Goal: Task Accomplishment & Management: Complete application form

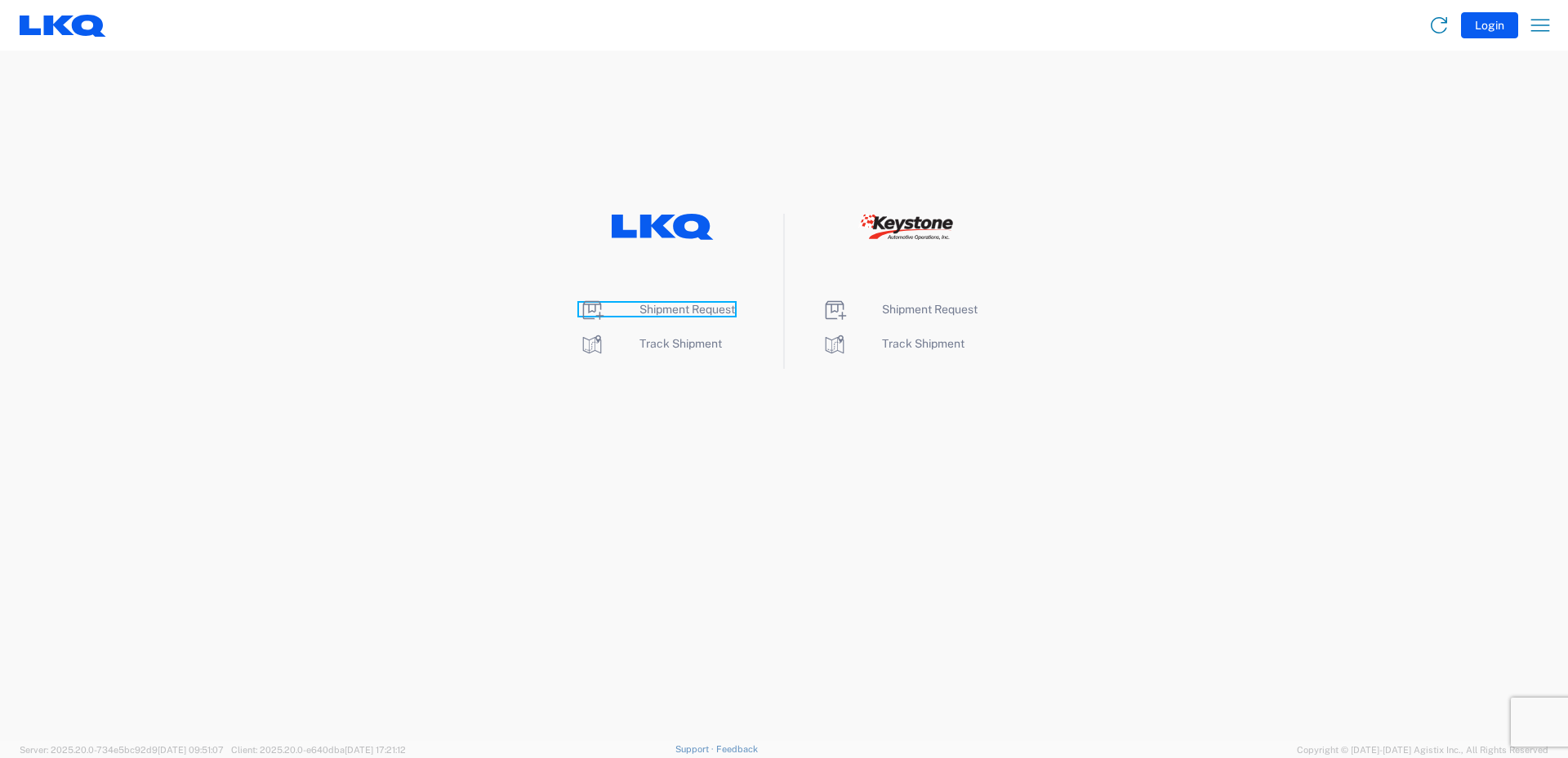
click at [686, 309] on span "Shipment Request" at bounding box center [687, 309] width 96 height 13
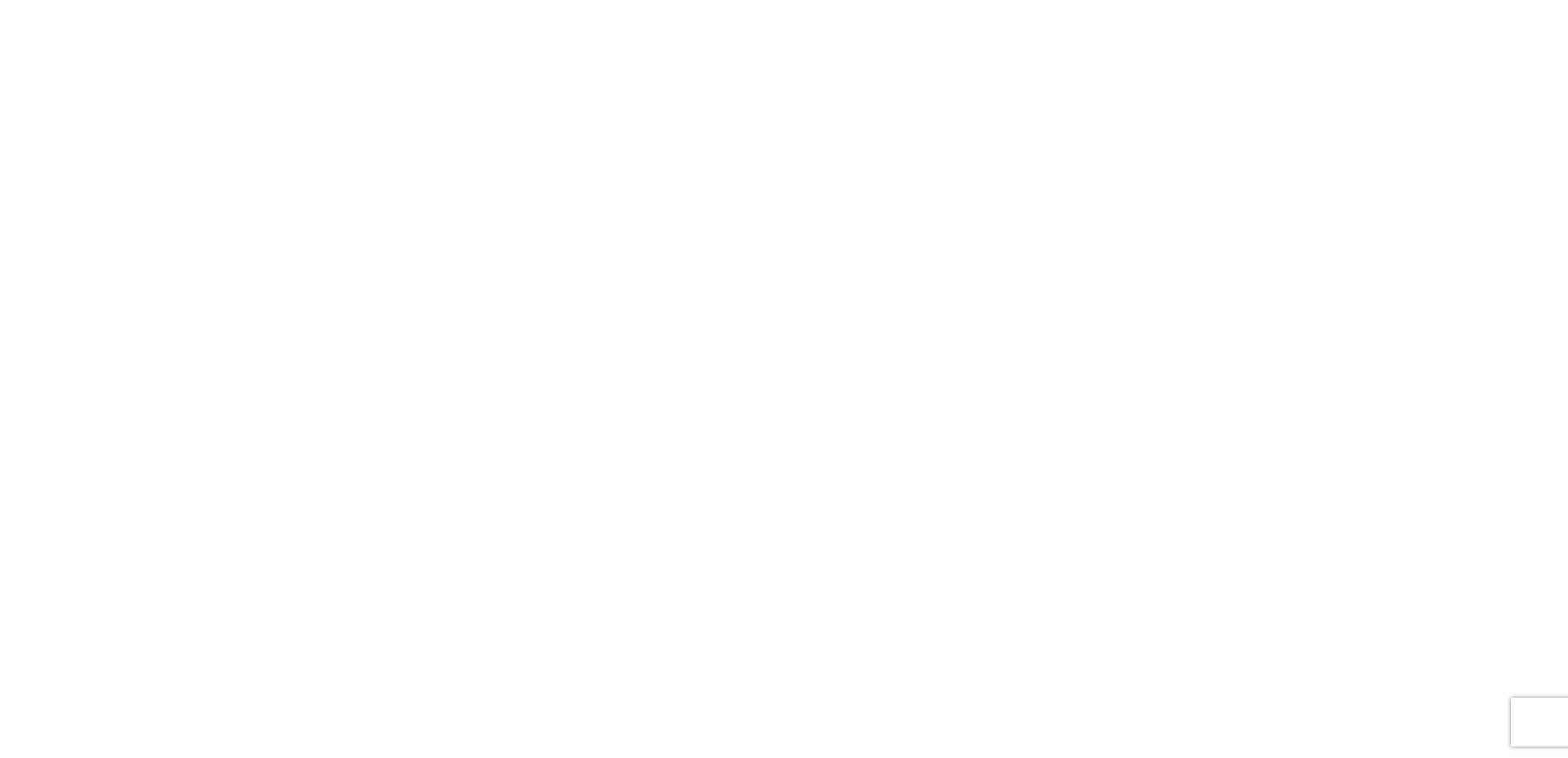
select select "FULL"
select select "LBS"
select select "IN"
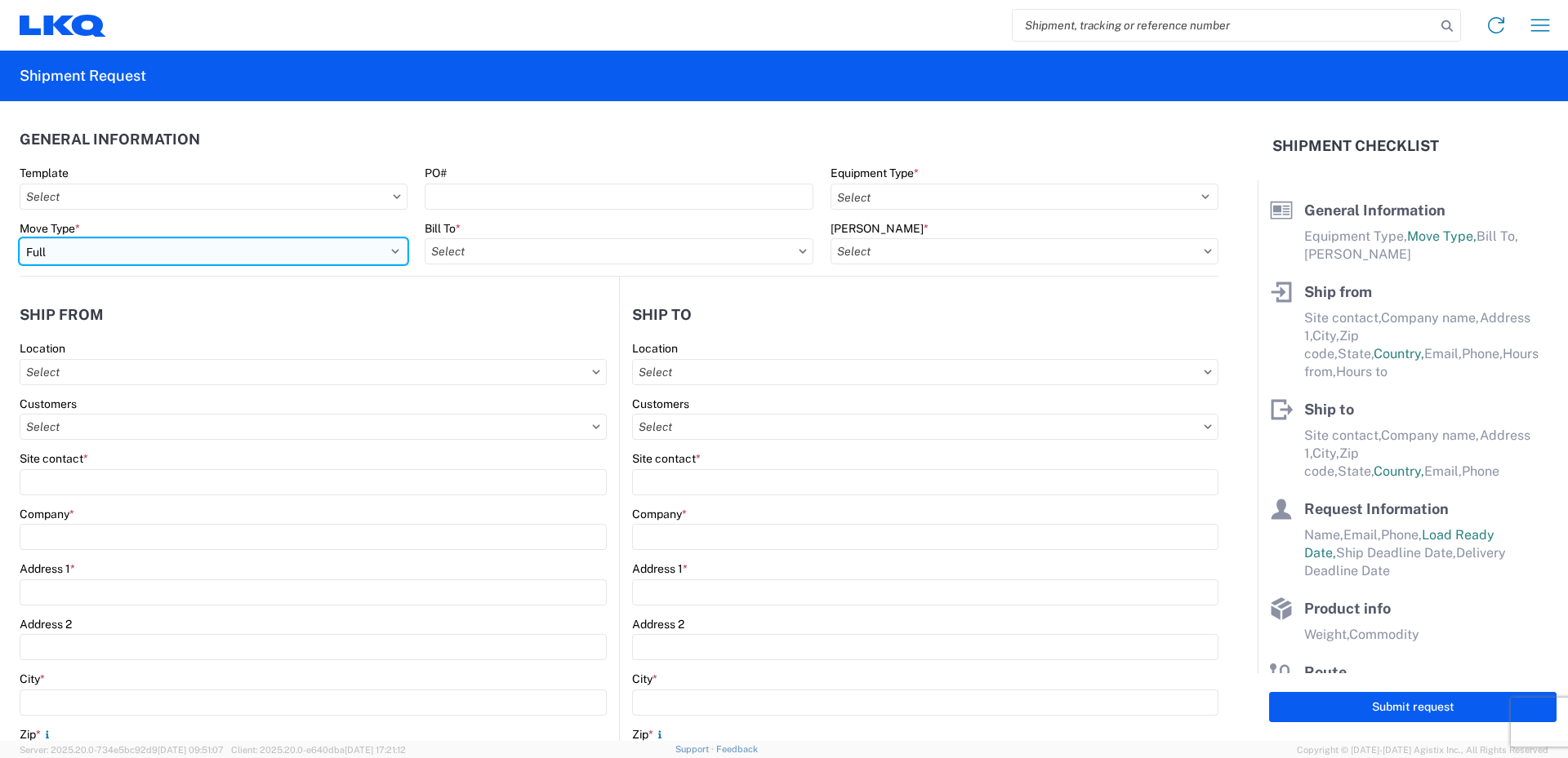
click at [388, 250] on select "Select Full Partial TL" at bounding box center [213, 251] width 388 height 26
select select "PARTIAL_TL"
click at [19, 238] on select "Select Full Partial TL" at bounding box center [213, 251] width 388 height 26
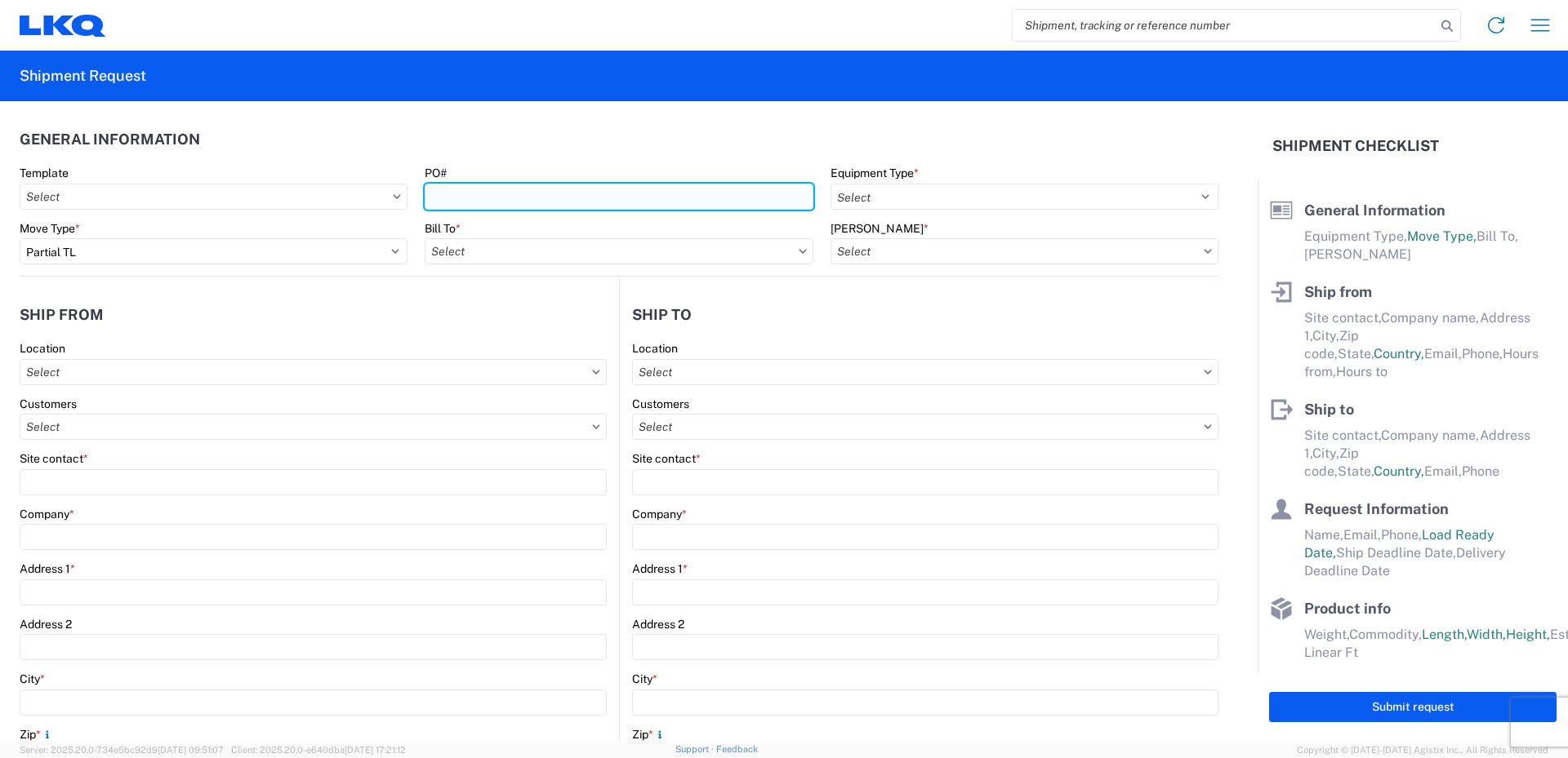
click at [471, 193] on input "PO#" at bounding box center [618, 196] width 388 height 26
type input "52026604-1"
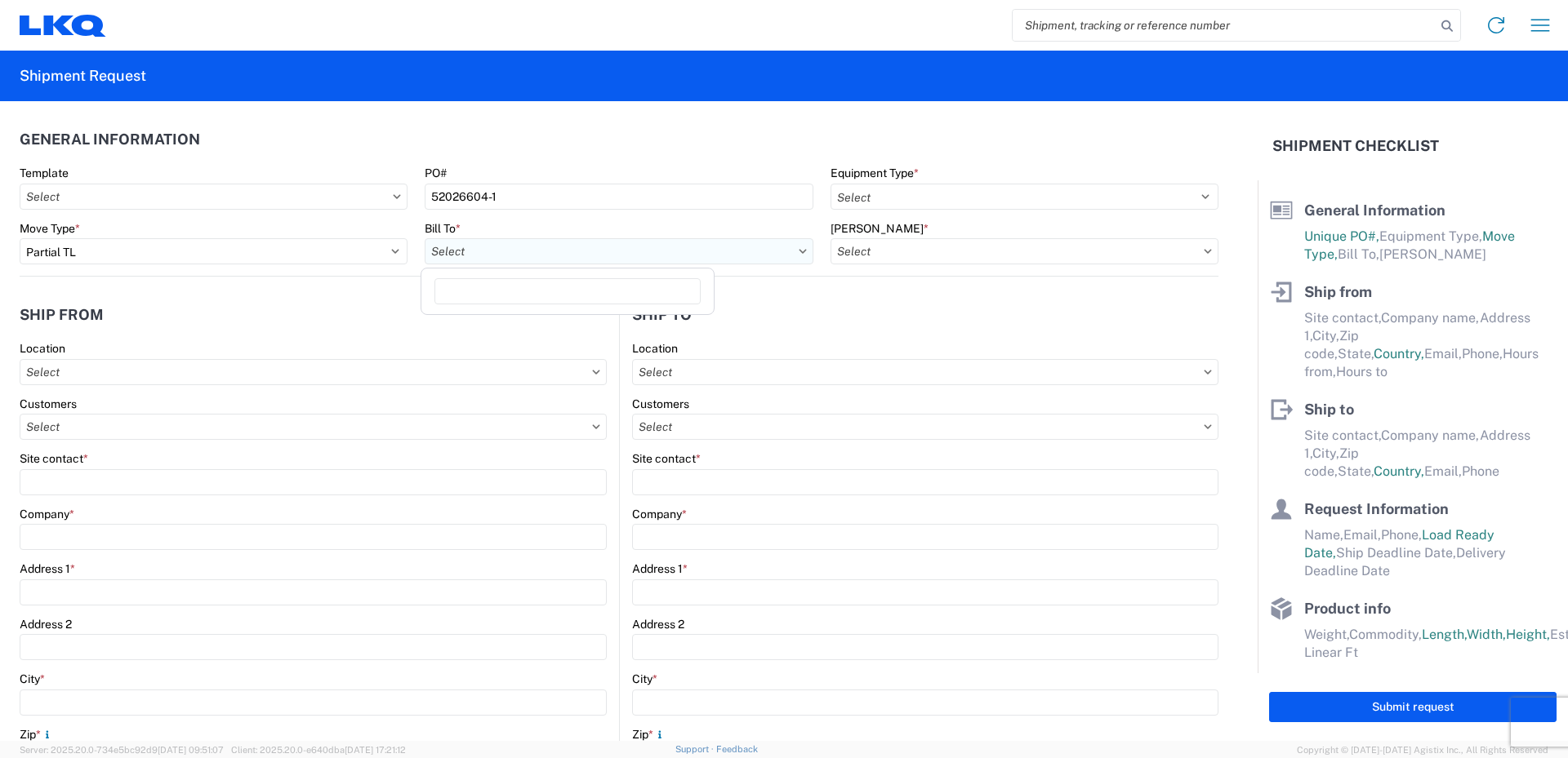
click at [522, 253] on input "text" at bounding box center [618, 251] width 388 height 26
type input "520"
click at [503, 316] on div "3520 - Grand Prairie" at bounding box center [567, 324] width 286 height 26
type input "3520 - Grand Prairie"
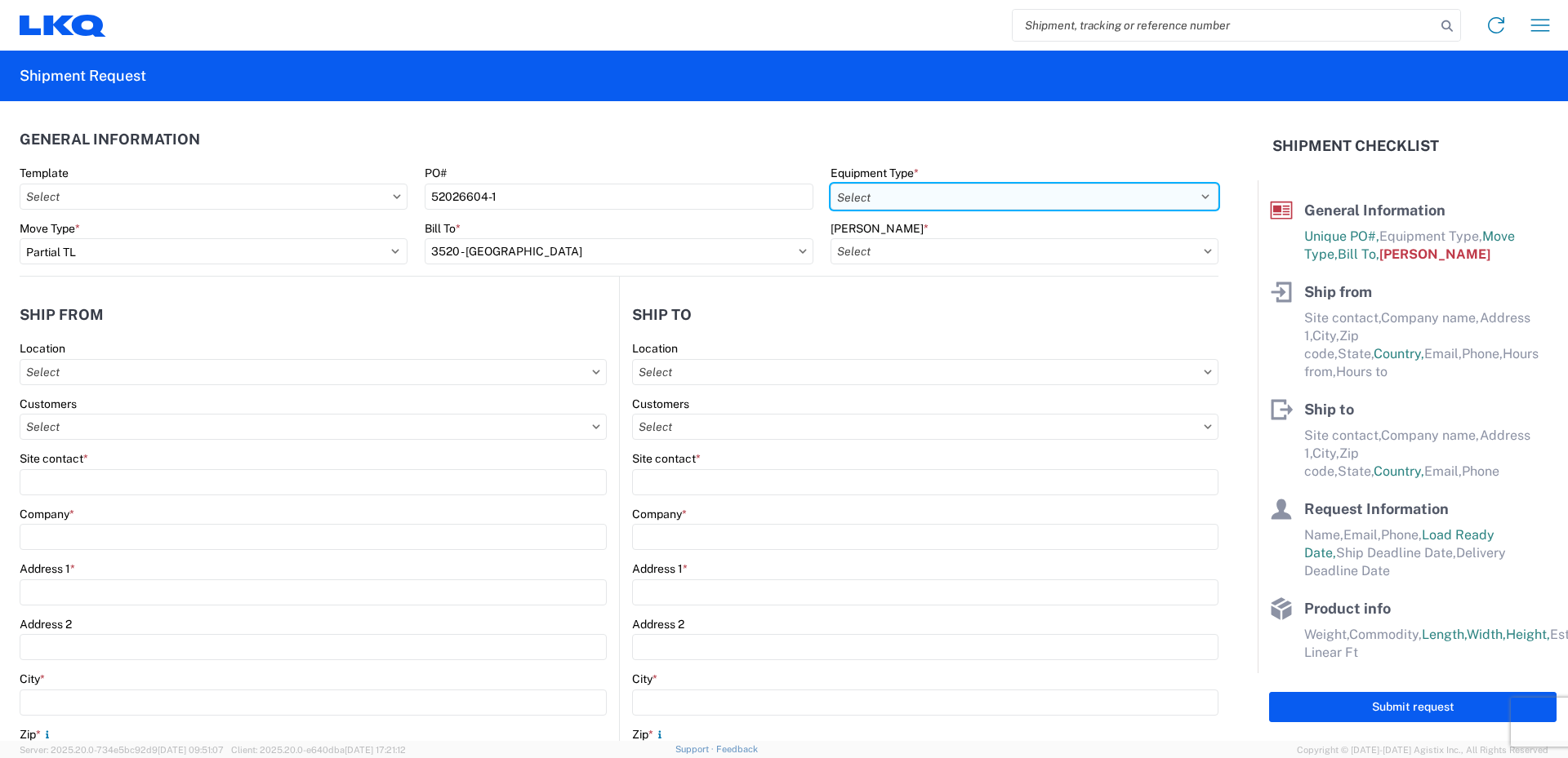
click at [907, 191] on select "Select 53’ Dry Van Flatbed Dropdeck (van) Lowboy (flatbed) Rail" at bounding box center [1024, 196] width 388 height 26
select select "STDV"
click at [831, 184] on select "Select 53’ Dry Van Flatbed Dropdeck (van) Lowboy (flatbed) Rail" at bounding box center [1024, 196] width 388 height 26
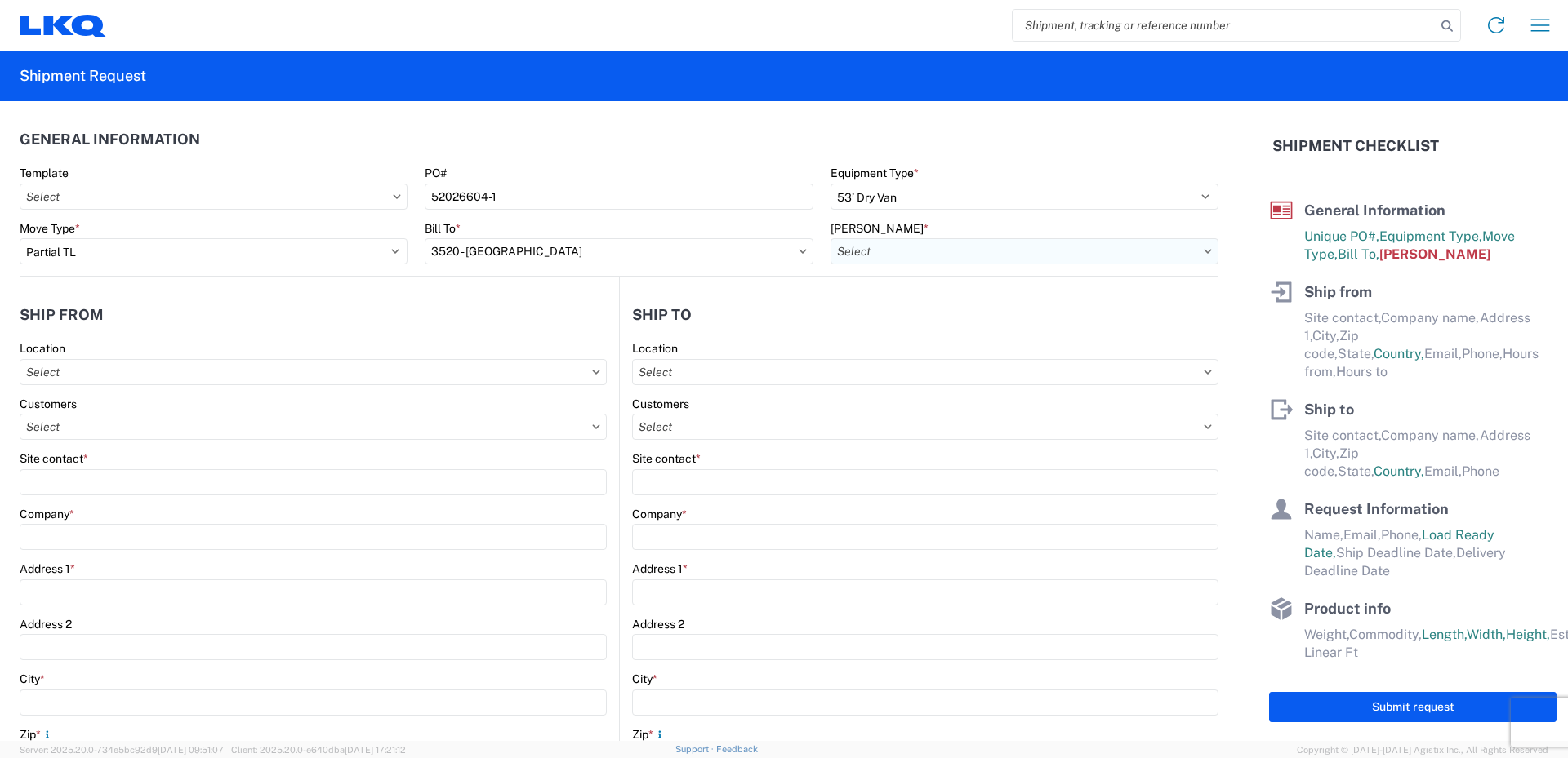
click at [868, 250] on input "text" at bounding box center [1024, 251] width 388 height 26
click at [895, 350] on div "3520-6300-66000-0000 - 3520 Freight Out" at bounding box center [969, 350] width 286 height 26
type input "3520-6300-66000-0000 - 3520 Freight Out"
click at [90, 373] on input "text" at bounding box center [313, 371] width 587 height 26
type input "520"
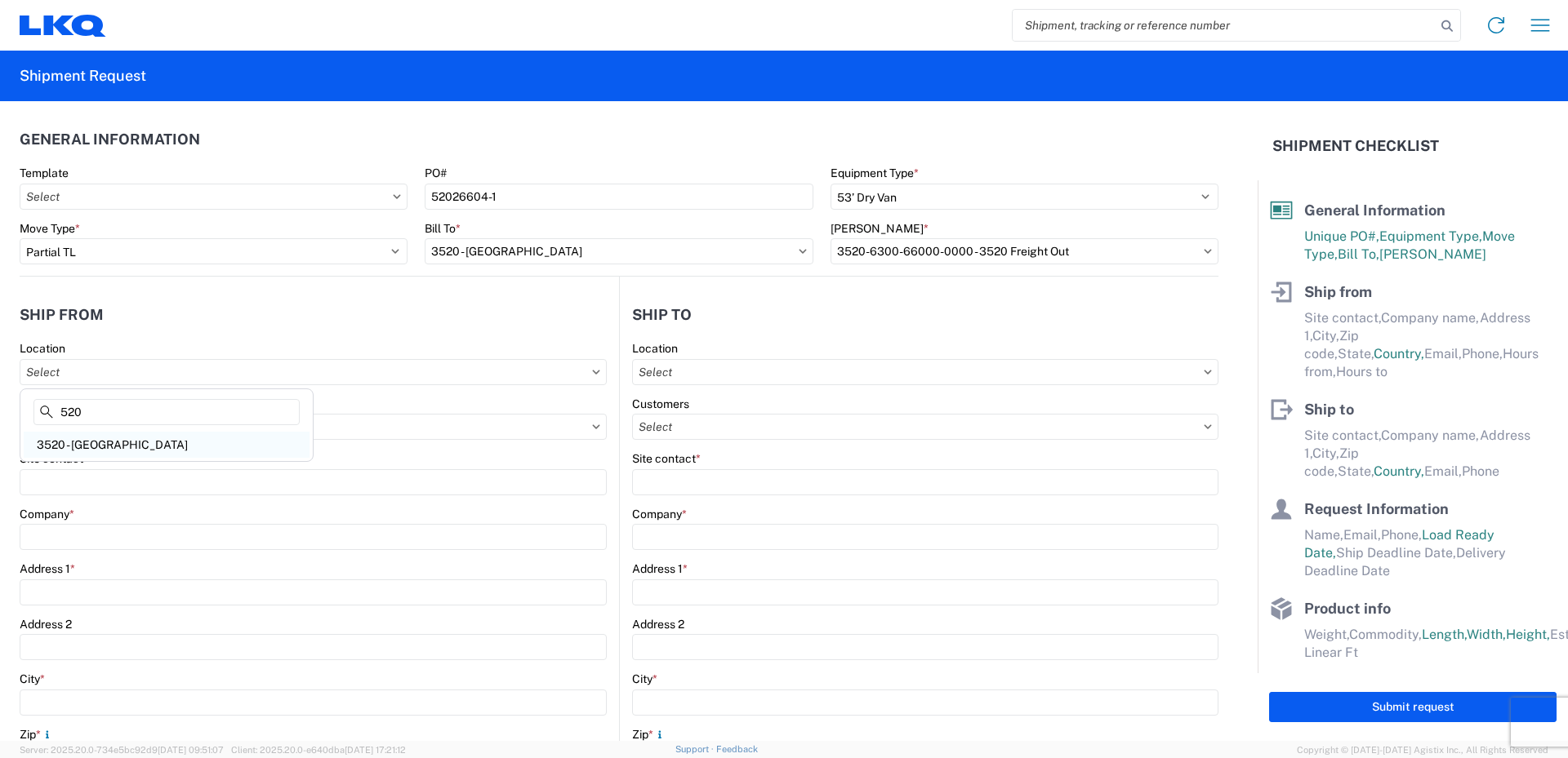
click at [105, 444] on div "3520 - Grand Prairie" at bounding box center [166, 444] width 286 height 26
type input "3520 - Grand Prairie"
type input "FinishMaster Grand Prairie"
type input "4003 Grand Lakes Way"
type input "Suite 200"
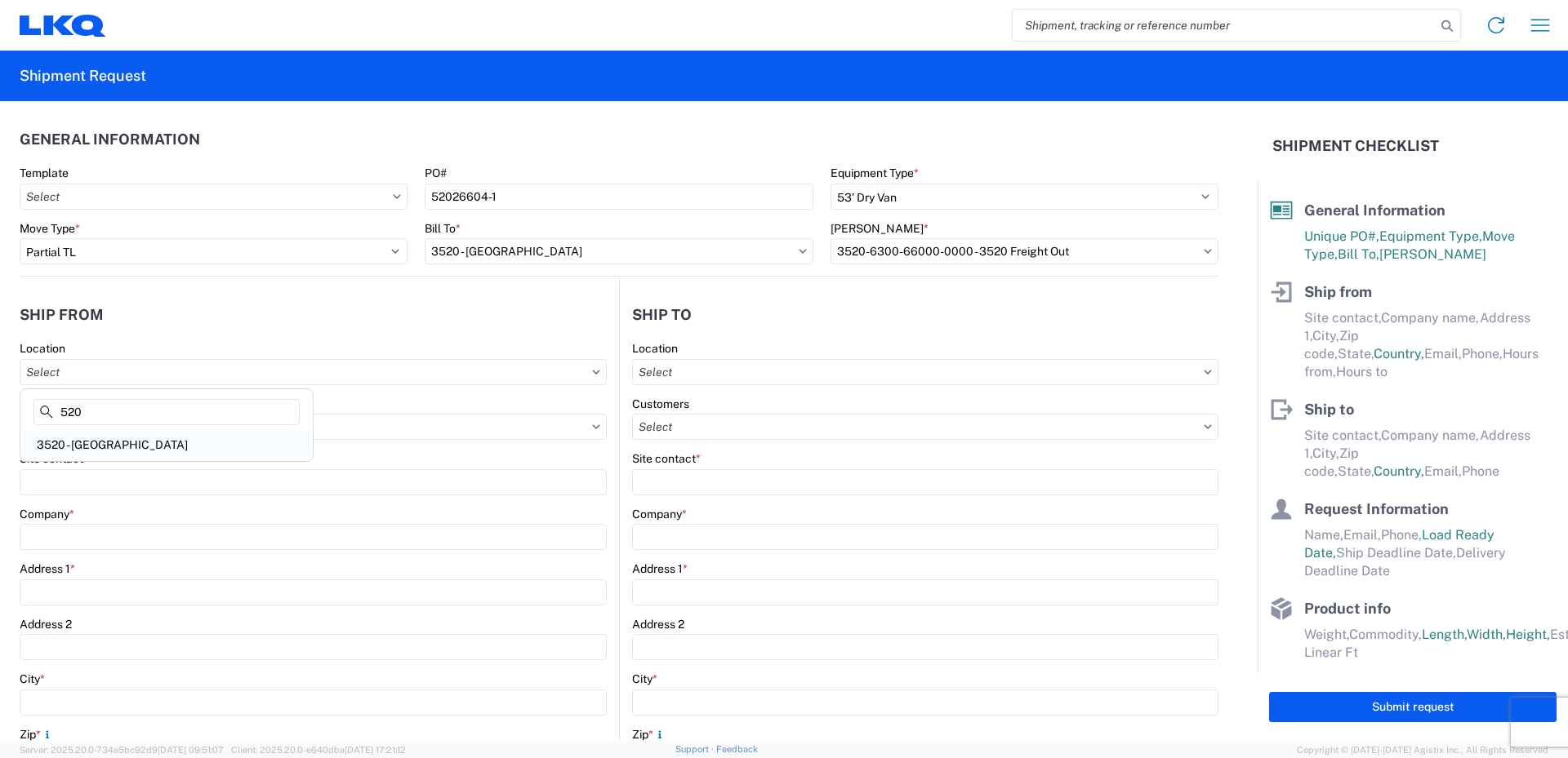
type input "Grand Prairie"
type input "75050"
select select "TX"
select select "US"
type input "08:00"
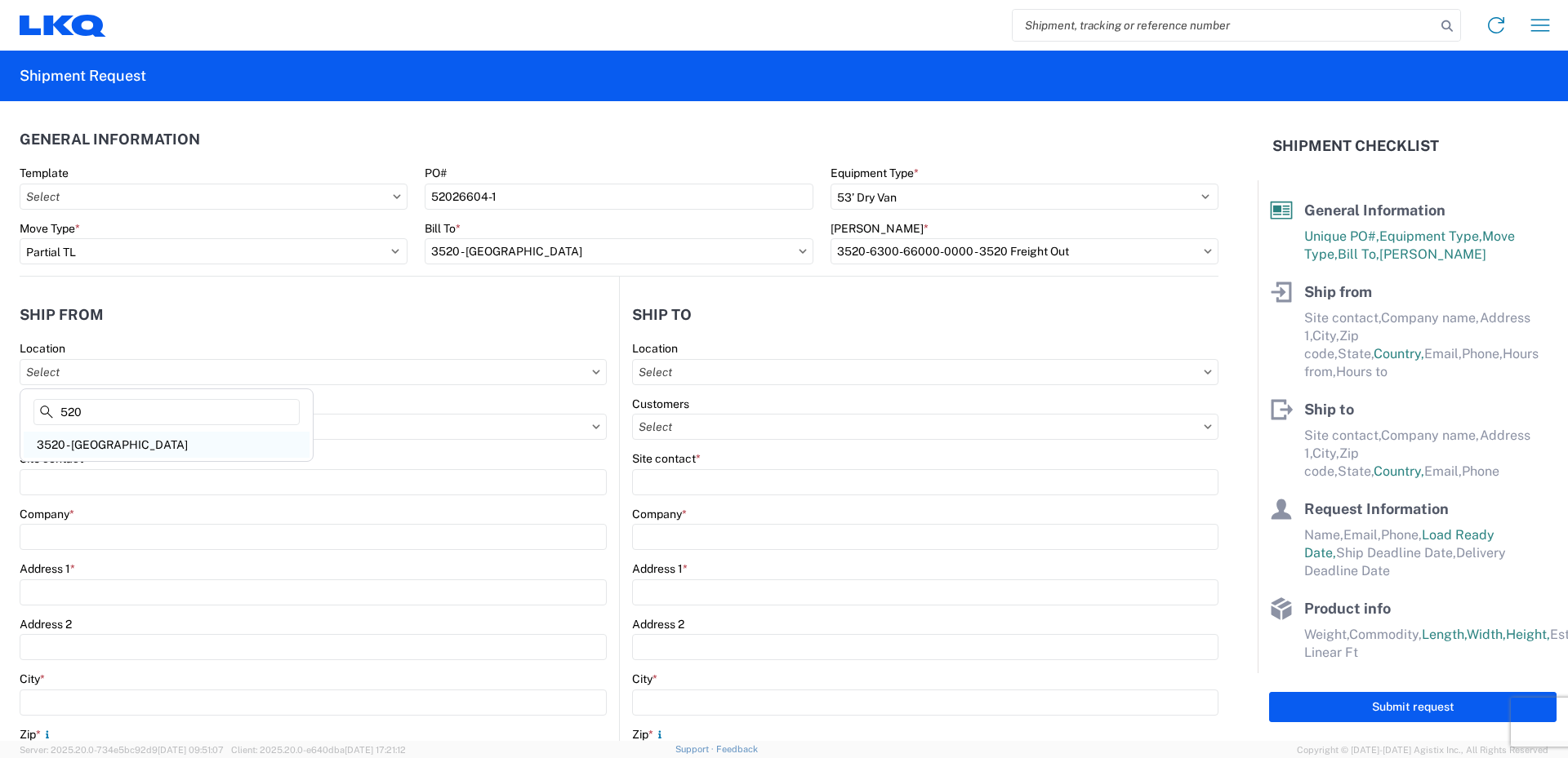
type input "14:00"
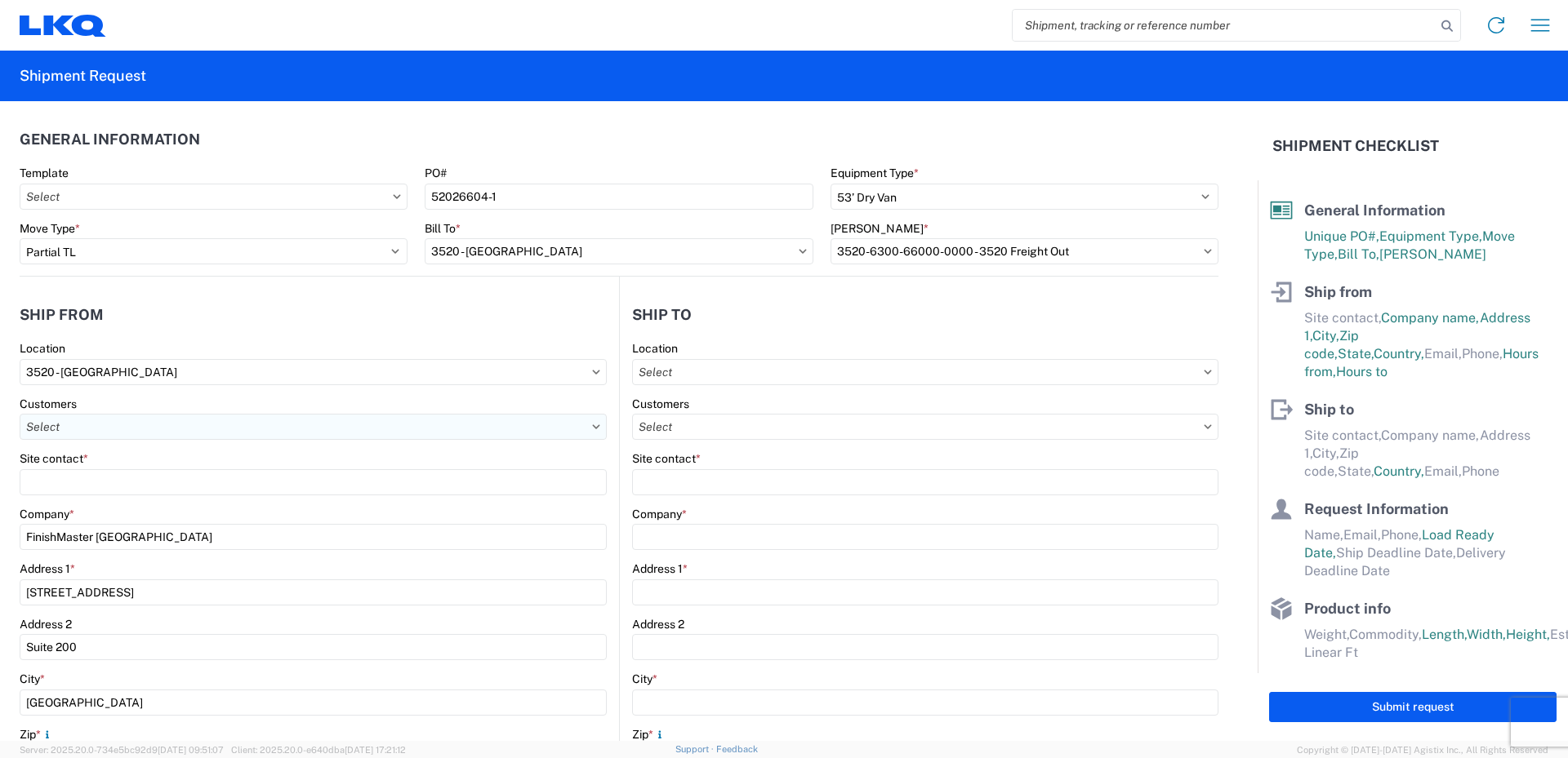
scroll to position [81, 0]
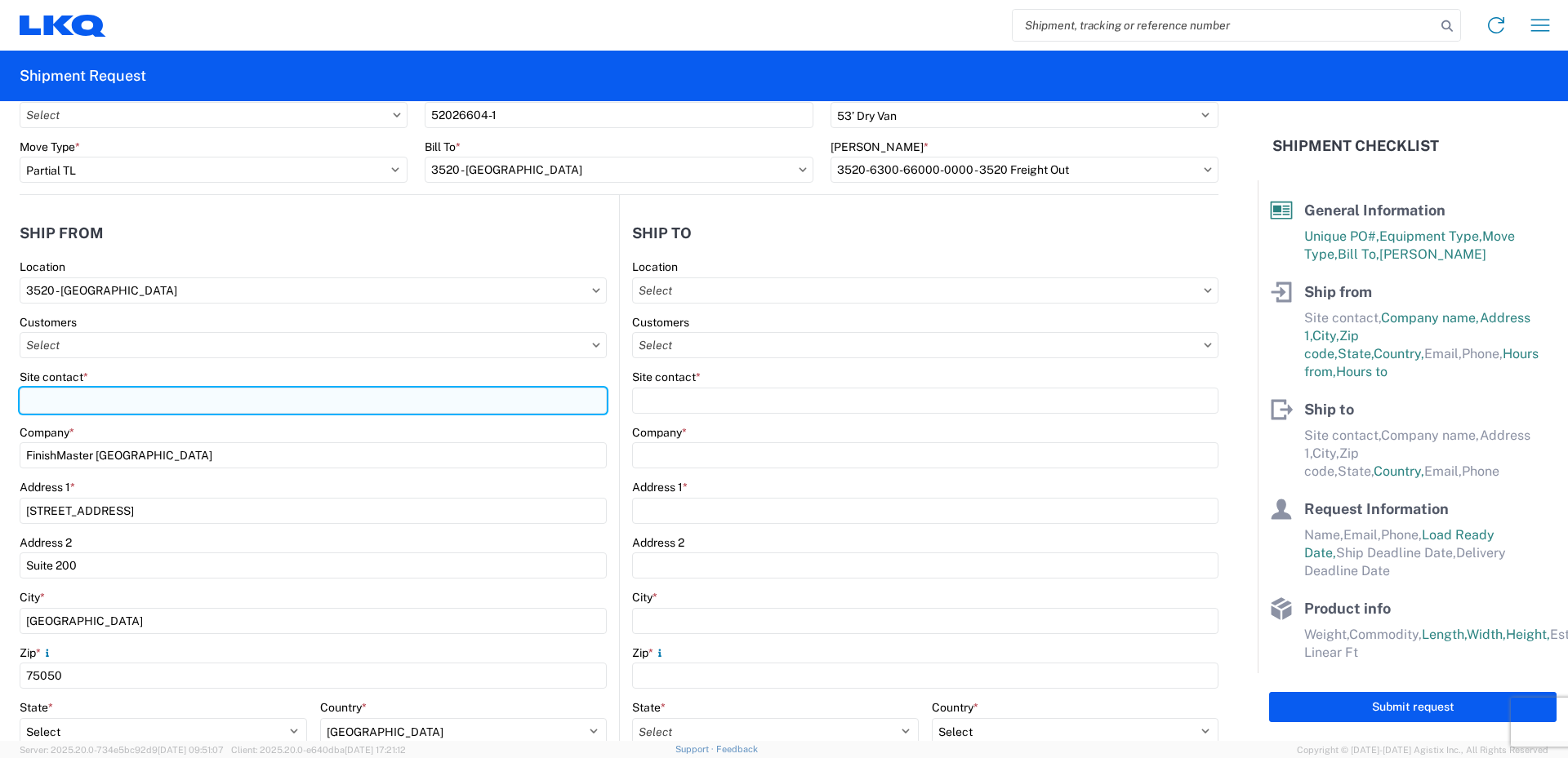
click at [70, 403] on input "Site contact *" at bounding box center [313, 400] width 587 height 26
type input "D"
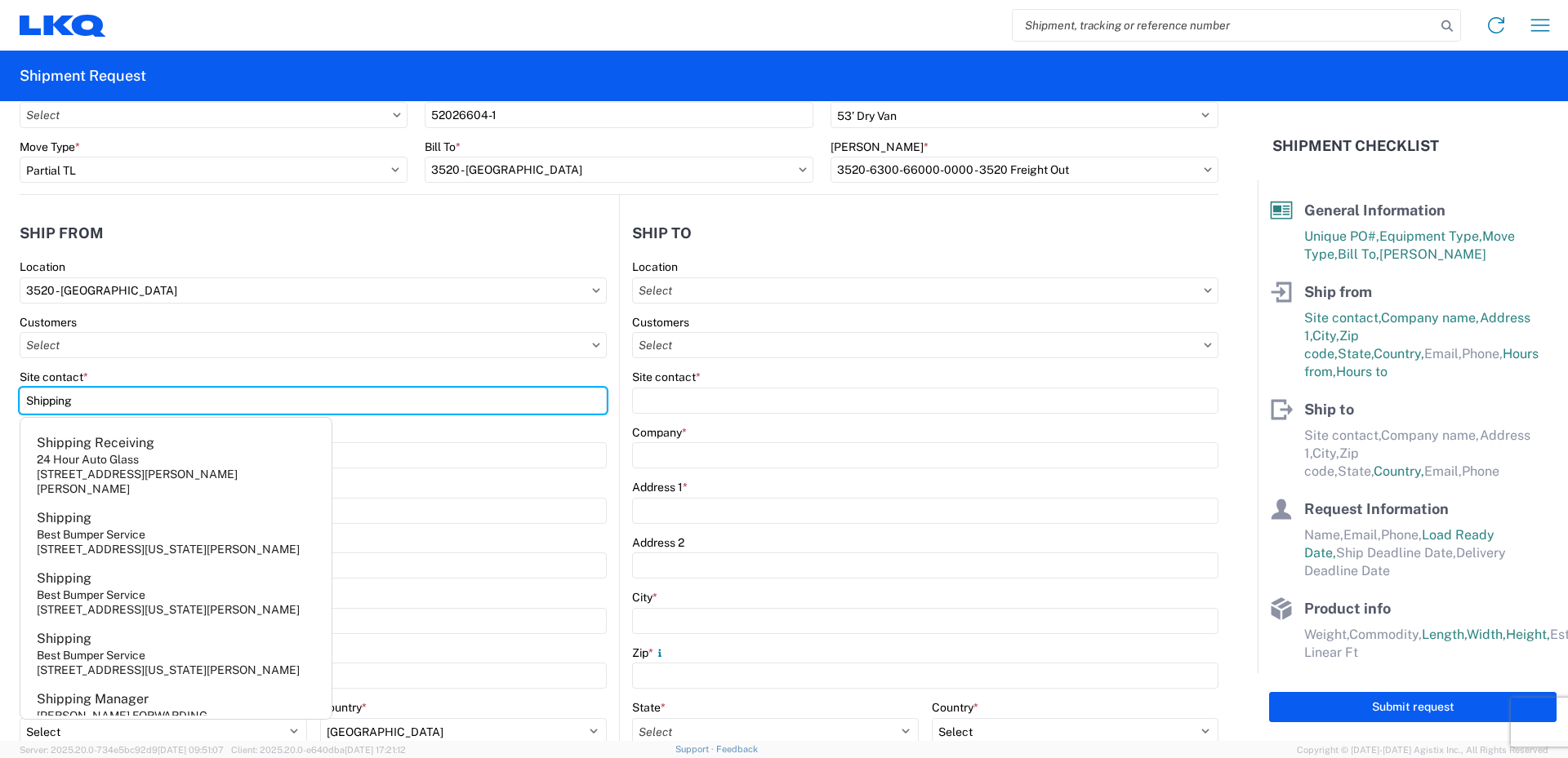
type input "Shipping"
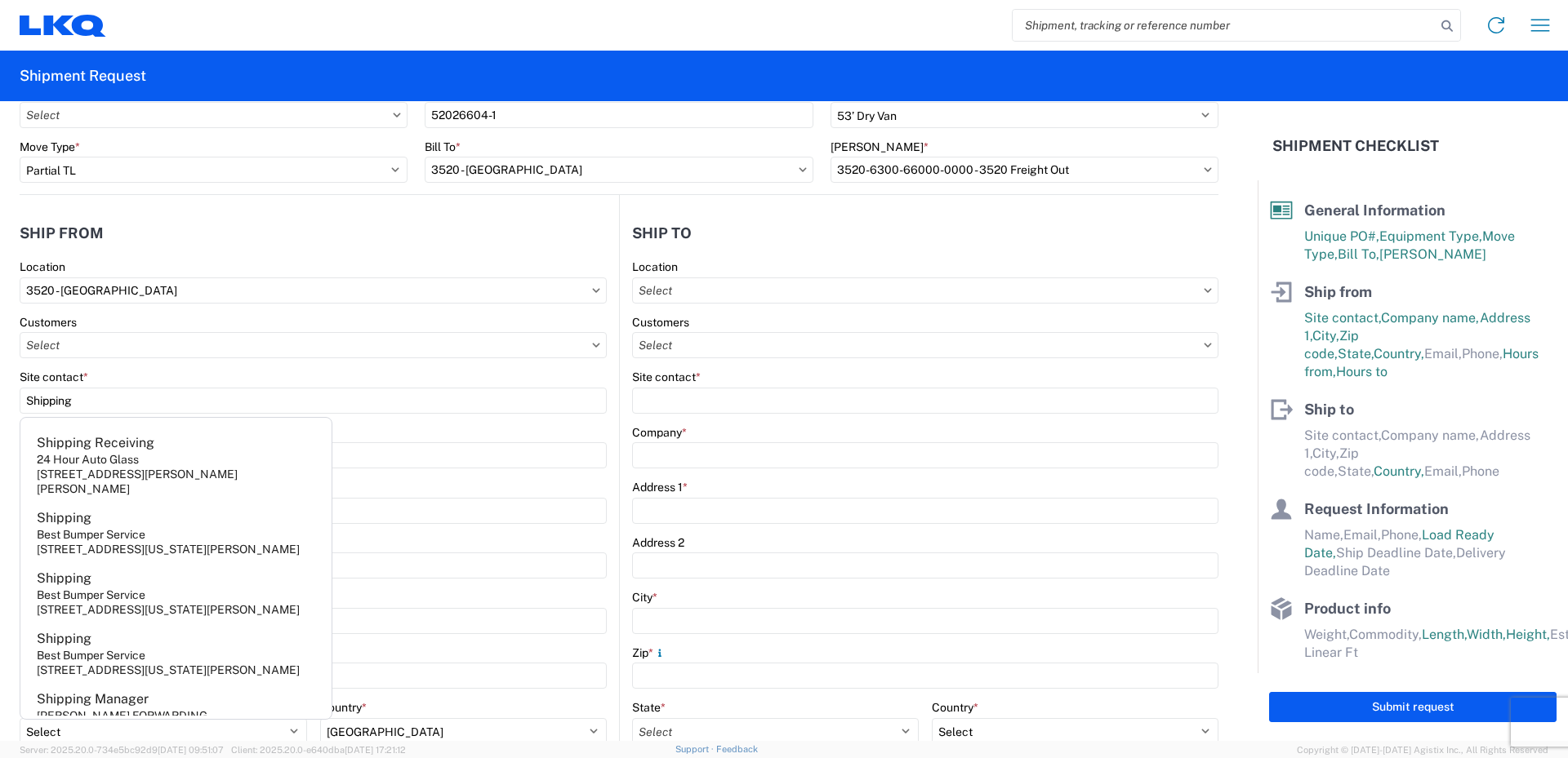
click at [143, 376] on div "Site contact *" at bounding box center [313, 377] width 587 height 15
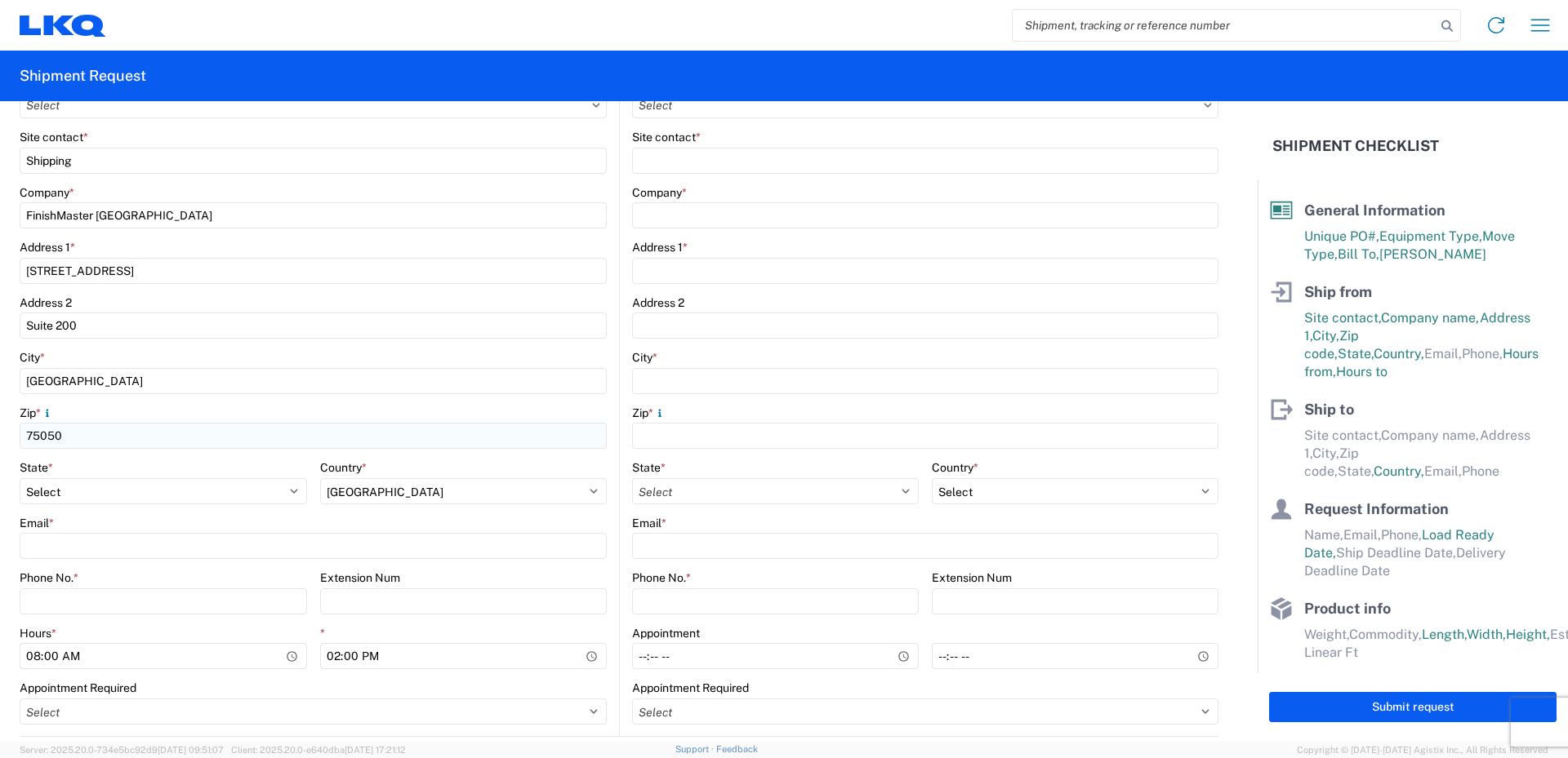
scroll to position [326, 0]
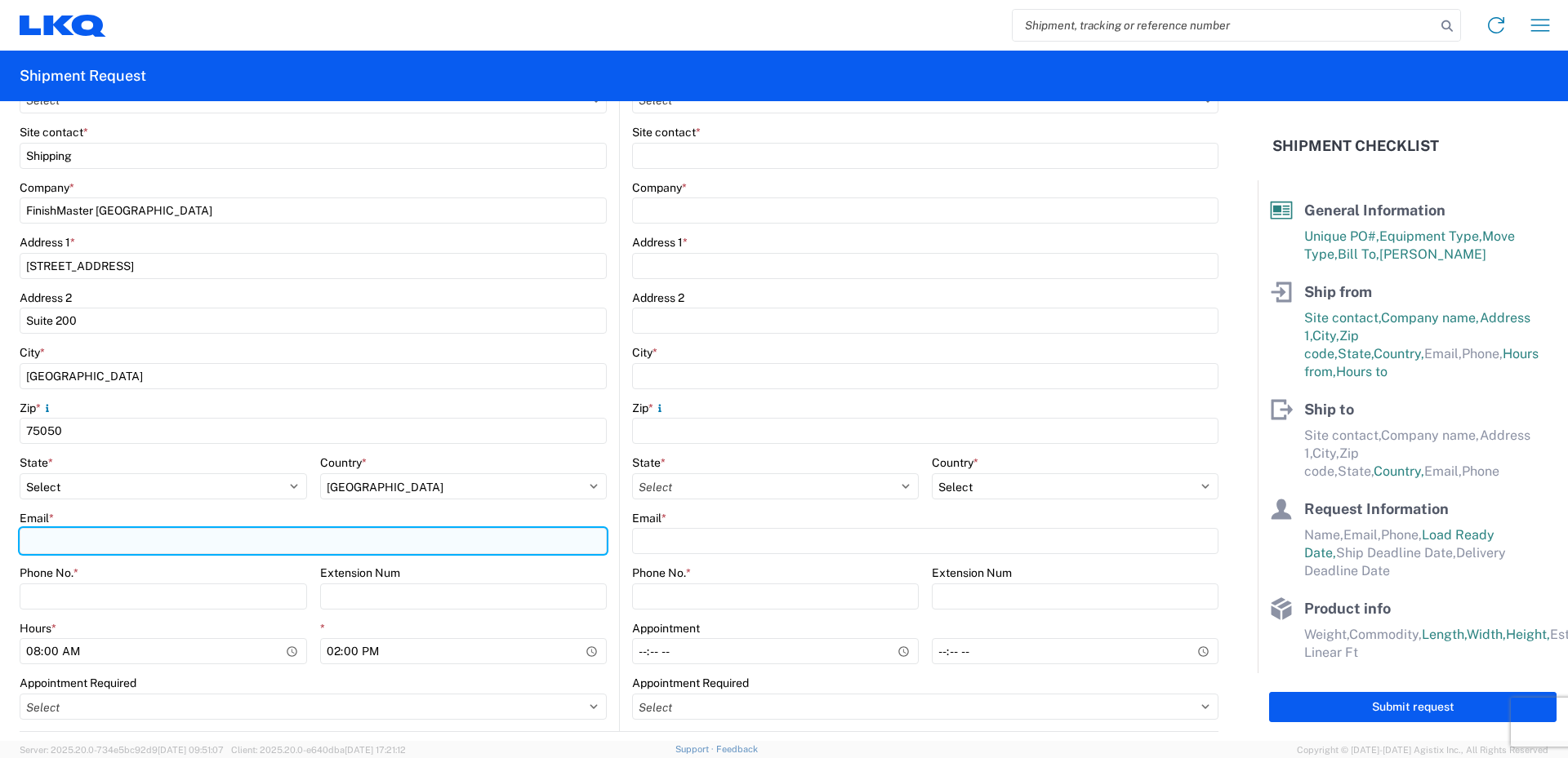
click at [170, 540] on input "Email *" at bounding box center [313, 541] width 587 height 26
type input "3520transfers@lkqcorp.com"
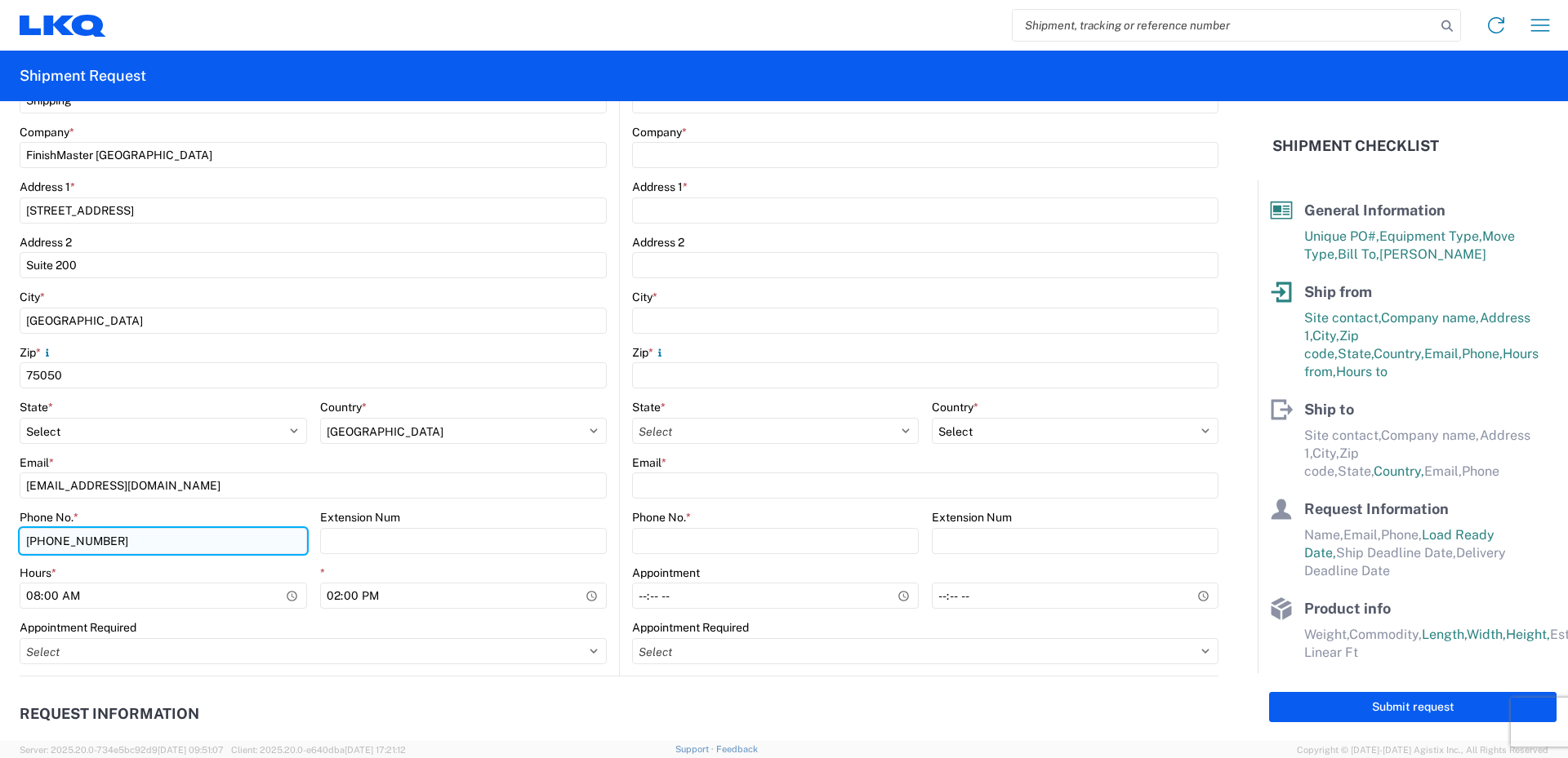
scroll to position [408, 0]
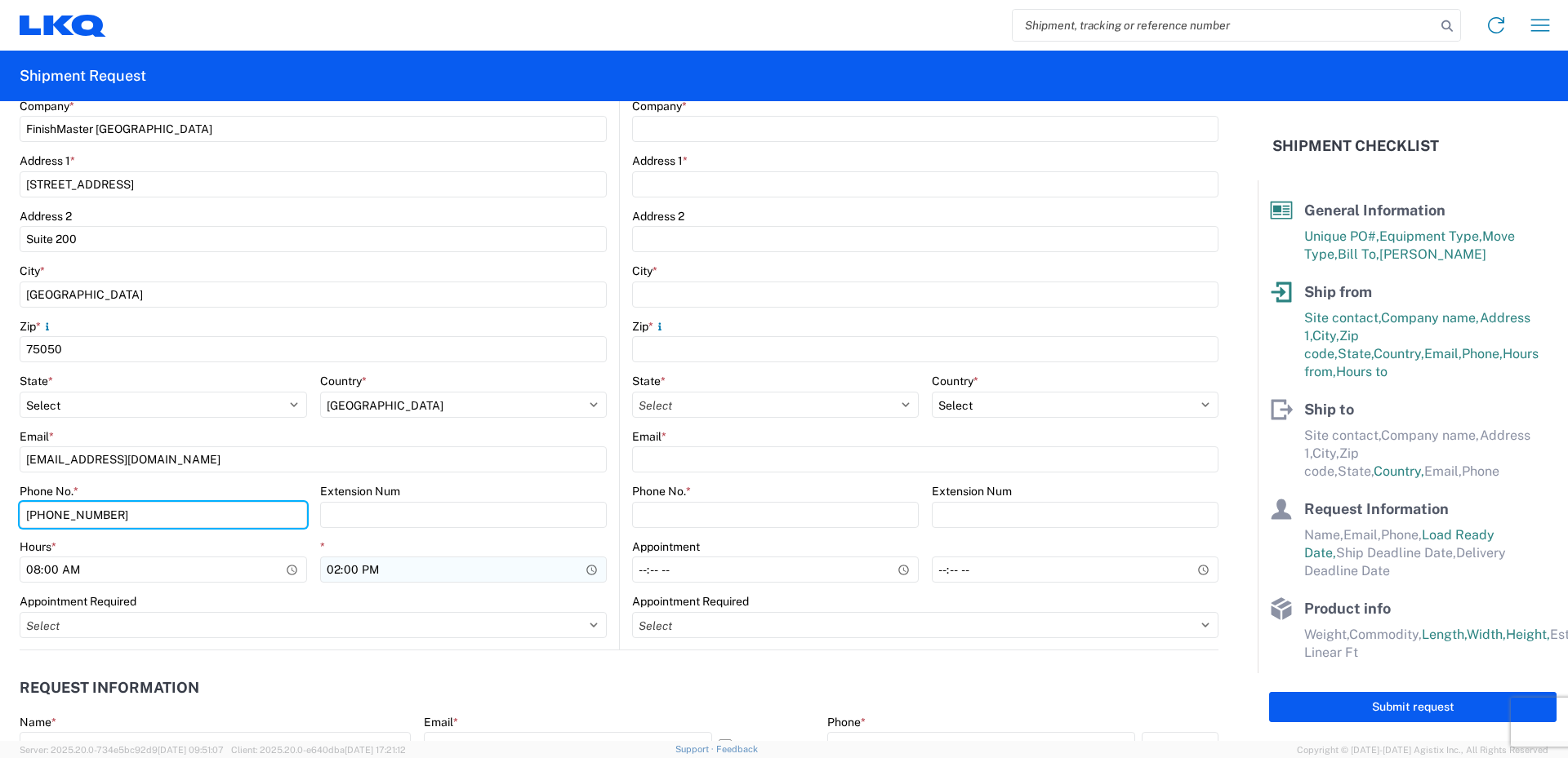
type input "469-540-7041"
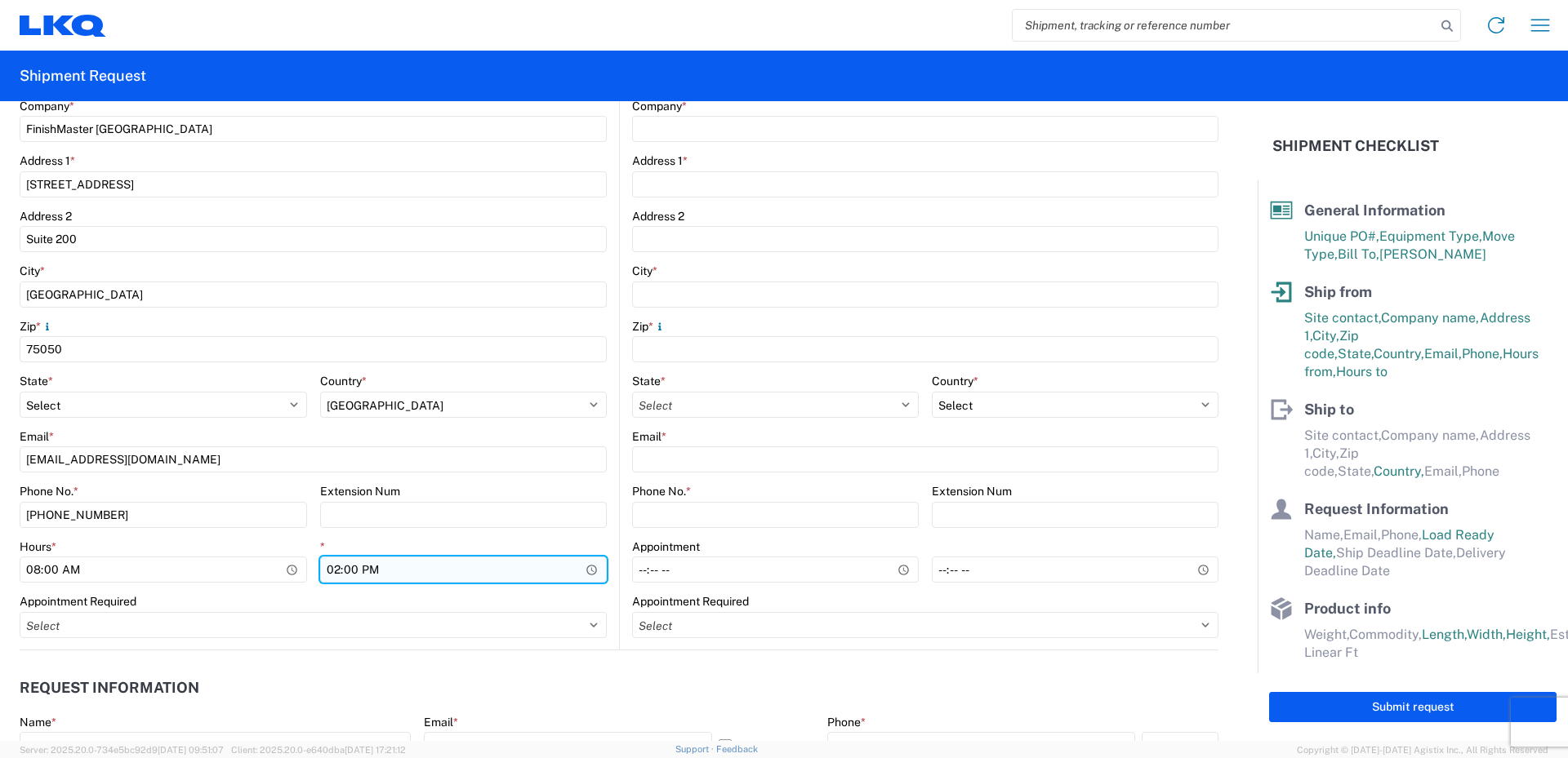
click at [335, 572] on input "14:00" at bounding box center [464, 569] width 288 height 26
type input "18:00"
click at [368, 595] on div "Appointment Required" at bounding box center [313, 602] width 587 height 15
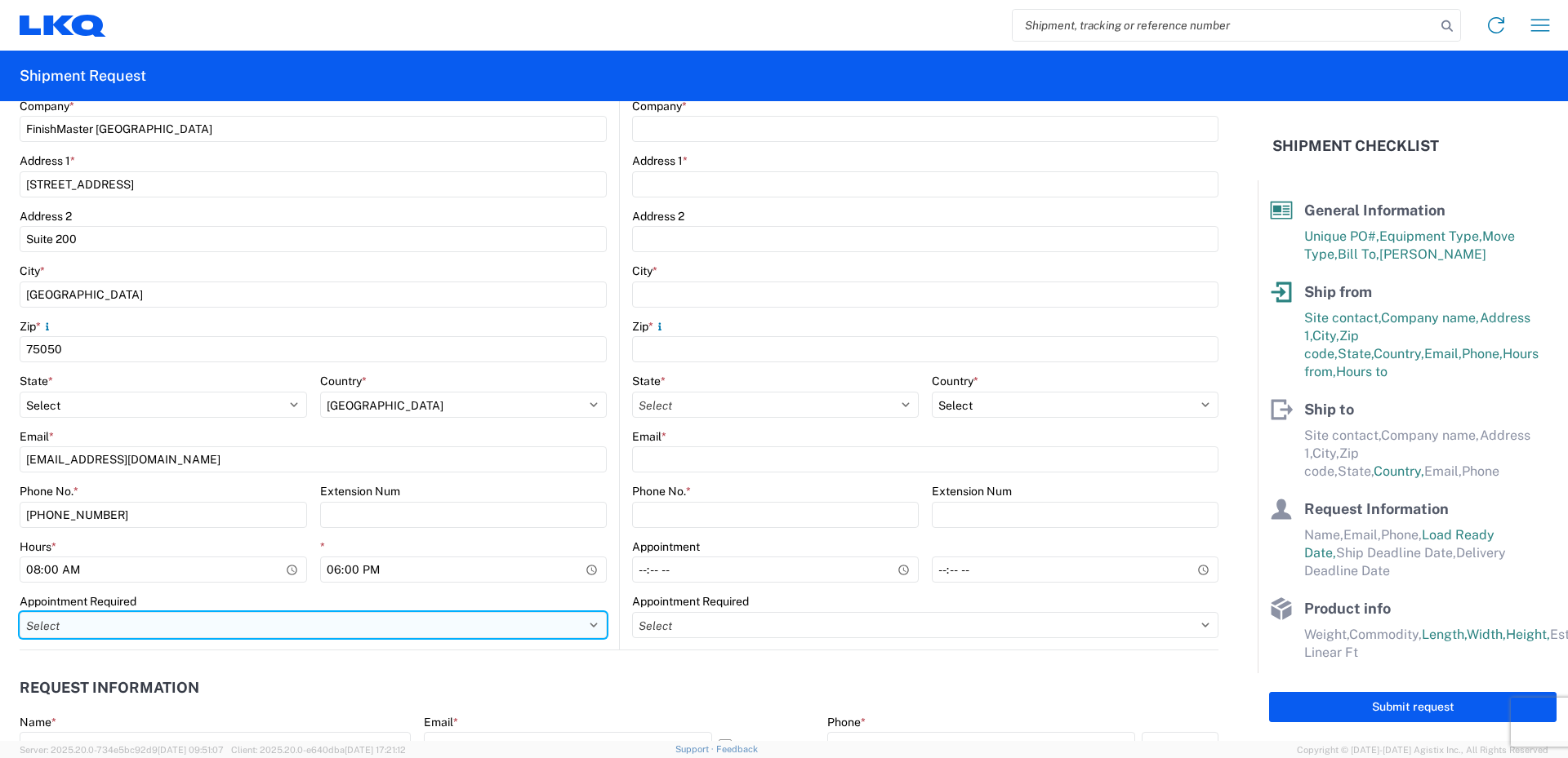
click at [587, 627] on select "Select Appt Required Appt Not Required Appt - First available" at bounding box center [313, 625] width 587 height 26
select select "apptNotRequired"
click at [19, 612] on select "Select Appt Required Appt Not Required Appt - First available" at bounding box center [313, 625] width 587 height 26
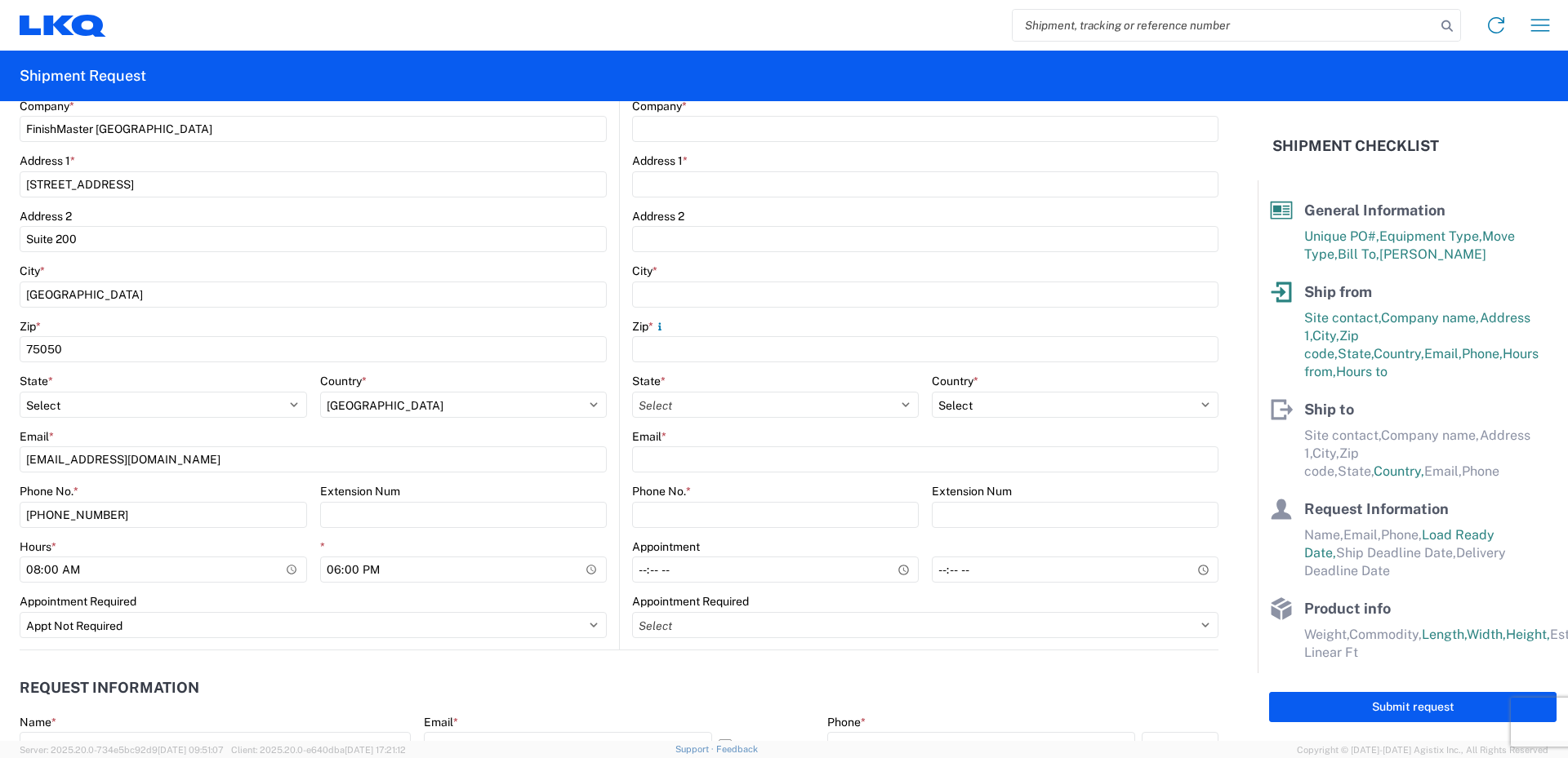
click at [330, 643] on agx-form-control-wrapper-v2 "Appointment Required Select Appt Required Appt Not Required Appt - First availa…" at bounding box center [313, 622] width 587 height 55
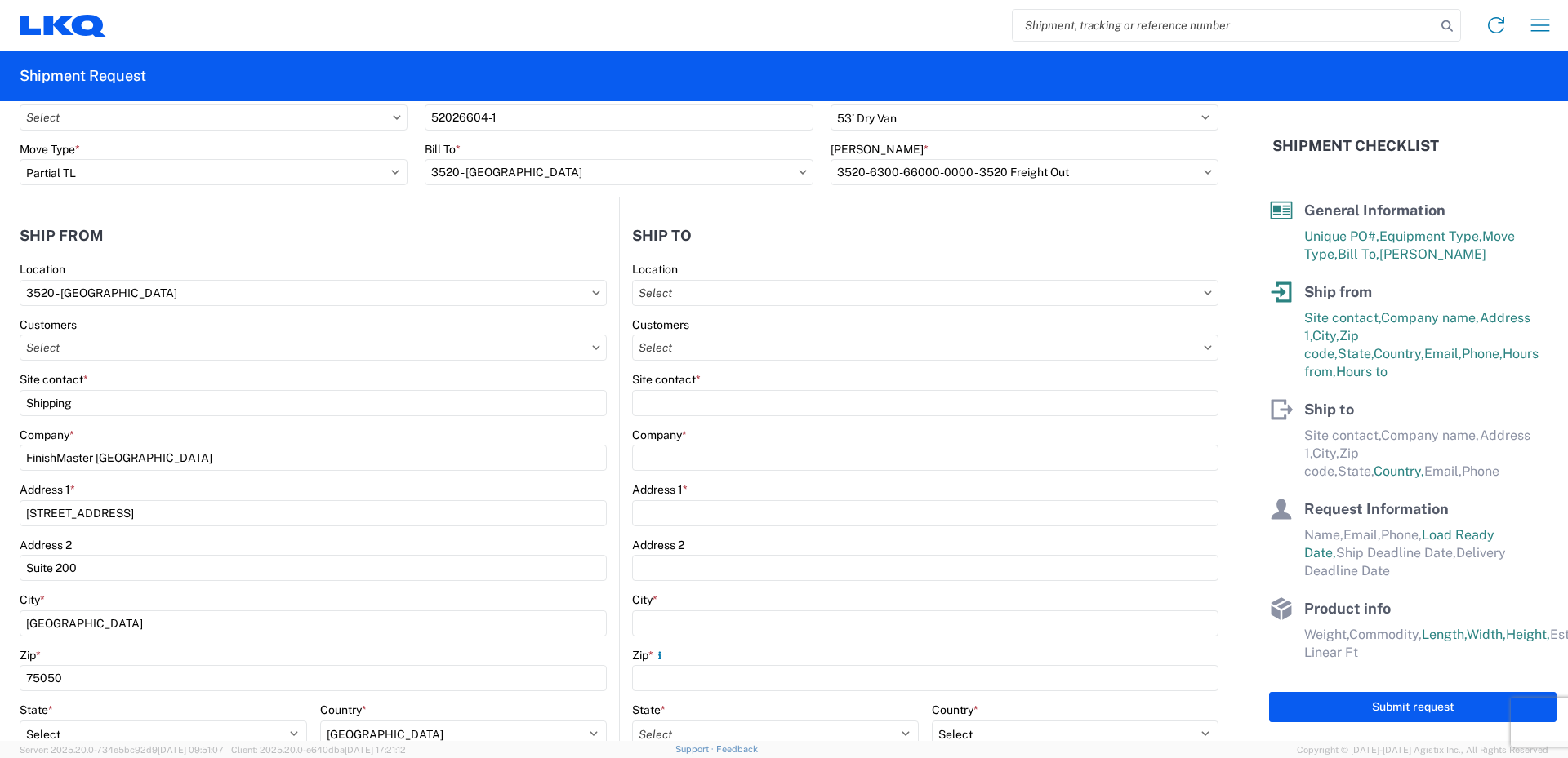
scroll to position [0, 0]
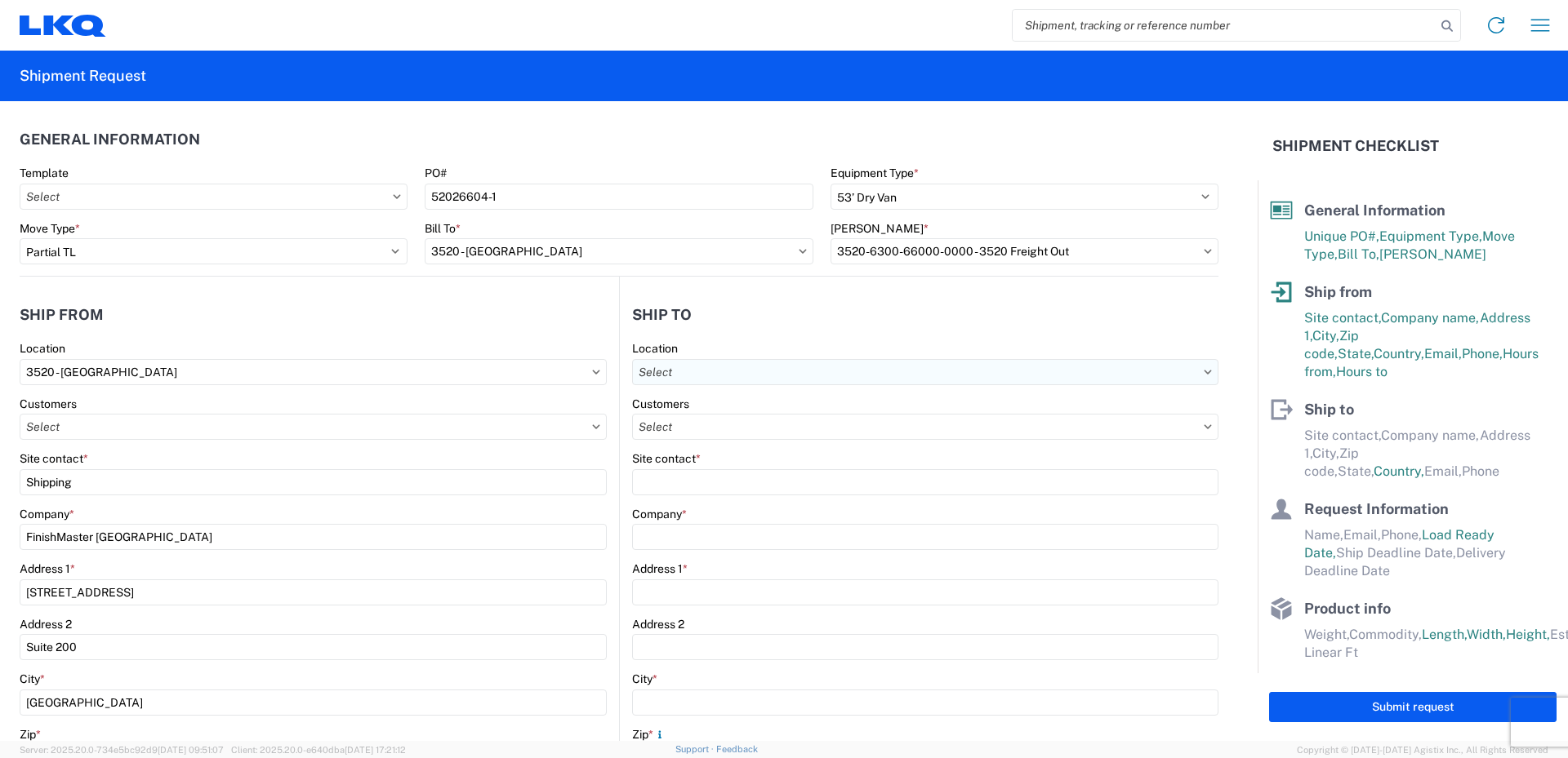
click at [704, 367] on input "text" at bounding box center [925, 371] width 586 height 26
type input "091"
click at [711, 440] on div "3091 - Phoenix (091)" at bounding box center [773, 444] width 286 height 26
type input "3091 - Phoenix (091)"
type input "LKQ Corporation"
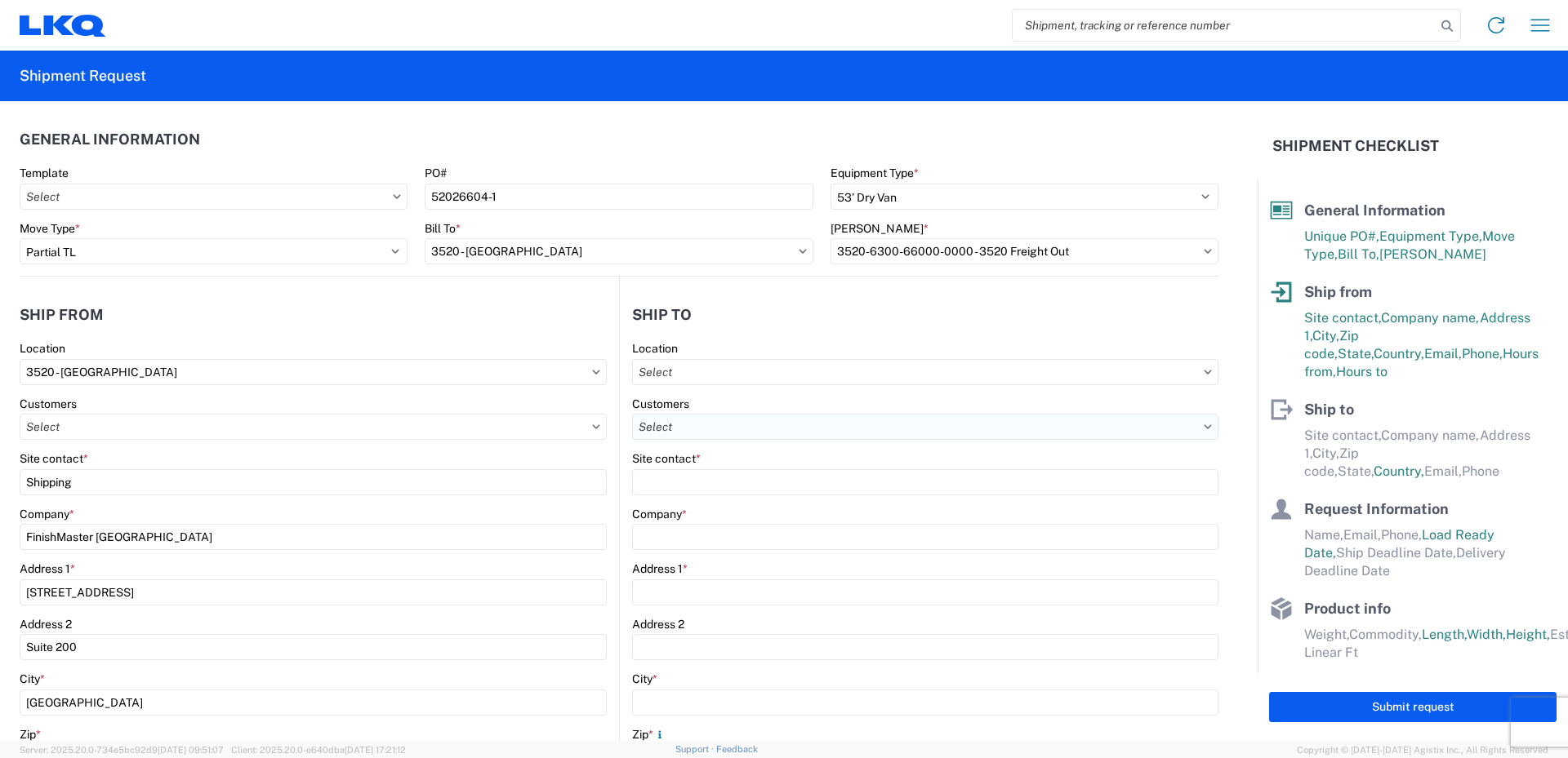
type input "5670 S 32nd Street"
type input "Phoenix"
type input "85040"
select select "US"
type input "602-614-5187"
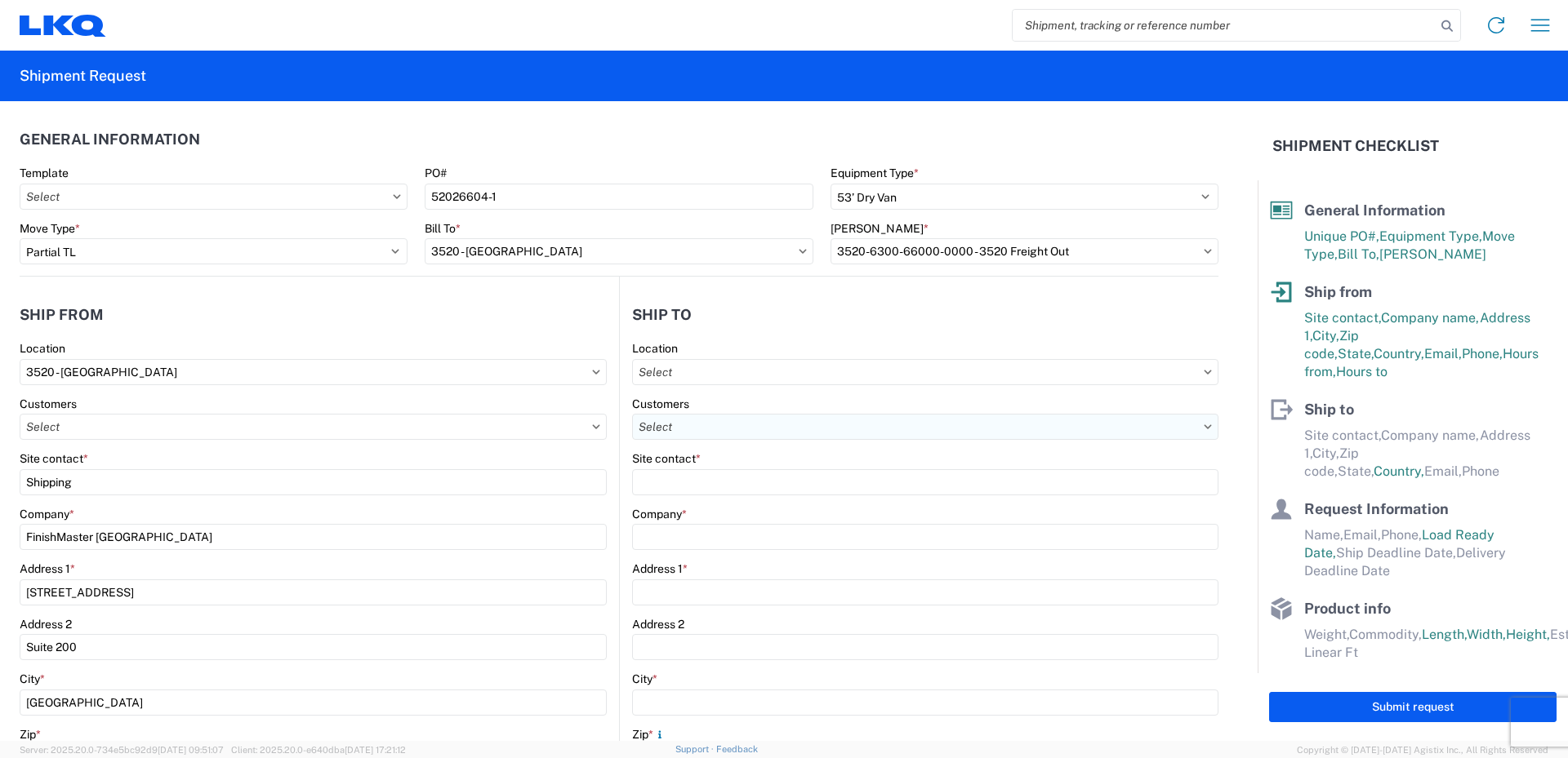
type input "08:00"
type input "17:00"
select select "AZ"
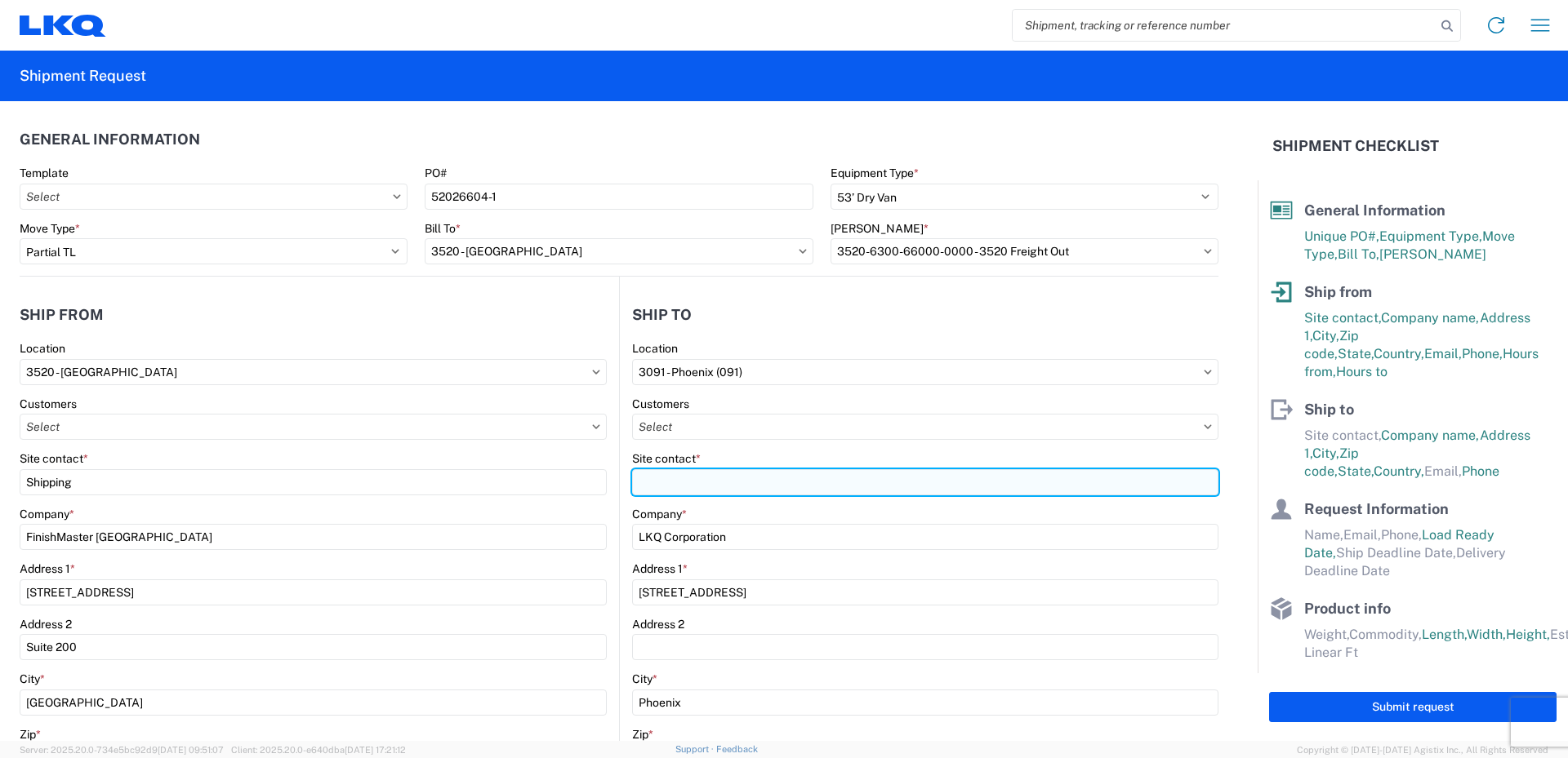
click at [687, 475] on input "Site contact *" at bounding box center [925, 482] width 586 height 26
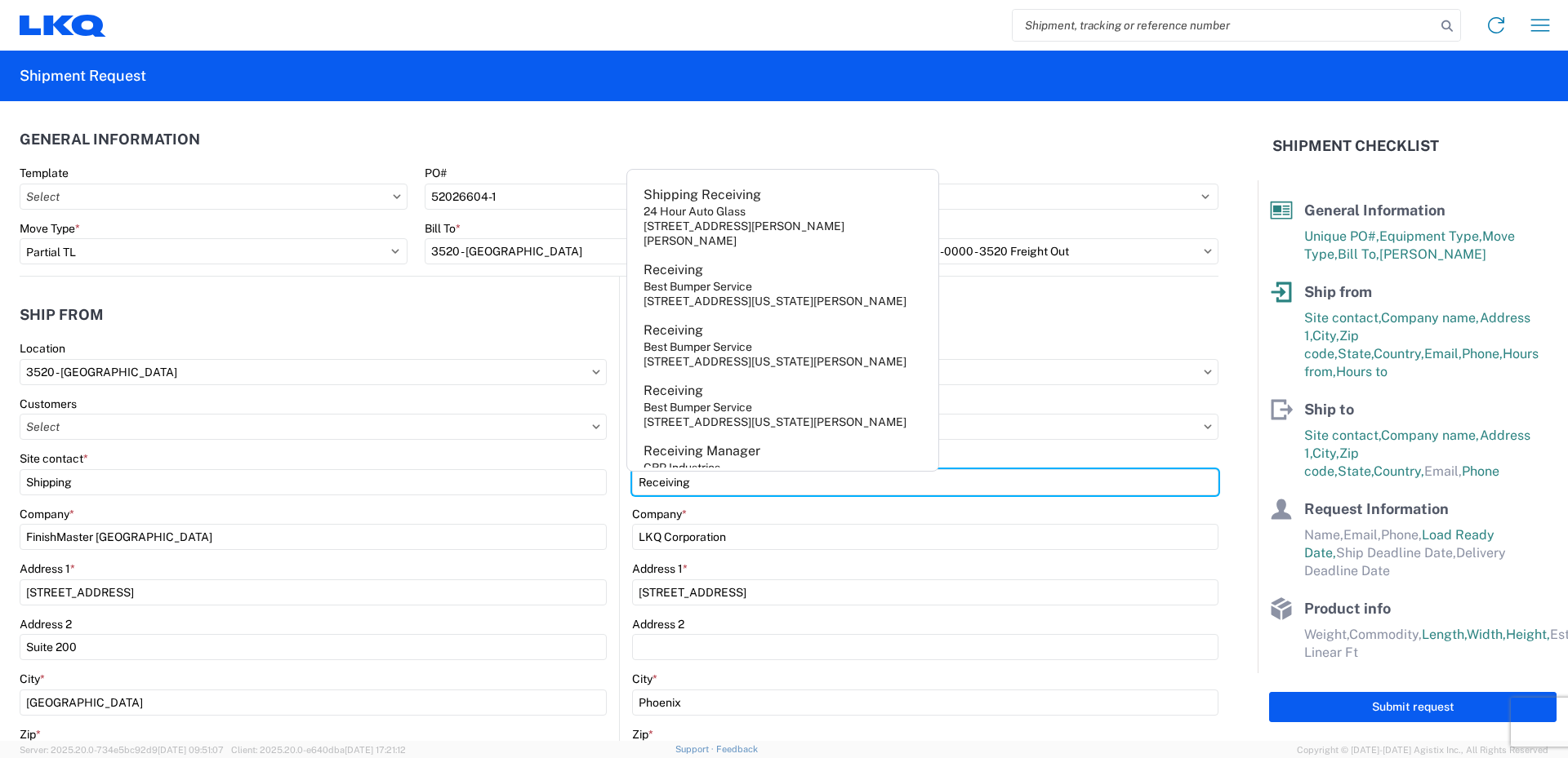
type input "Receiving"
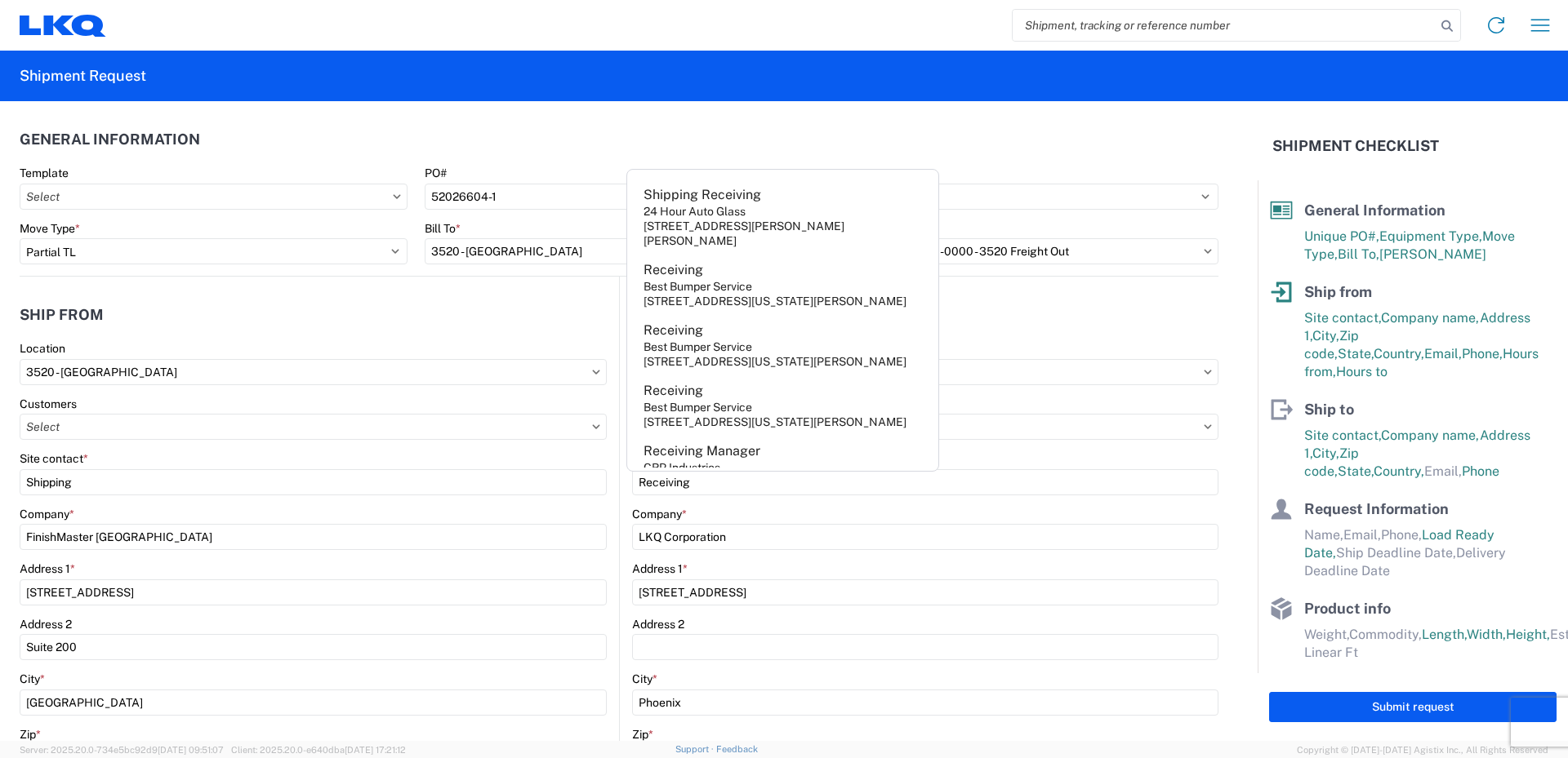
click at [756, 508] on div "Company *" at bounding box center [925, 514] width 586 height 15
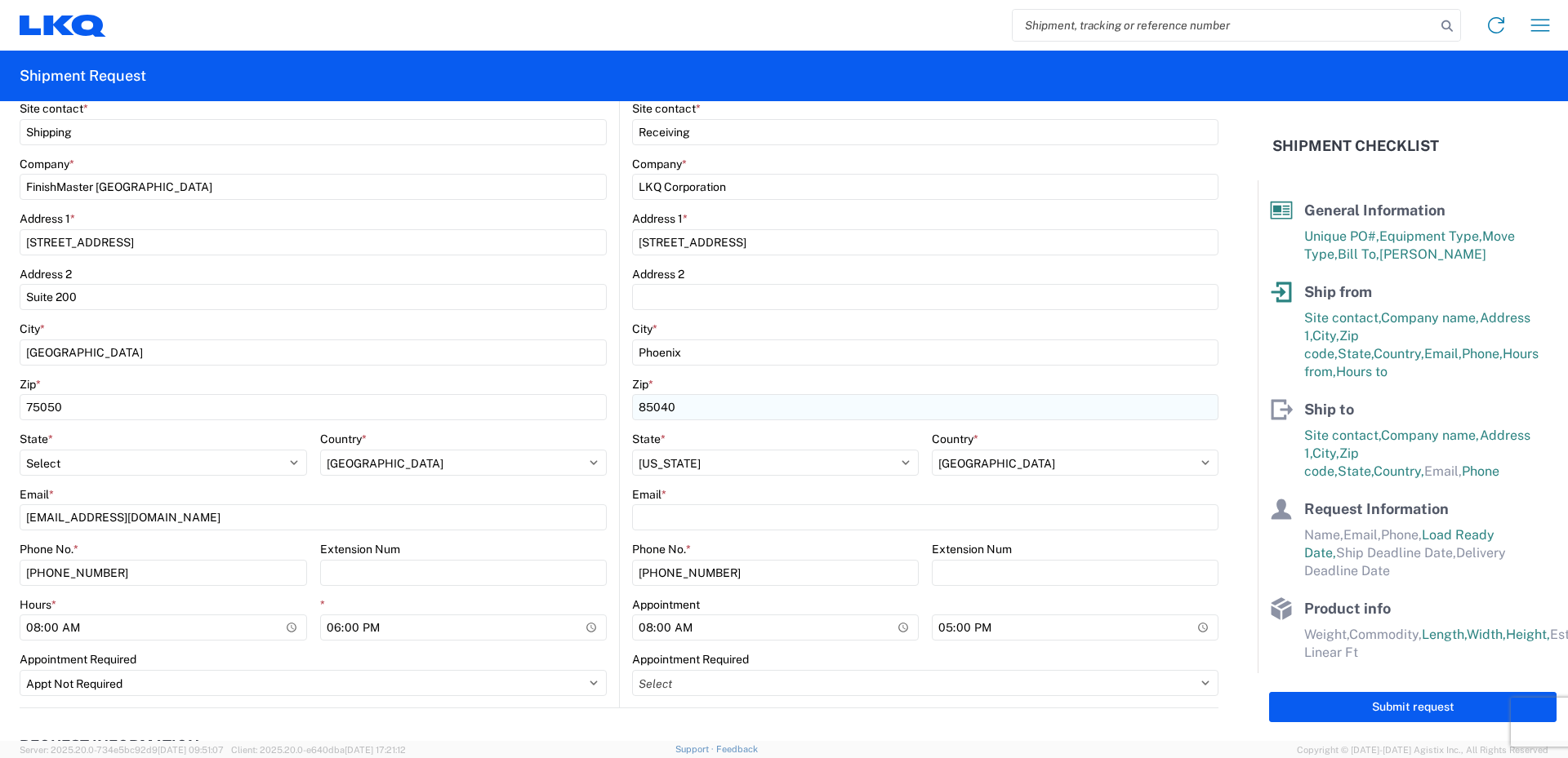
scroll to position [408, 0]
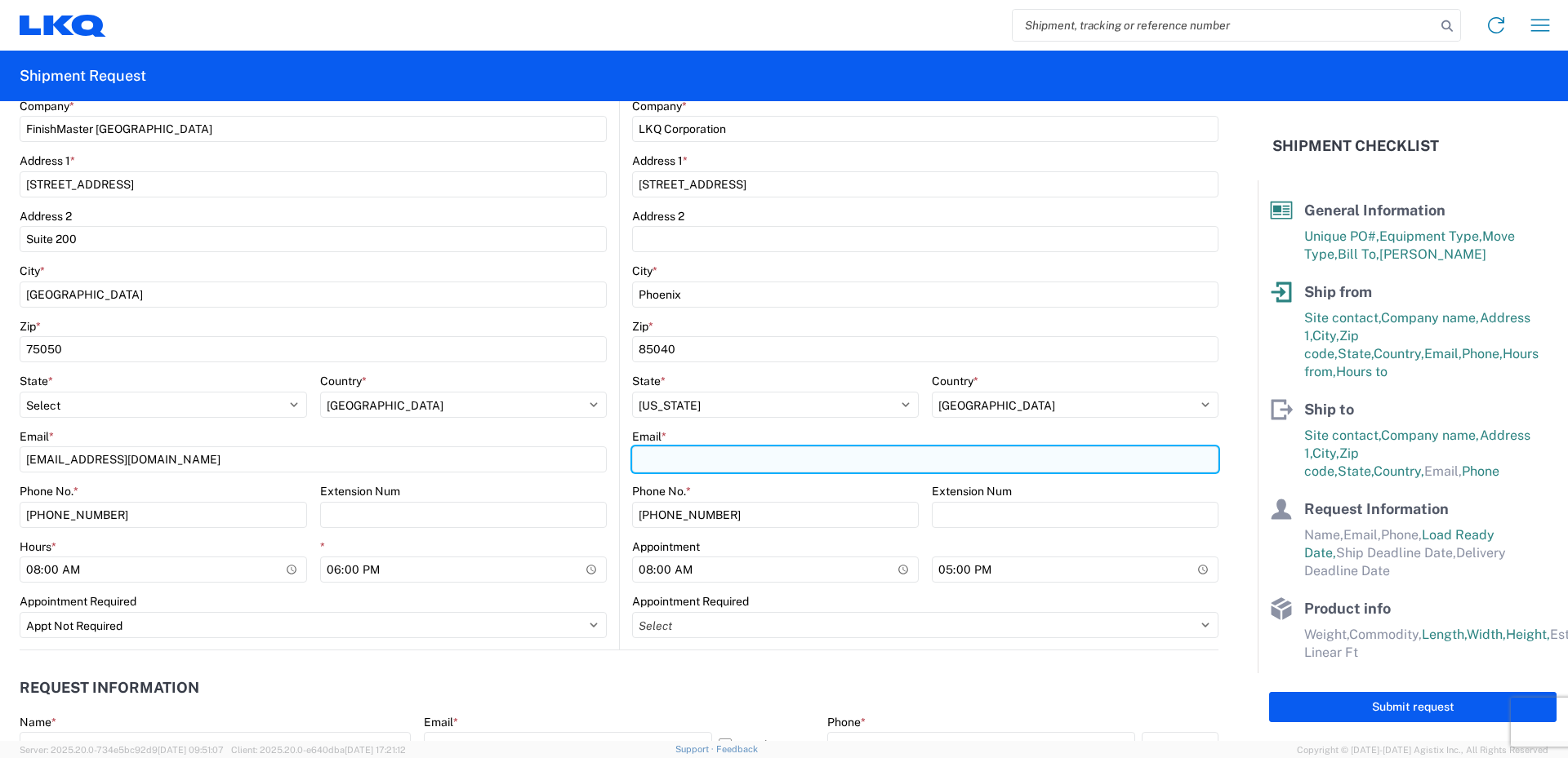
click at [647, 463] on input "Email *" at bounding box center [925, 459] width 586 height 26
type input "3091transfers@LKQCORP.com"
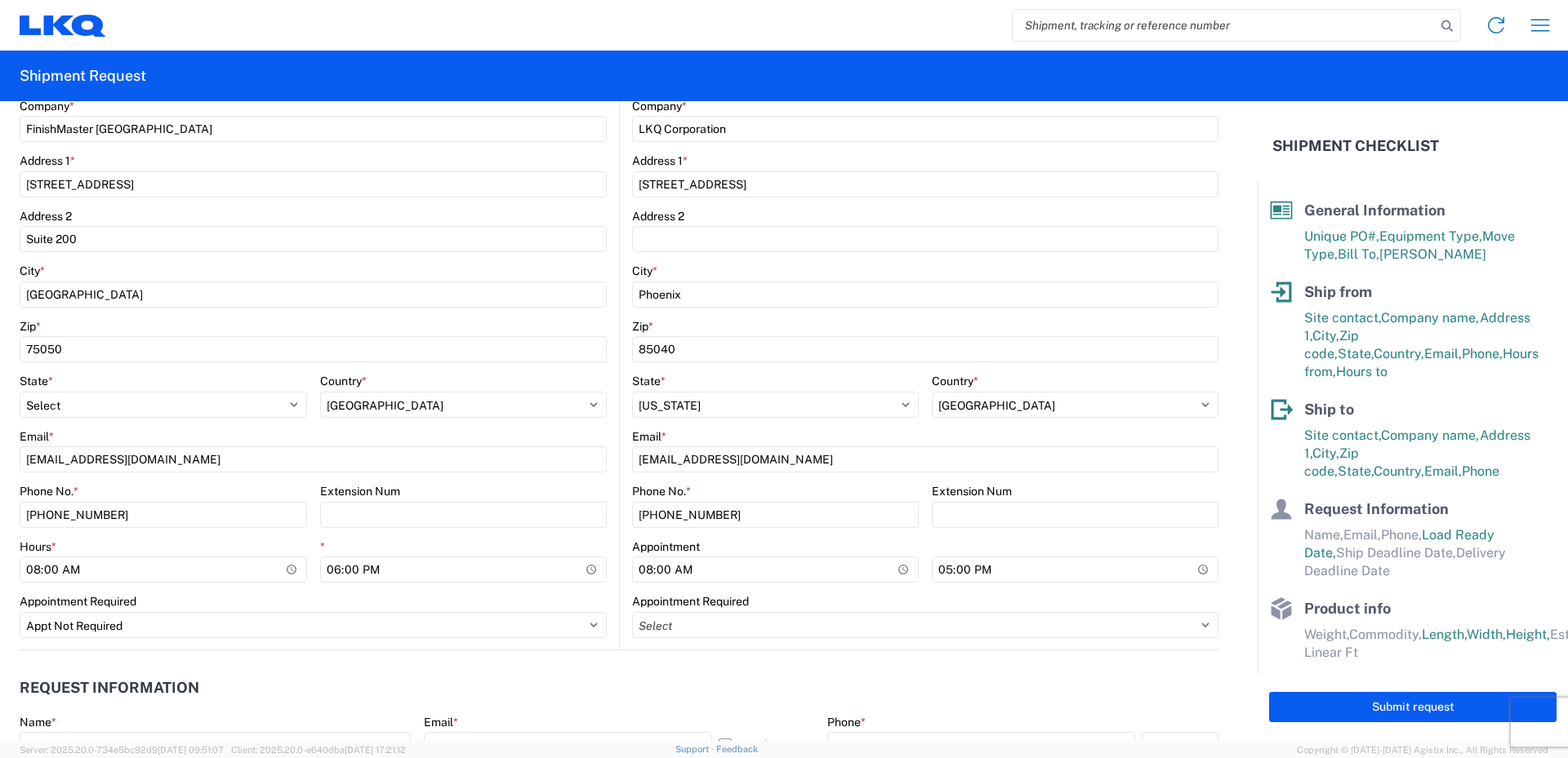
click at [620, 467] on main "3091 Location 3091 - Phoenix (091) Customers Site contact * Receiving Company *…" at bounding box center [919, 291] width 598 height 717
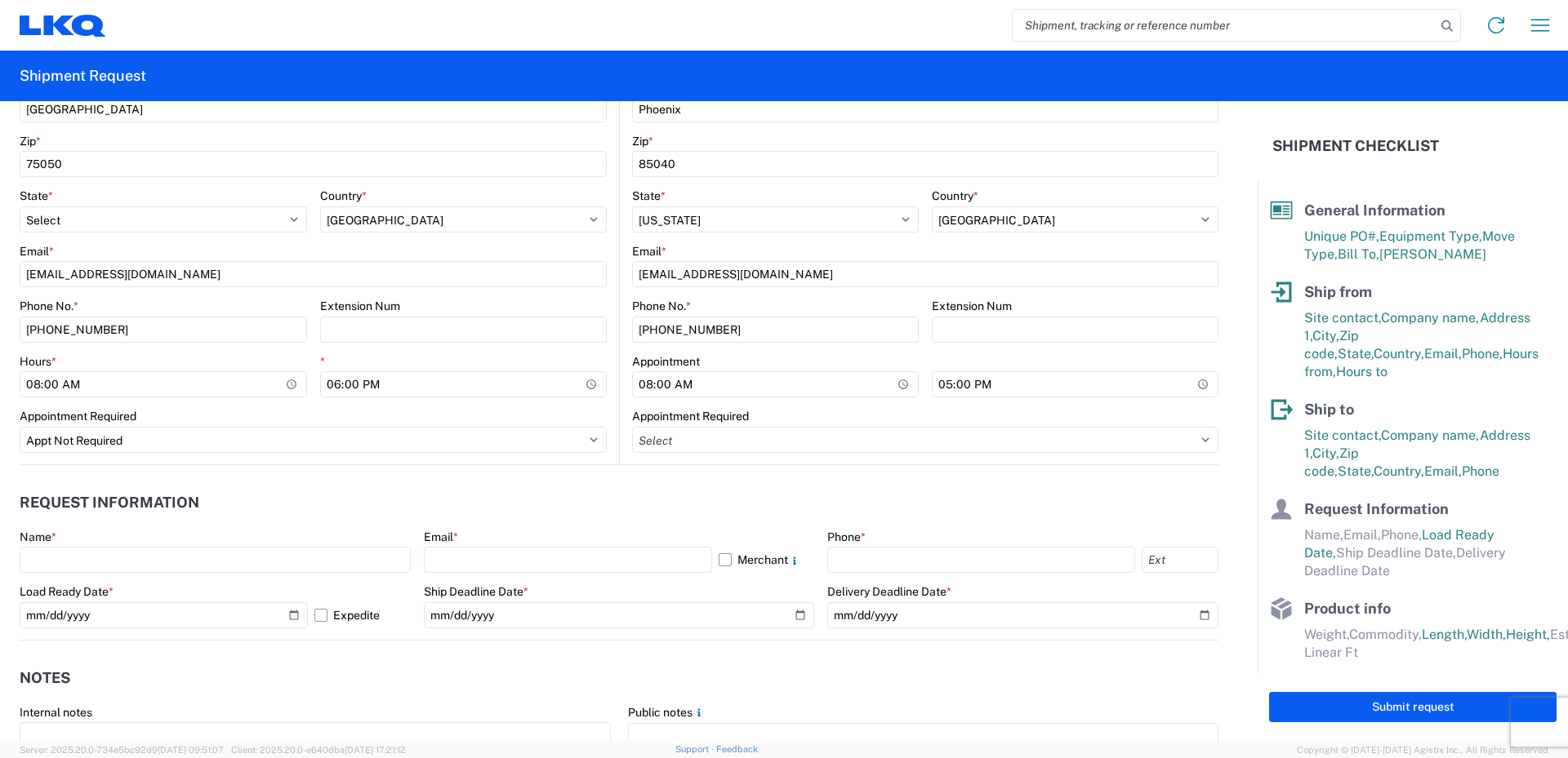
scroll to position [735, 0]
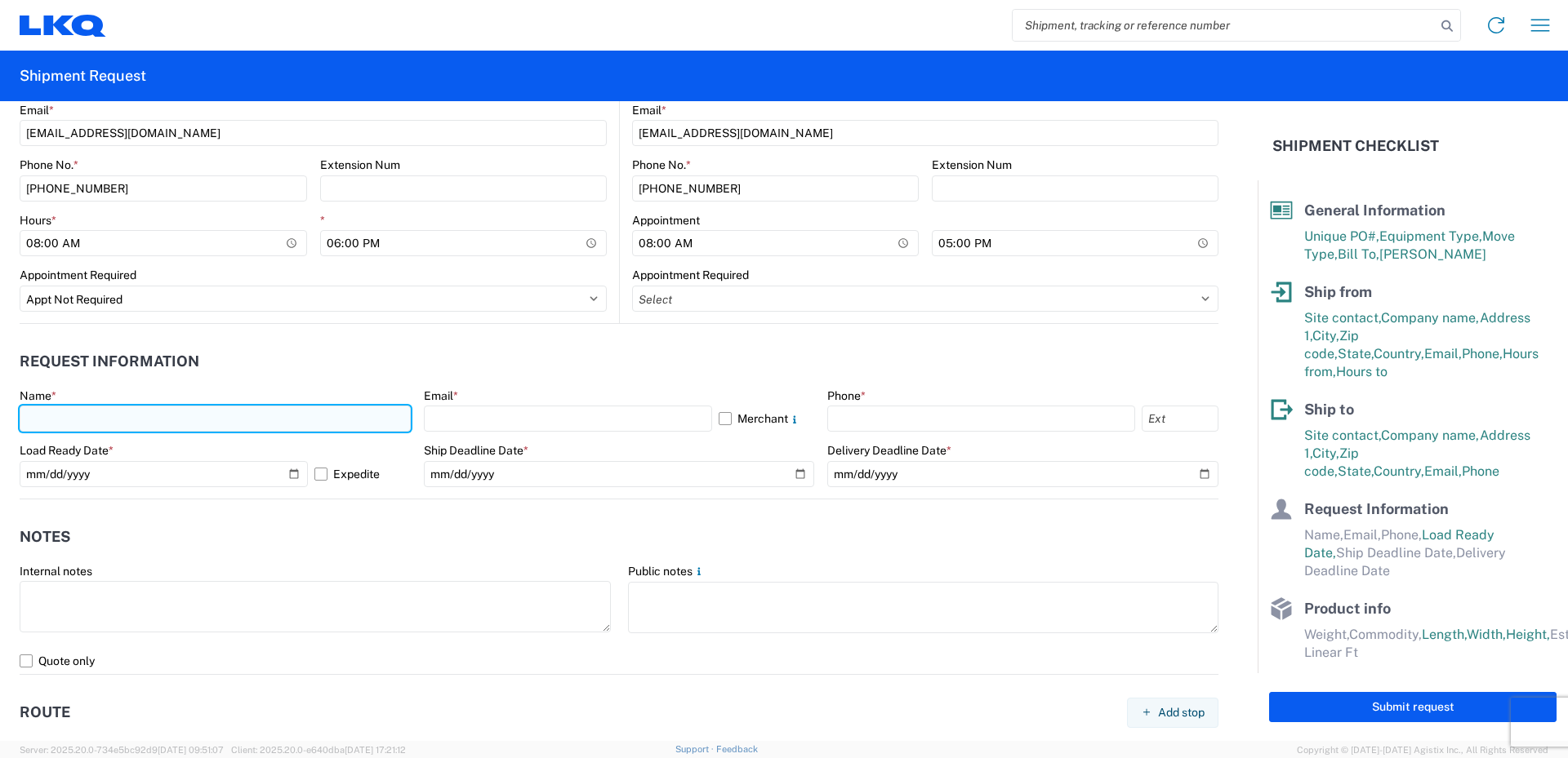
click at [49, 413] on input "text" at bounding box center [215, 418] width 391 height 26
type input "Vance Prince"
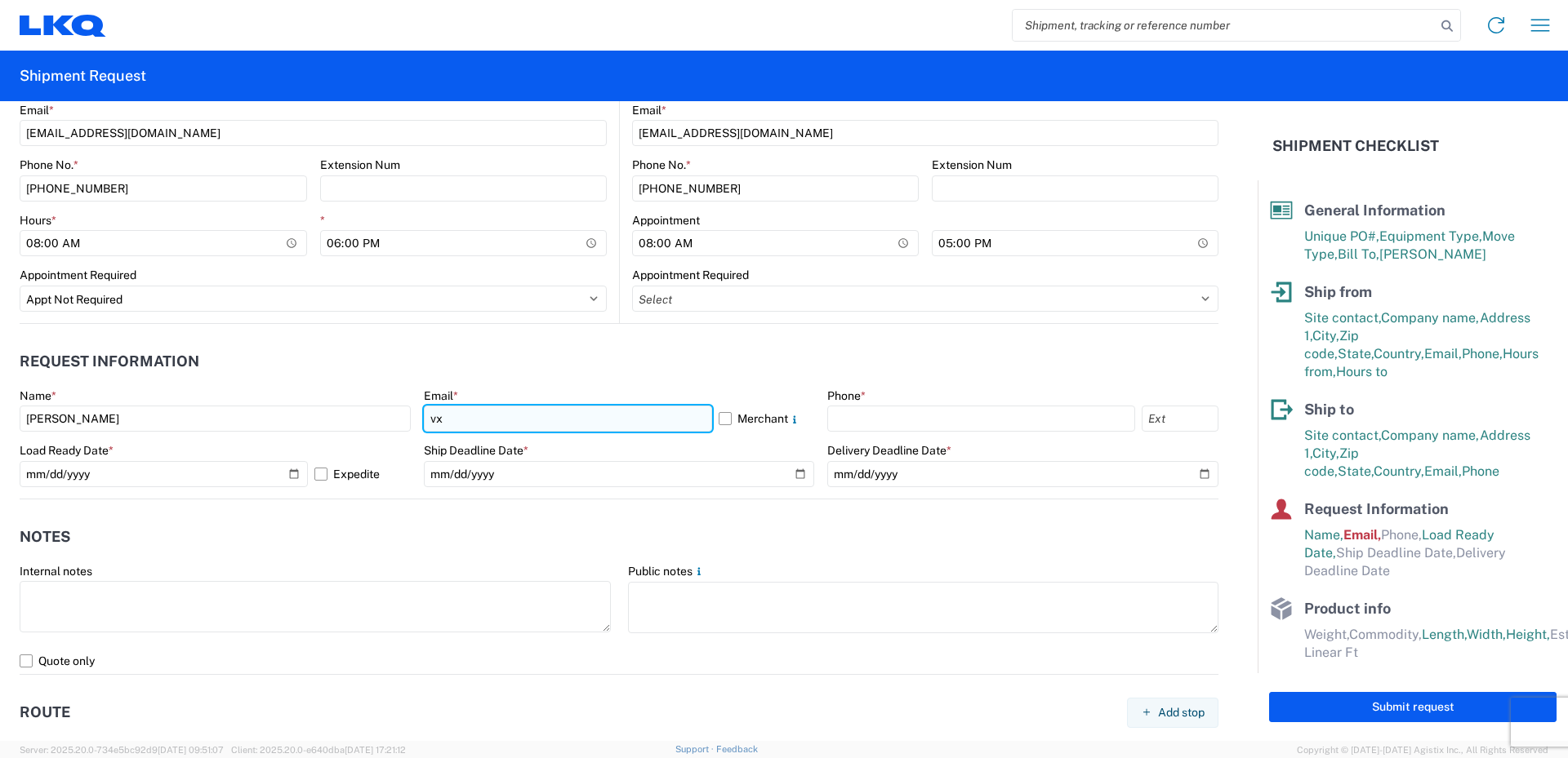
type input "vxprince@lkqcorp.com"
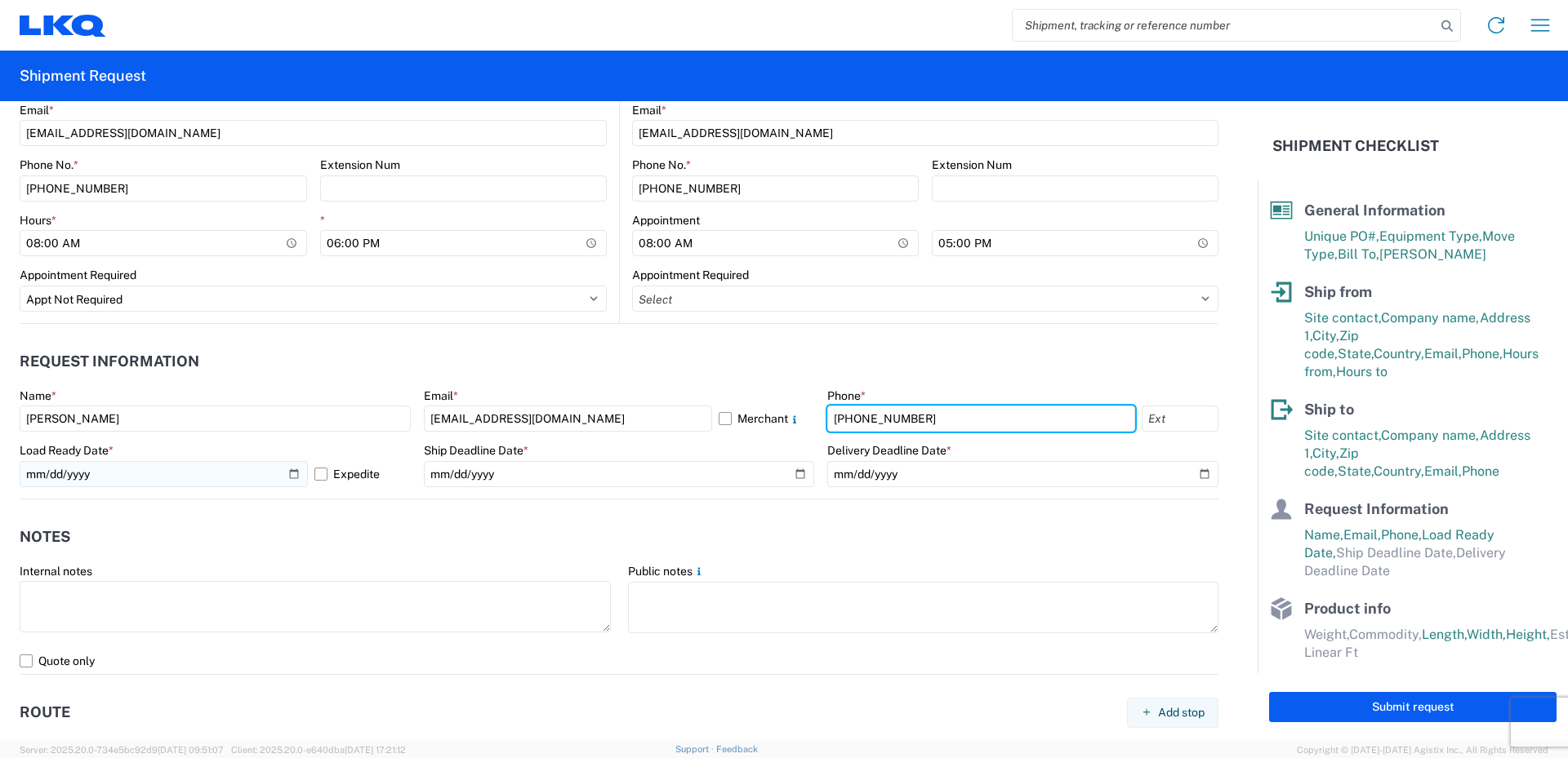
type input "469-540-7041"
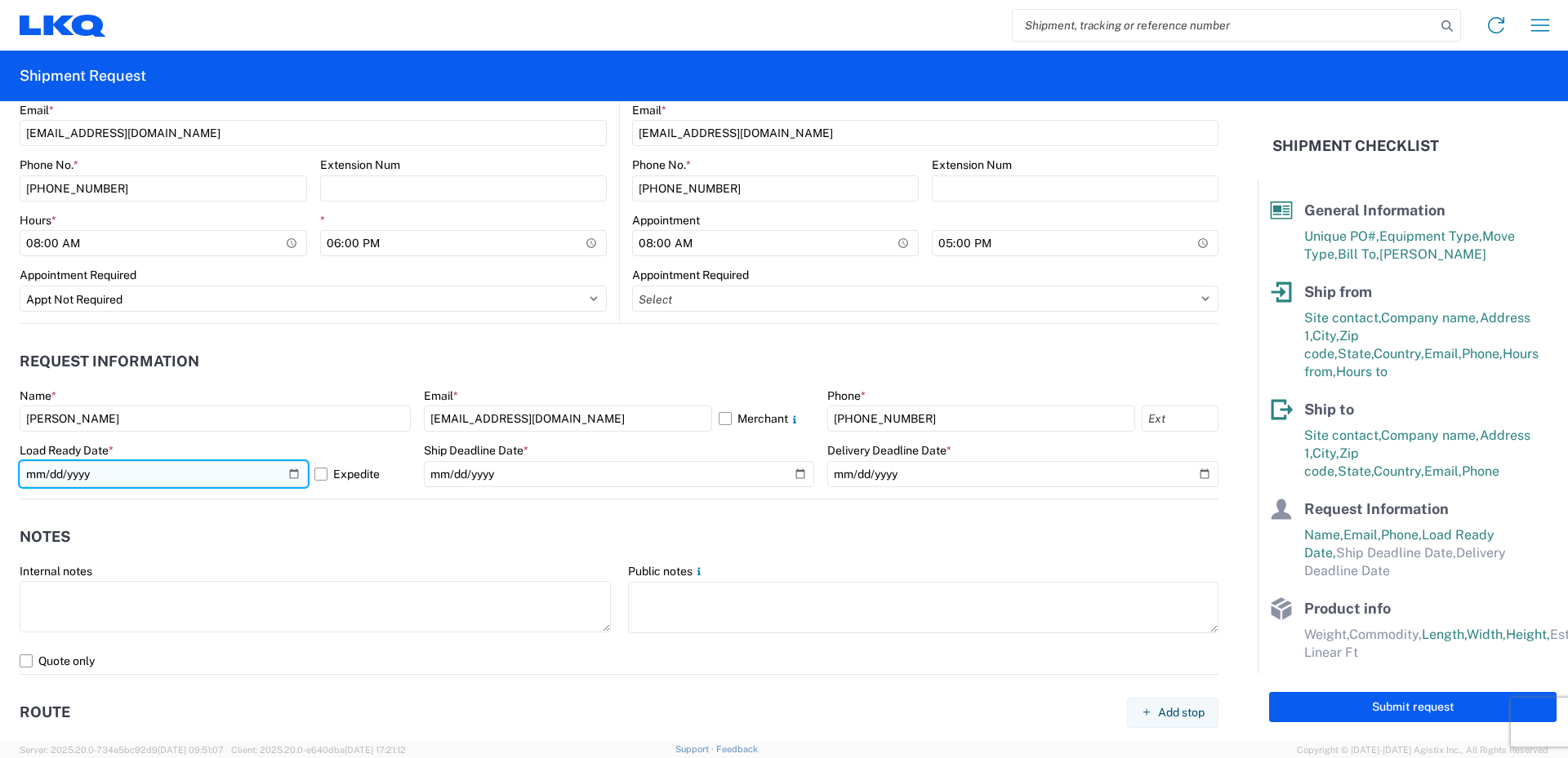
click at [292, 476] on input "2025-10-13" at bounding box center [164, 474] width 289 height 26
type input "2025-10-10"
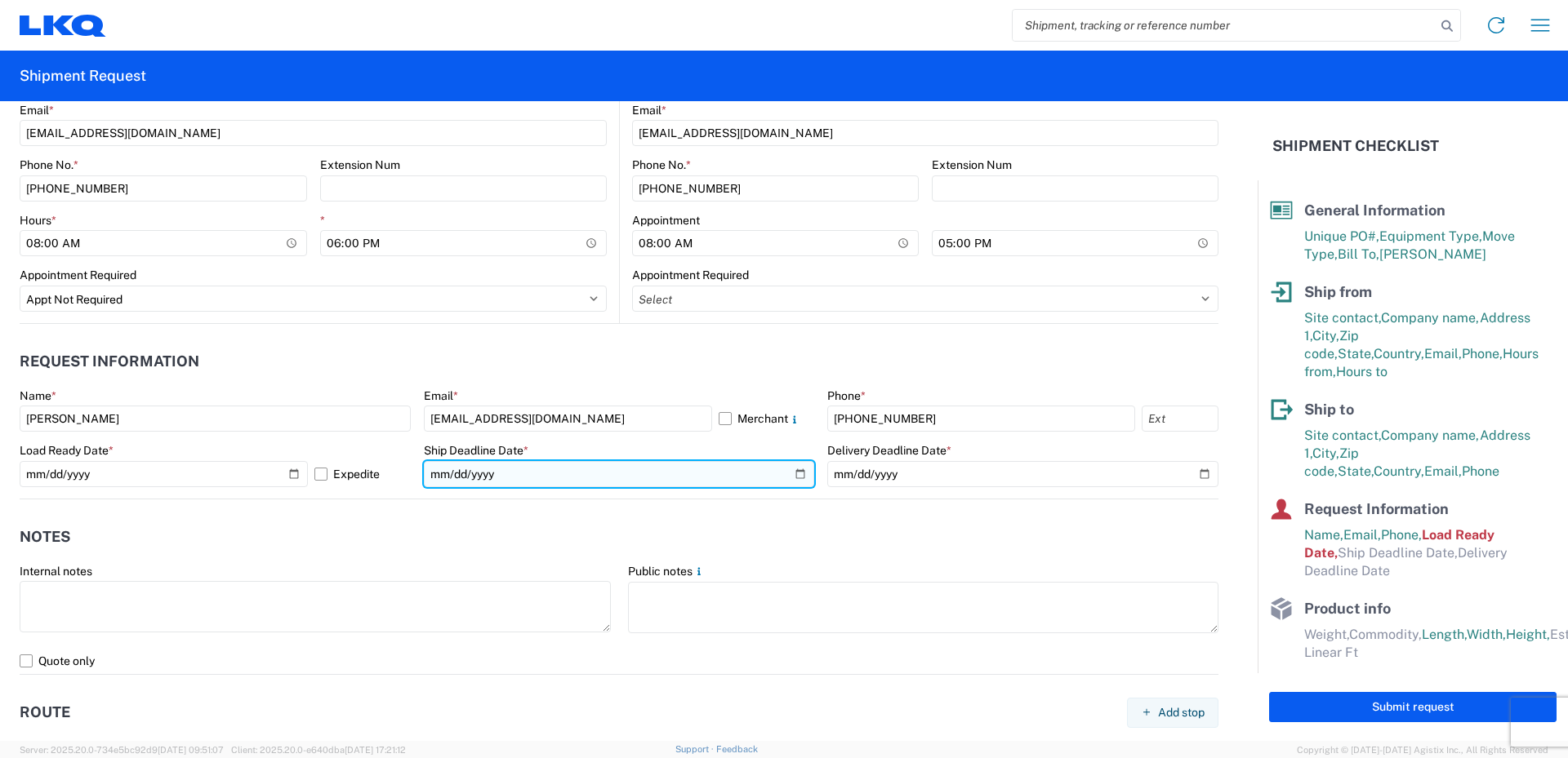
click at [800, 476] on input "date" at bounding box center [619, 474] width 391 height 26
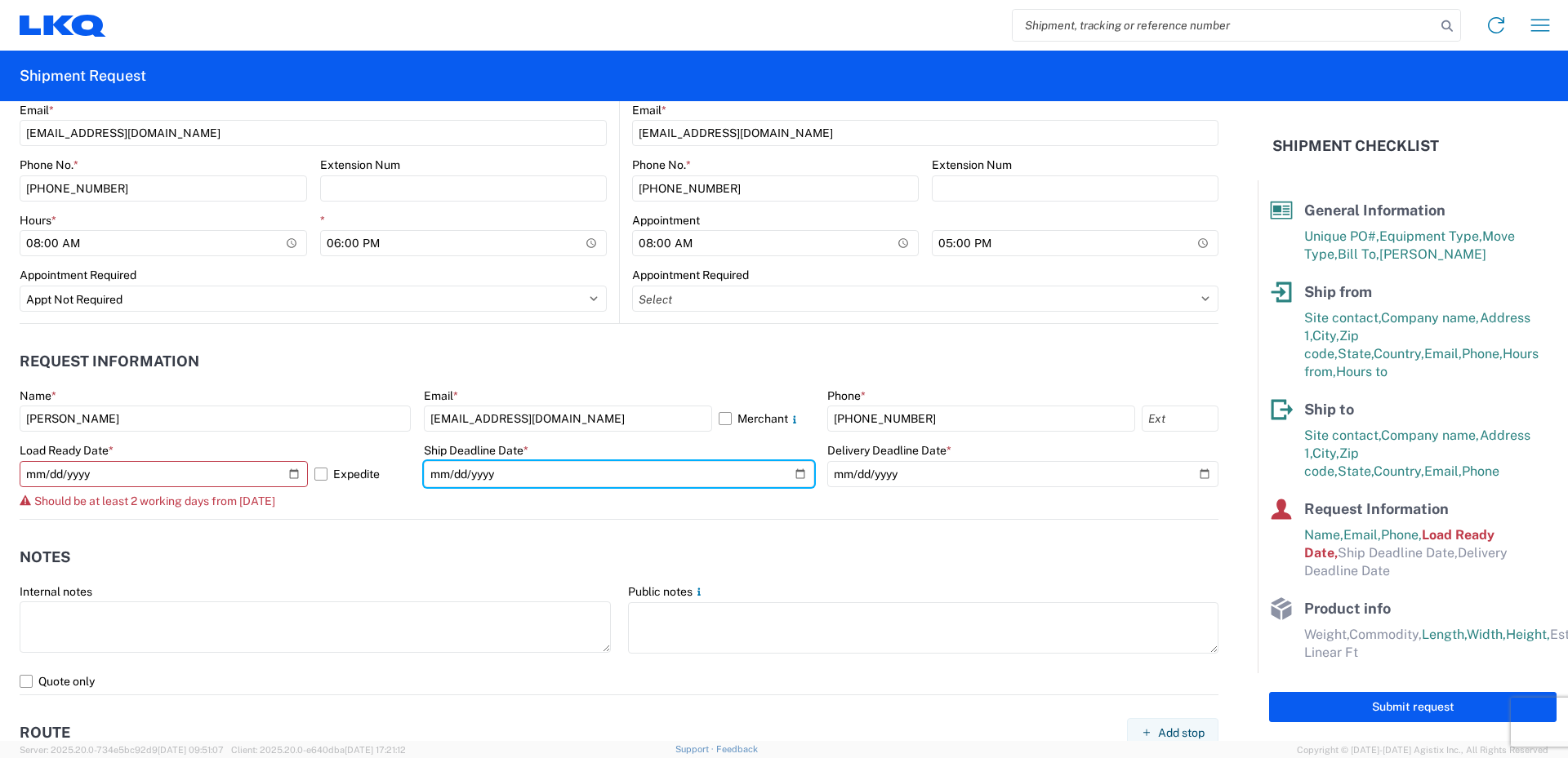
type input "2025-10-10"
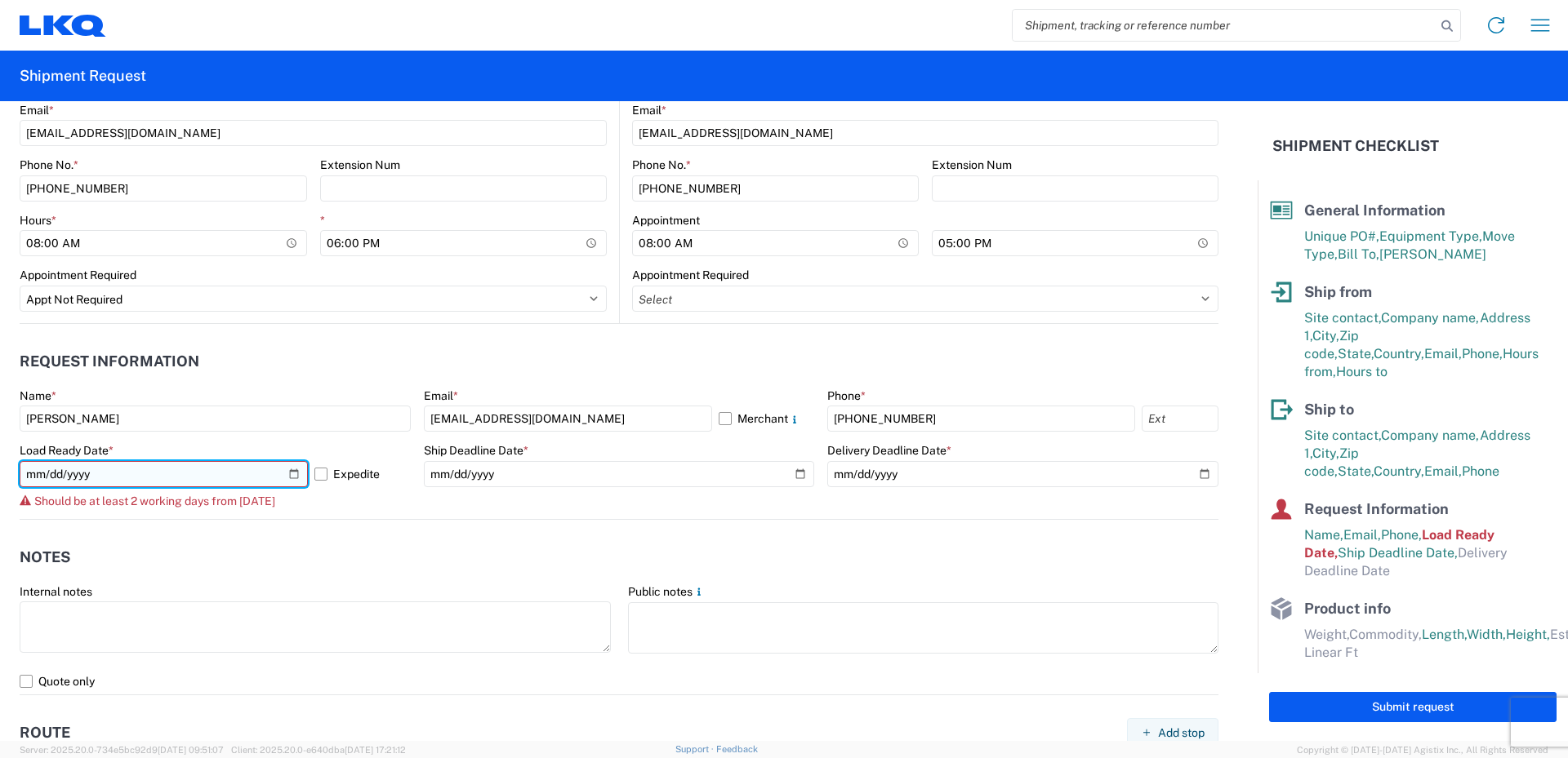
click at [291, 472] on input "2025-10-10" at bounding box center [164, 474] width 289 height 26
type input "2025-10-13"
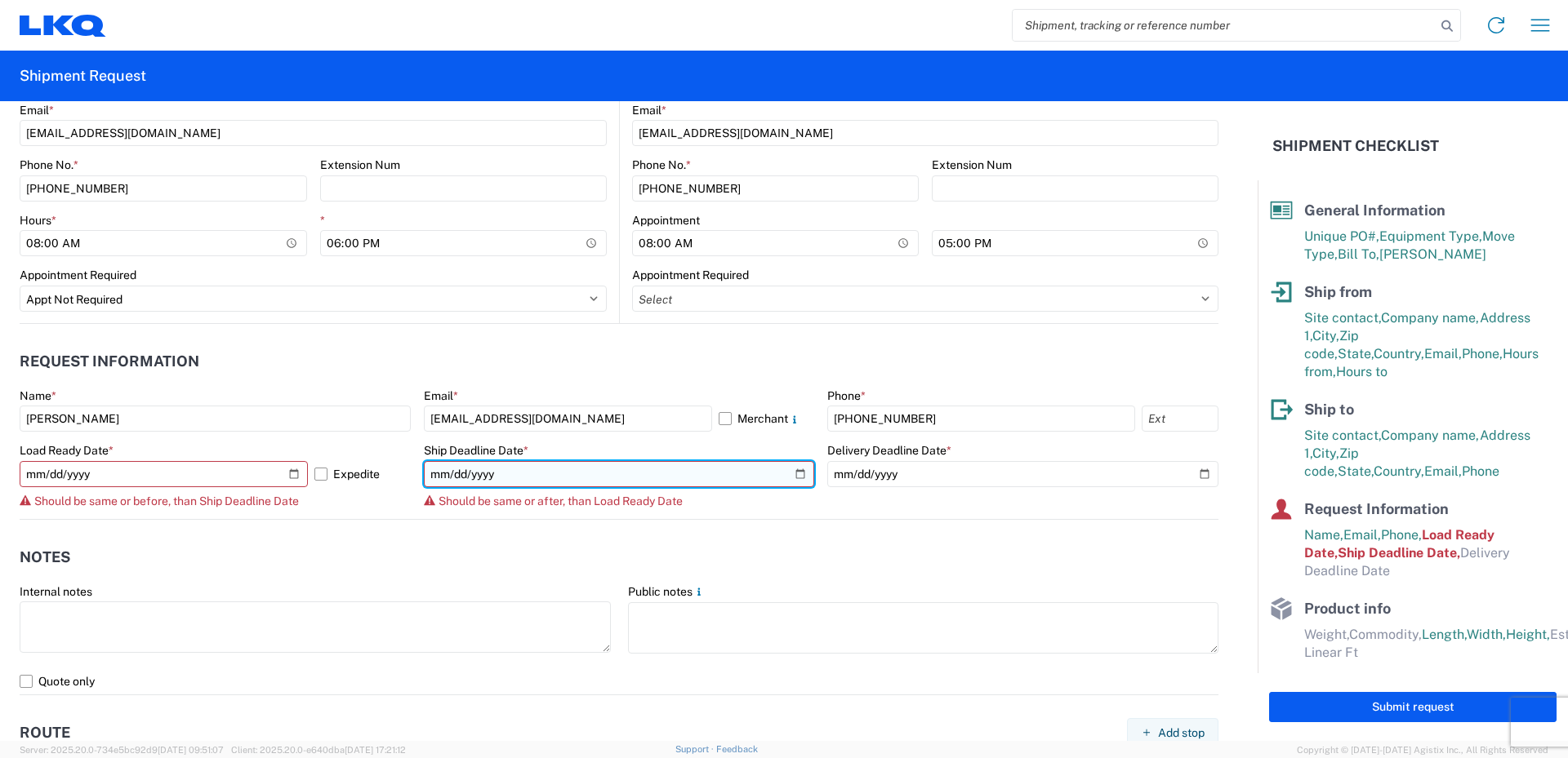
click at [794, 472] on input "2025-10-10" at bounding box center [619, 474] width 391 height 26
type input "2025-10-13"
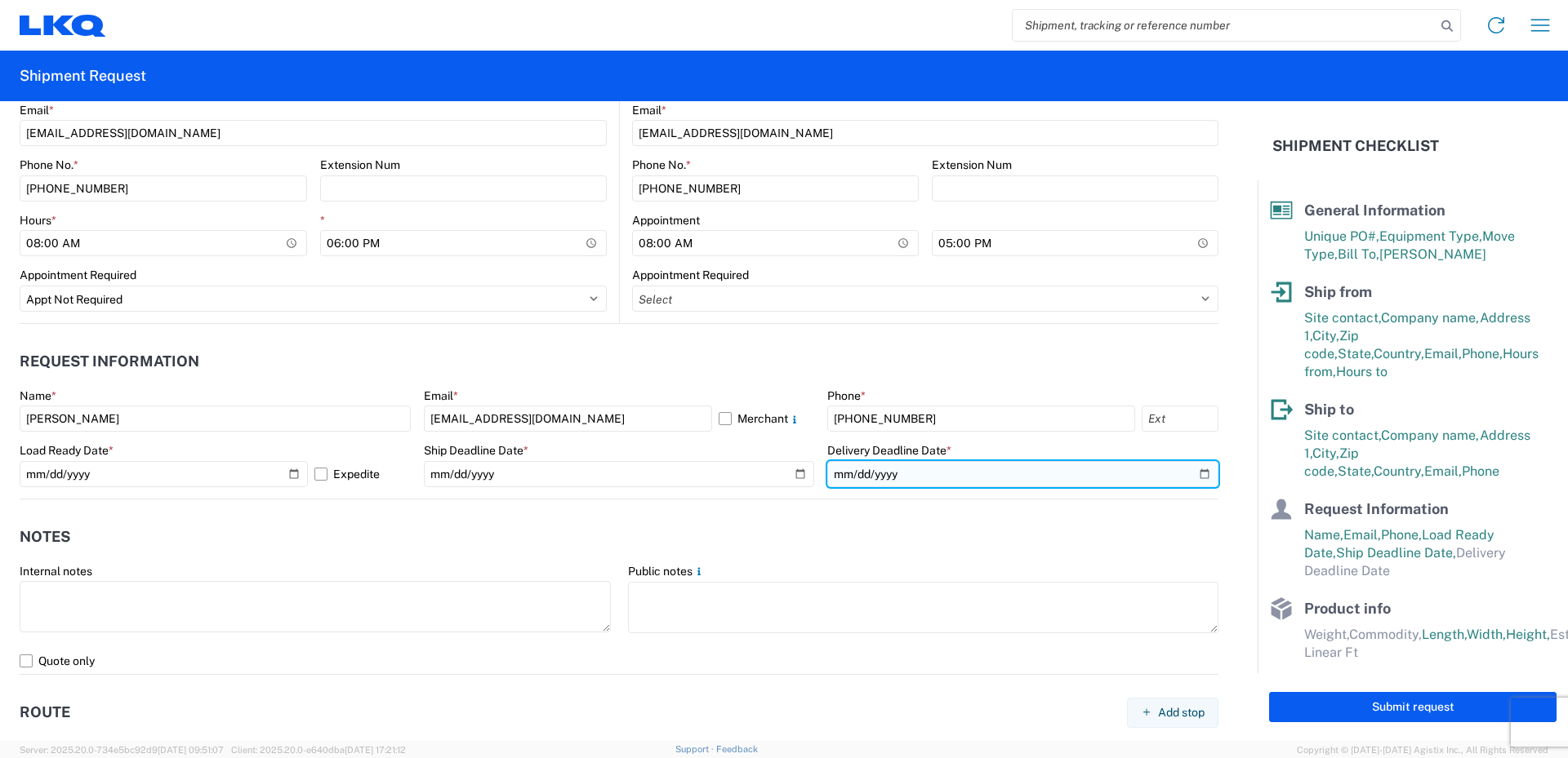
click at [1196, 474] on input "date" at bounding box center [1023, 474] width 391 height 26
type input "2025-10-13"
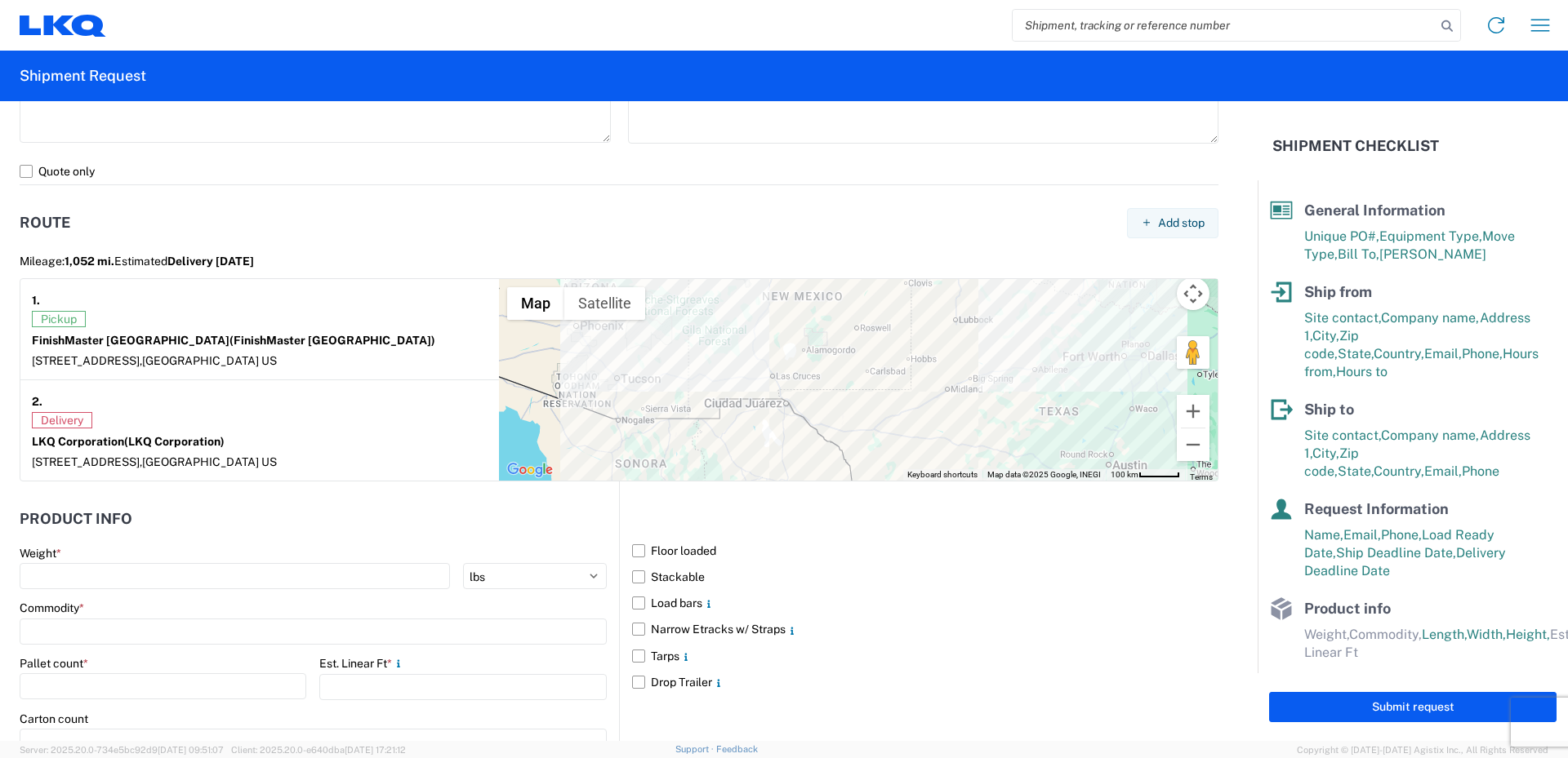
scroll to position [1306, 0]
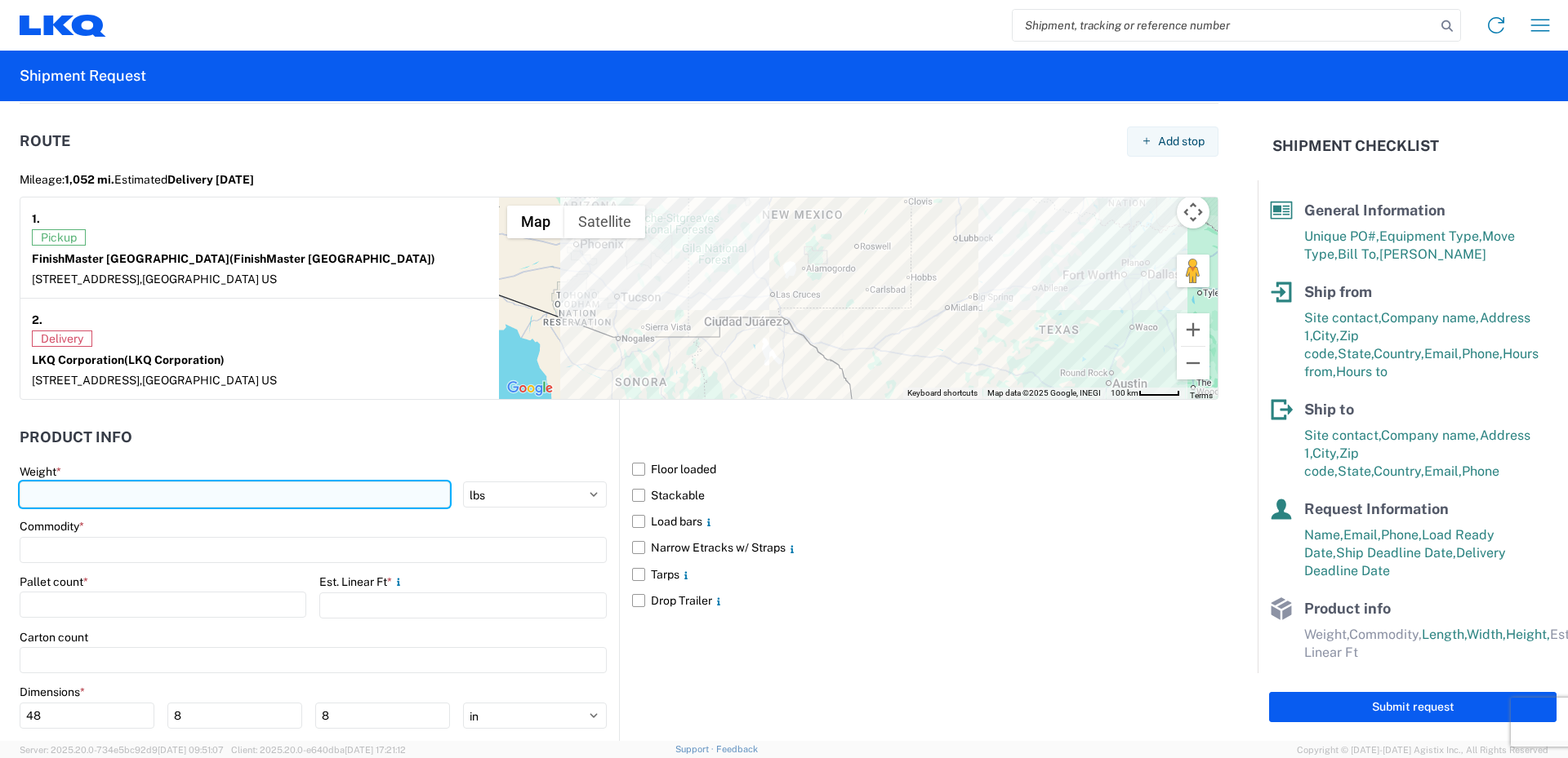
click at [60, 496] on input "number" at bounding box center [234, 494] width 430 height 26
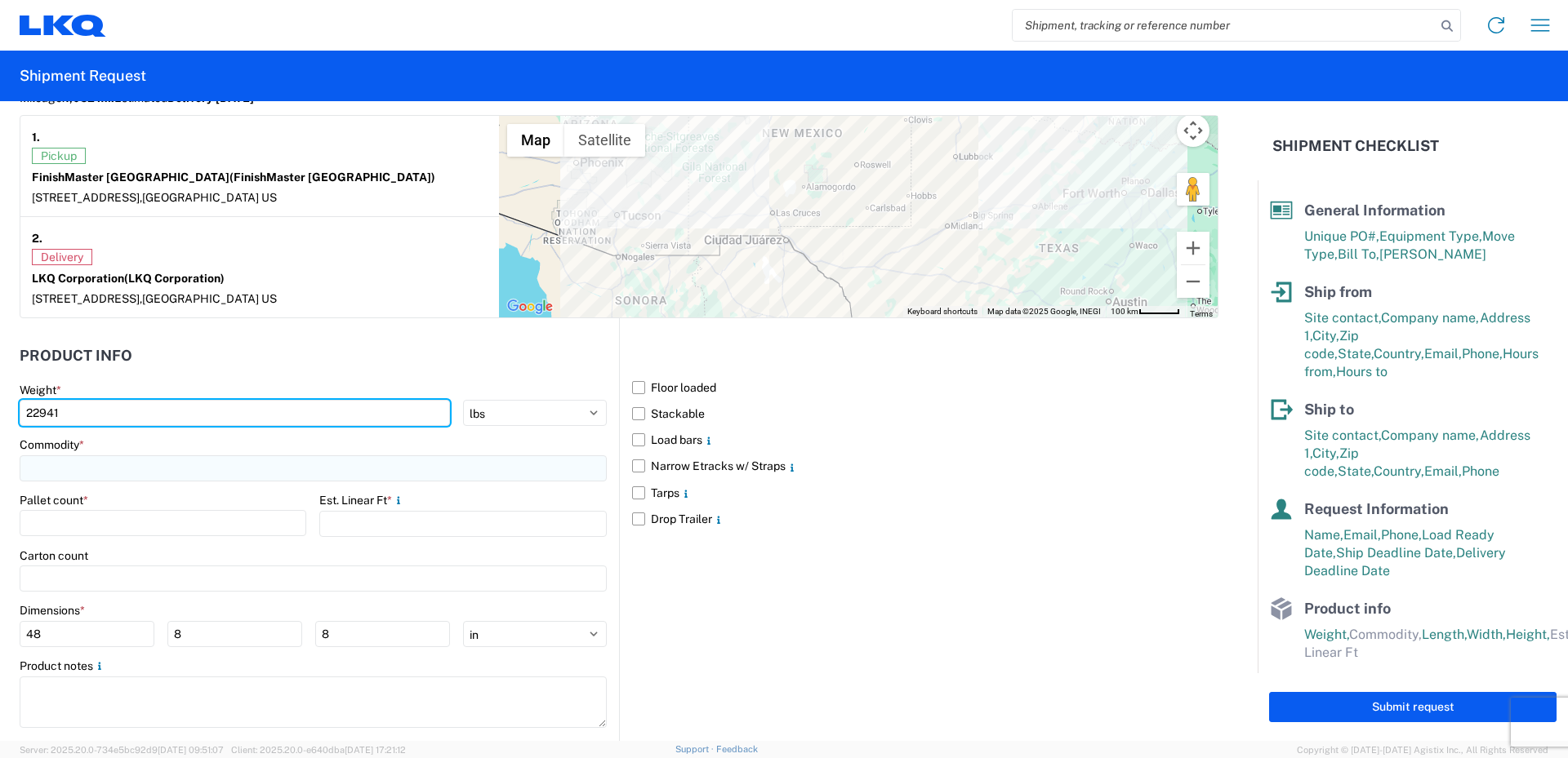
type input "22941"
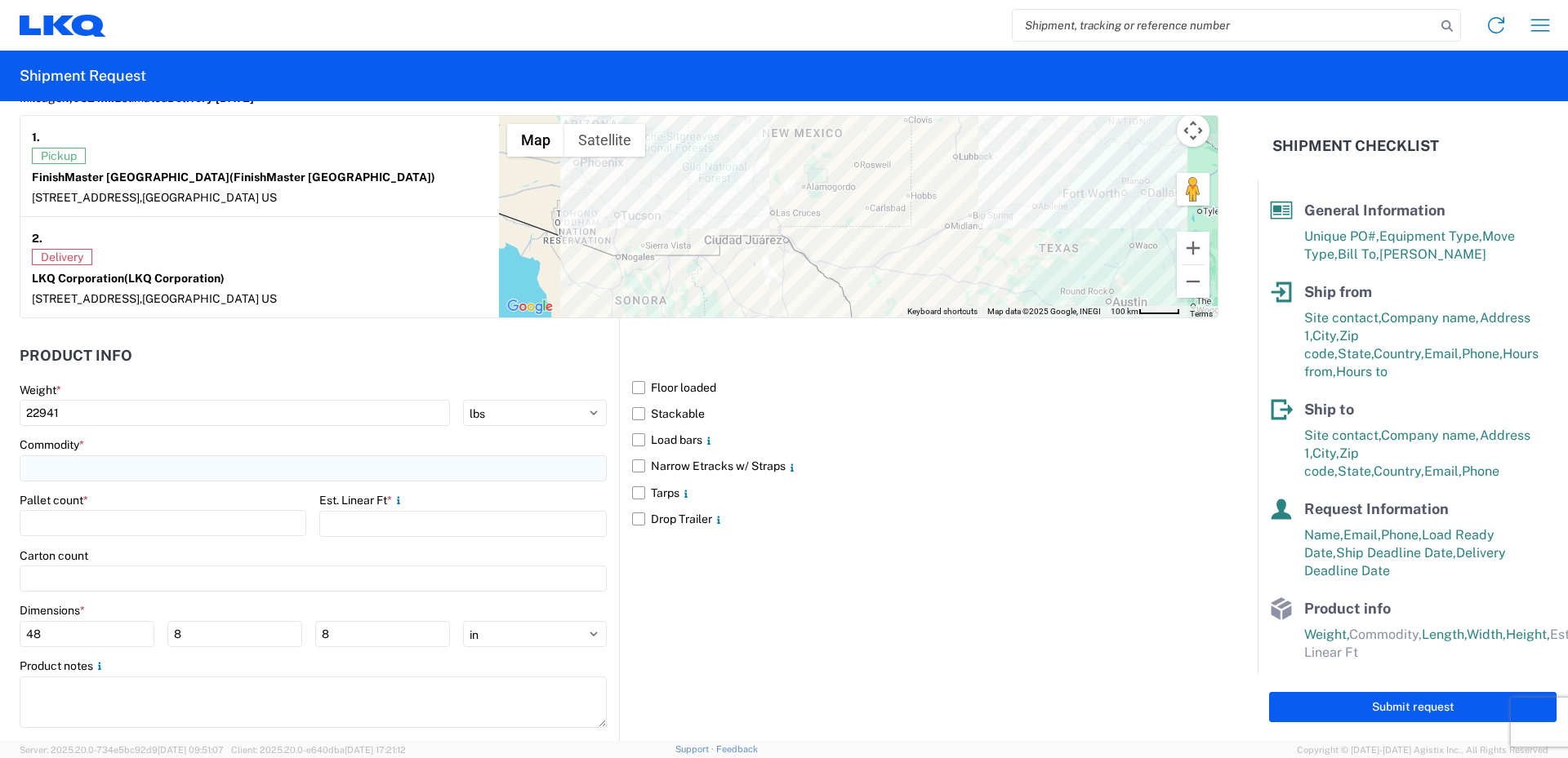
click at [54, 472] on input at bounding box center [313, 468] width 587 height 26
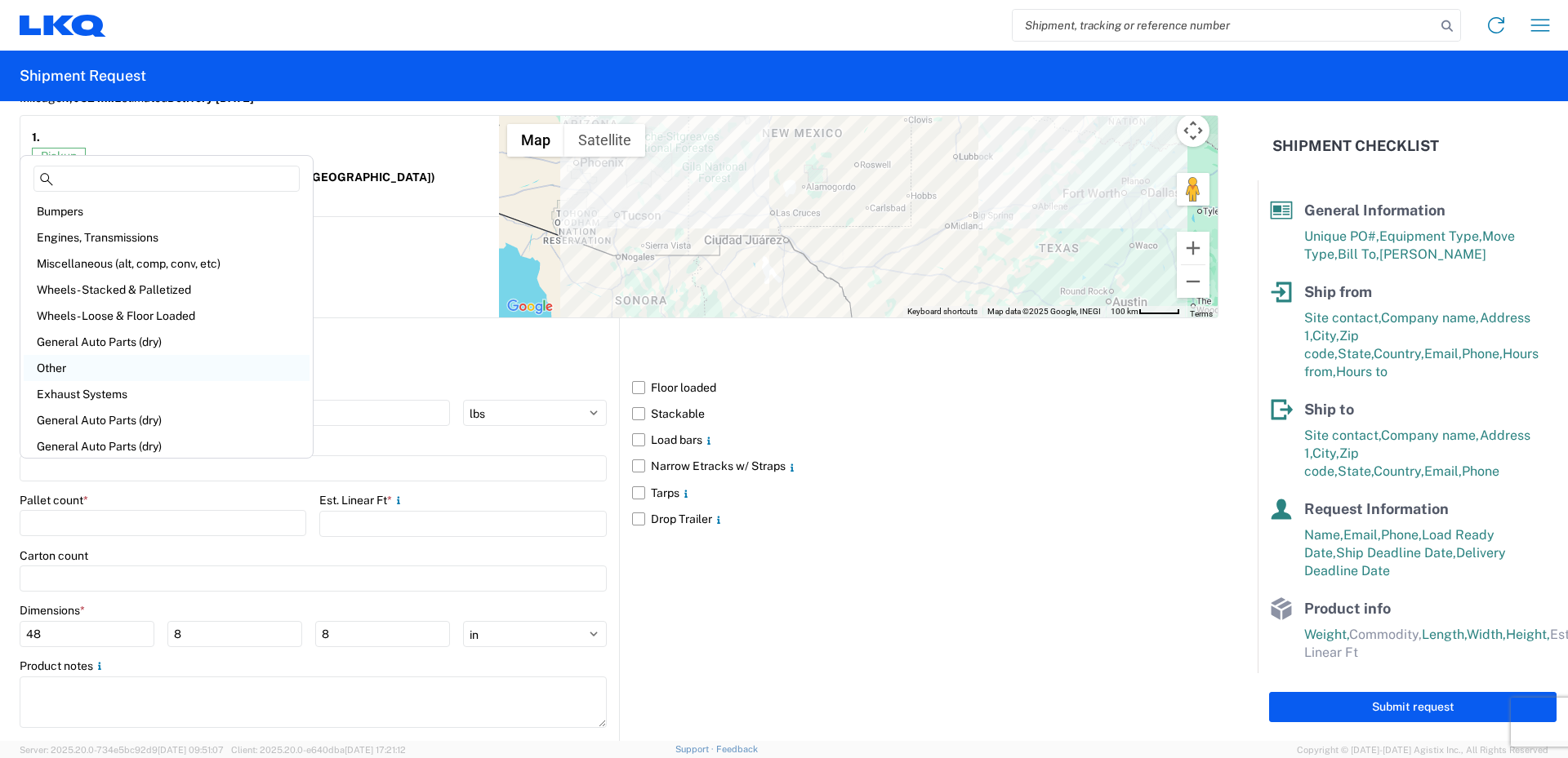
click at [44, 371] on div "Other" at bounding box center [166, 367] width 286 height 26
type input "Other"
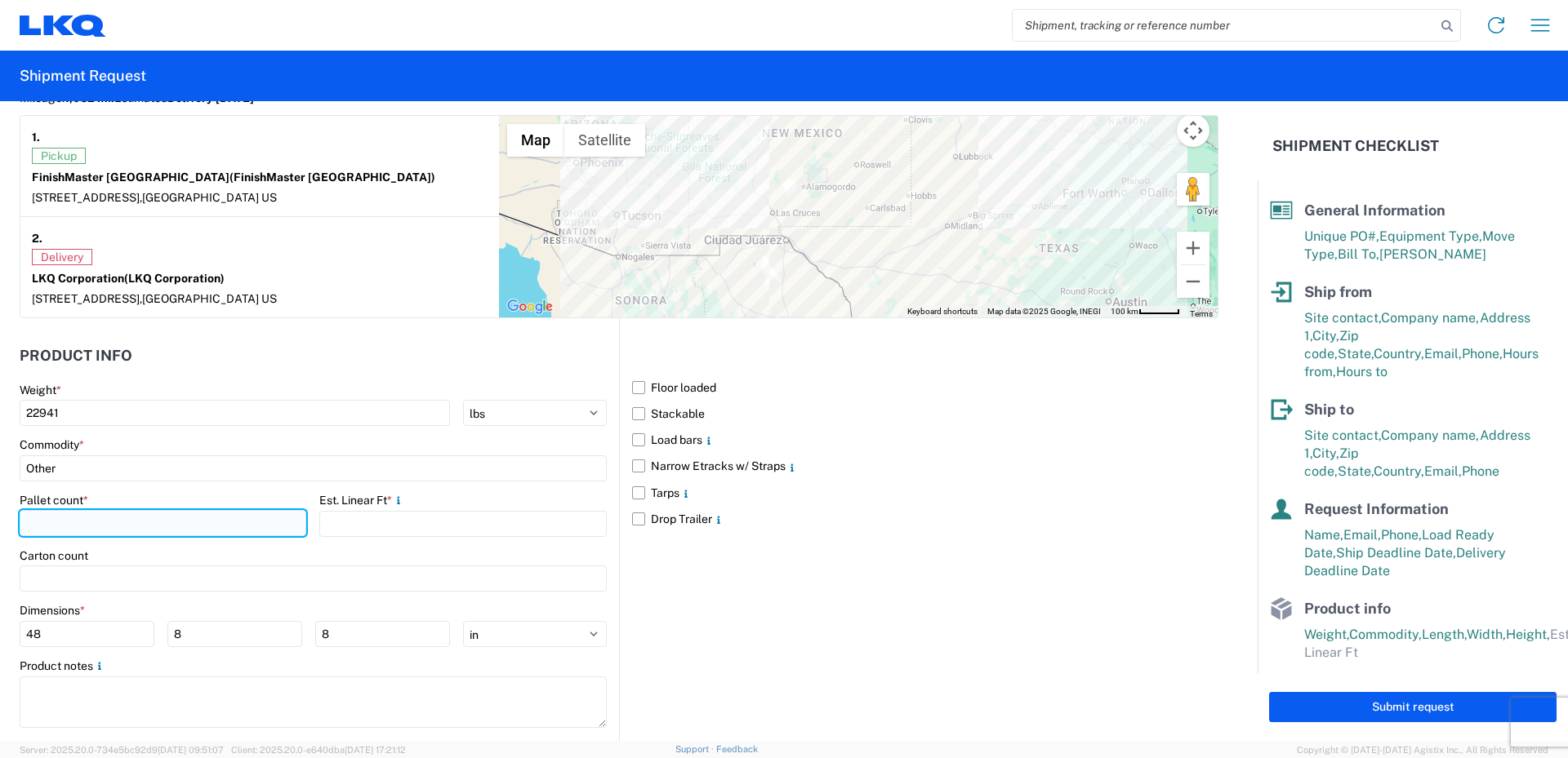
click at [80, 524] on input "number" at bounding box center [163, 522] width 287 height 26
type input "17"
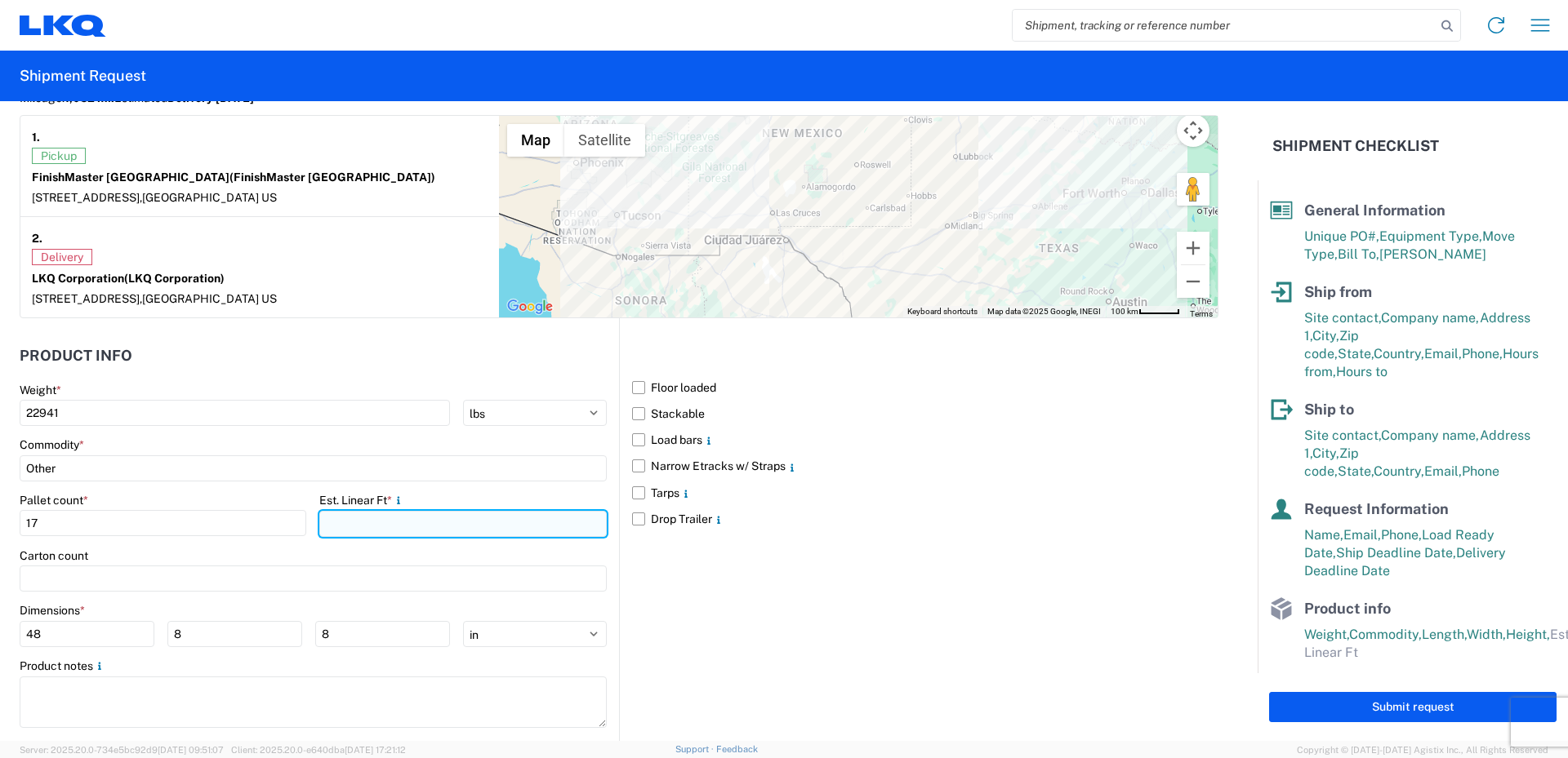
click at [348, 522] on input "number" at bounding box center [463, 523] width 287 height 26
type input "32"
click at [281, 553] on div "Carton count" at bounding box center [313, 556] width 587 height 15
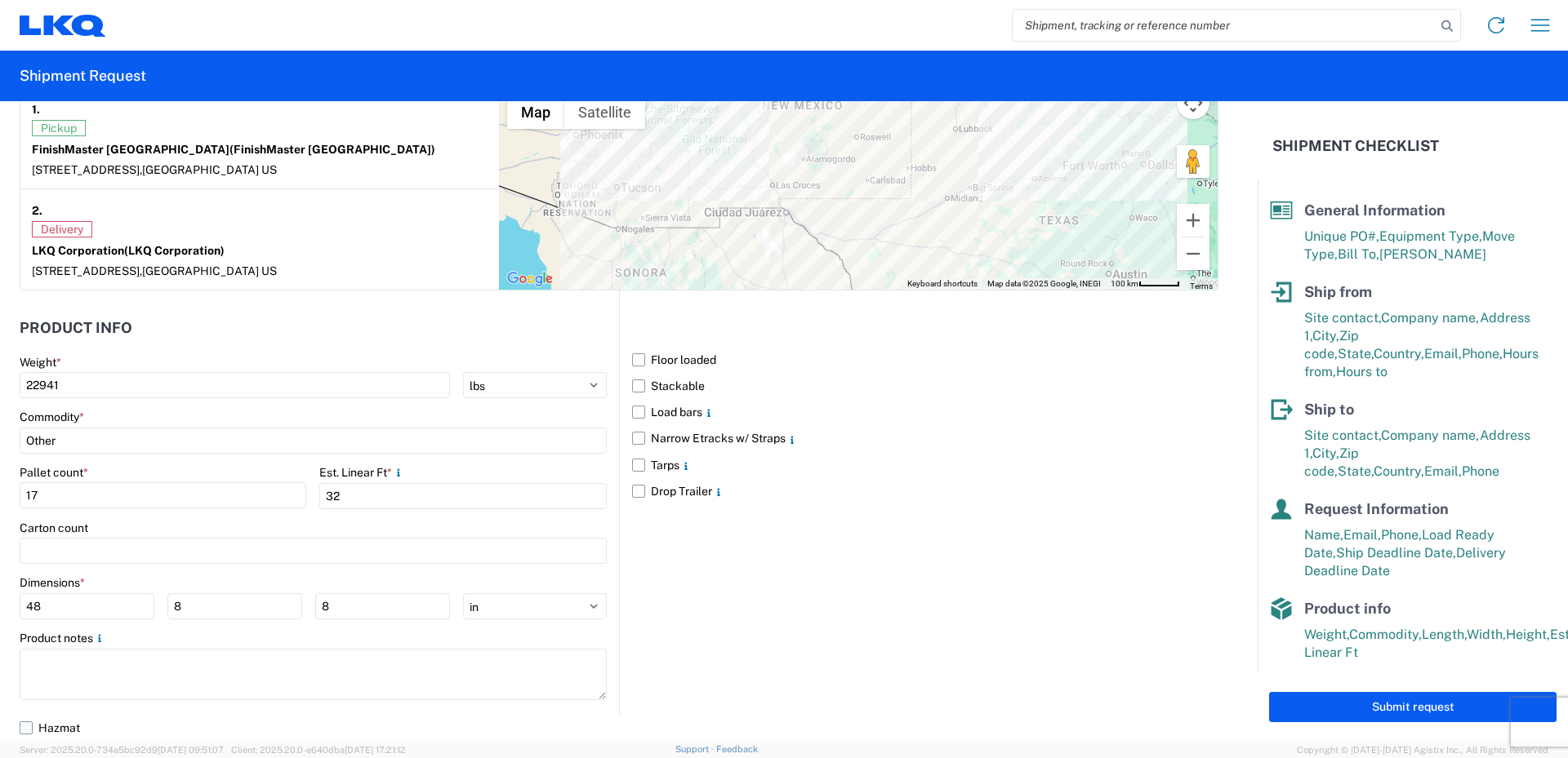
click at [30, 733] on label "Hazmat" at bounding box center [618, 728] width 1199 height 26
click at [0, 0] on input "Hazmat" at bounding box center [0, 0] width 0 height 0
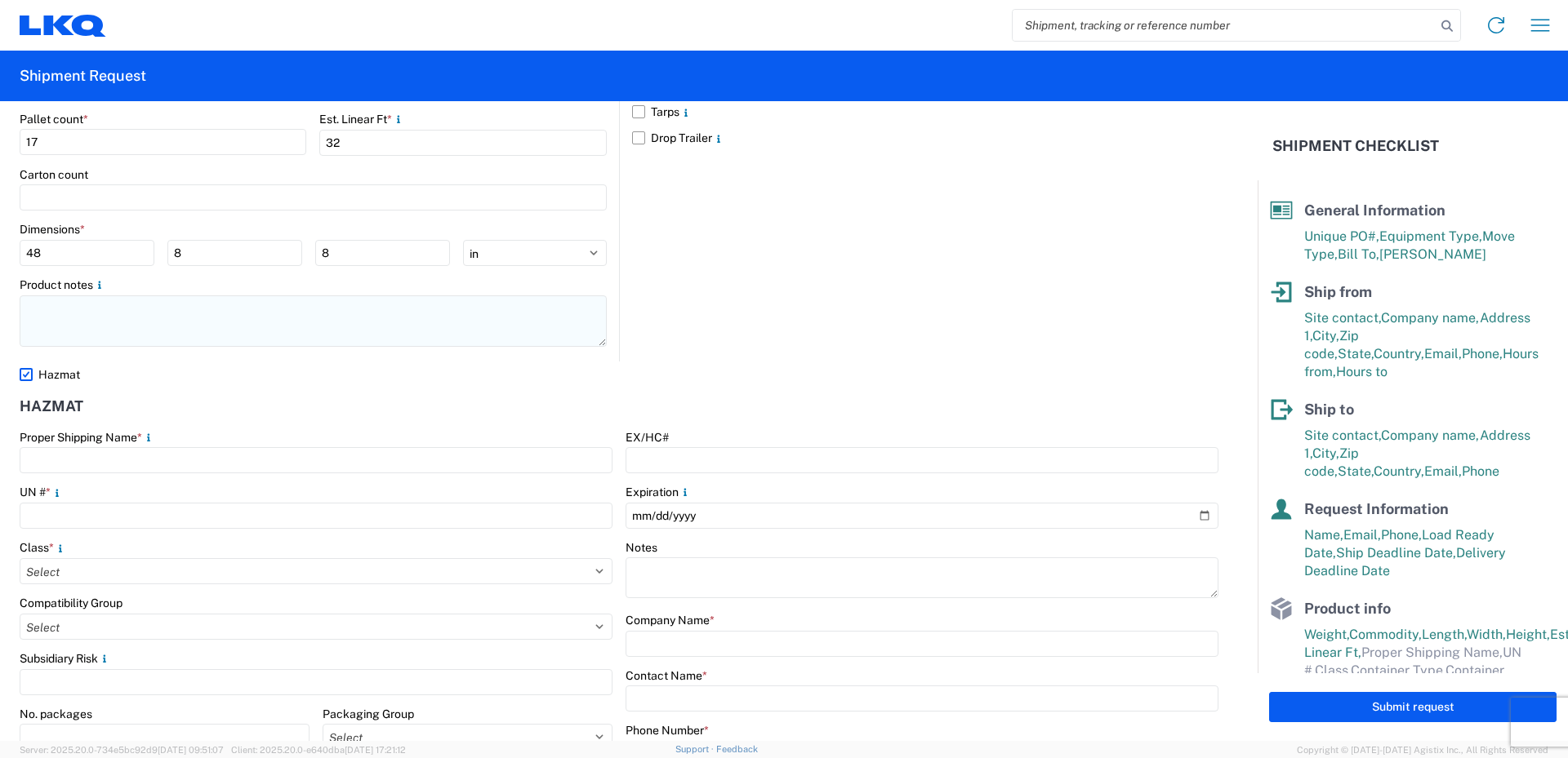
scroll to position [1784, 0]
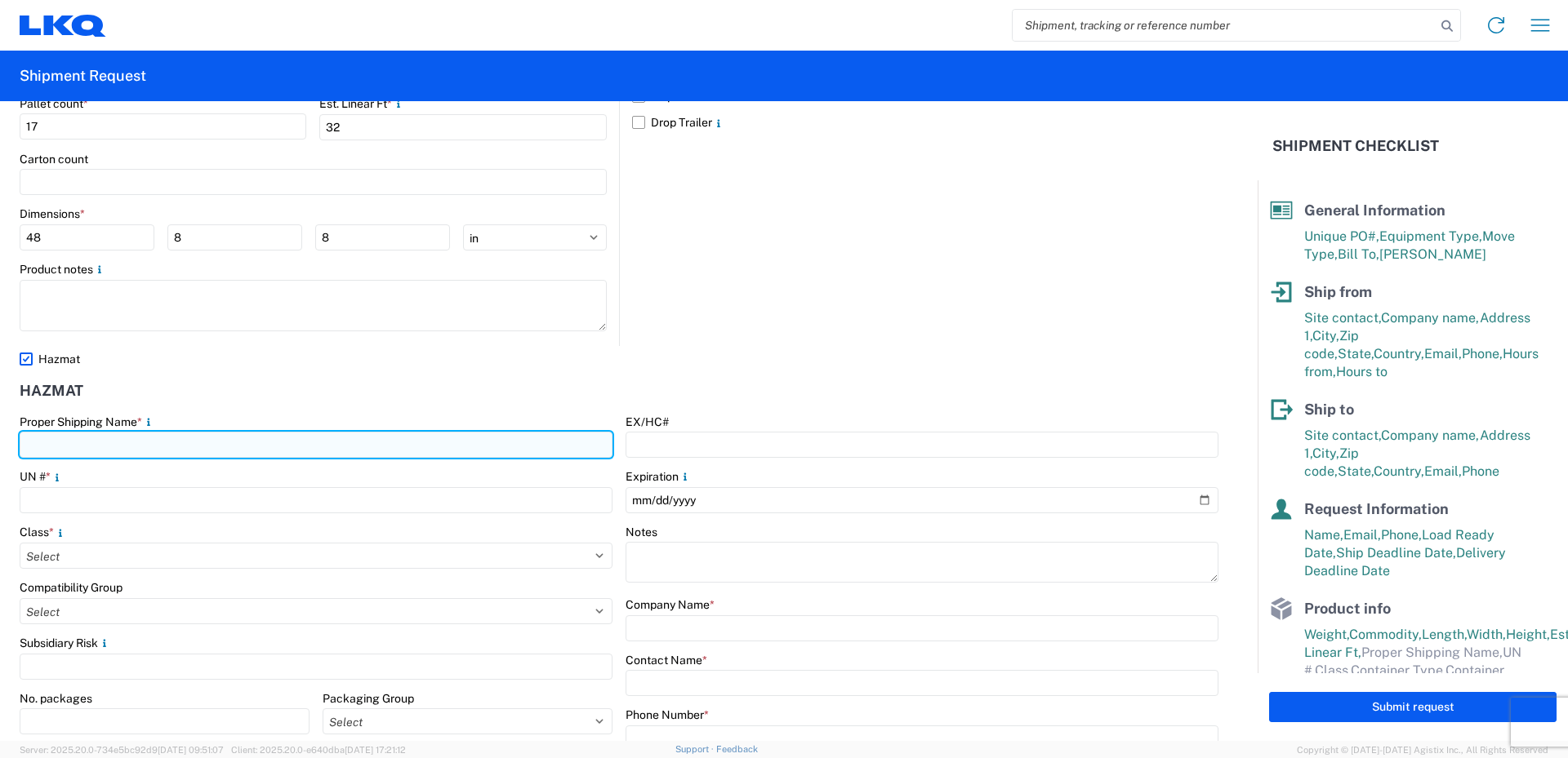
click at [59, 440] on input "text" at bounding box center [315, 444] width 593 height 26
type input "Paint"
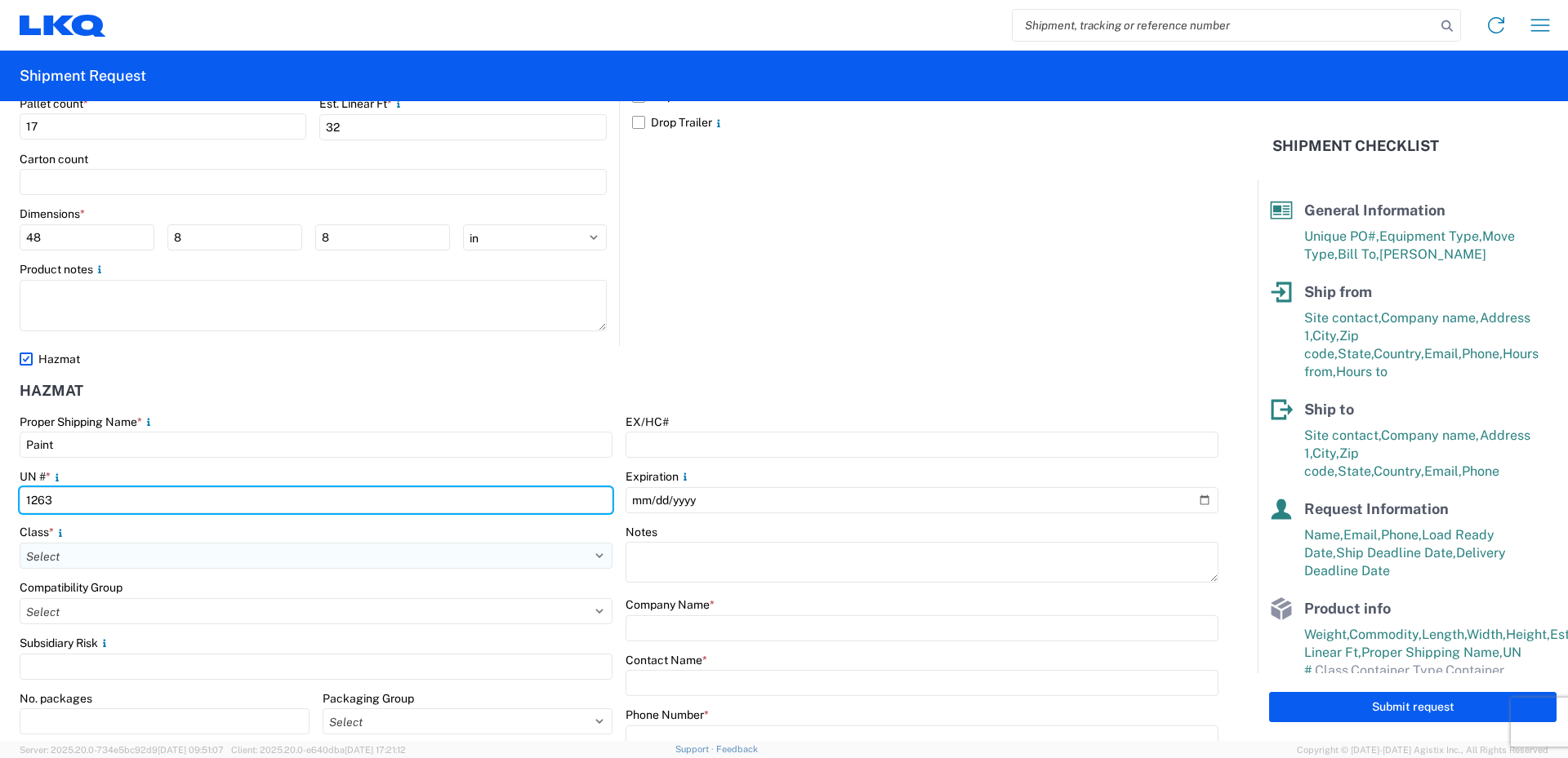
type input "1263"
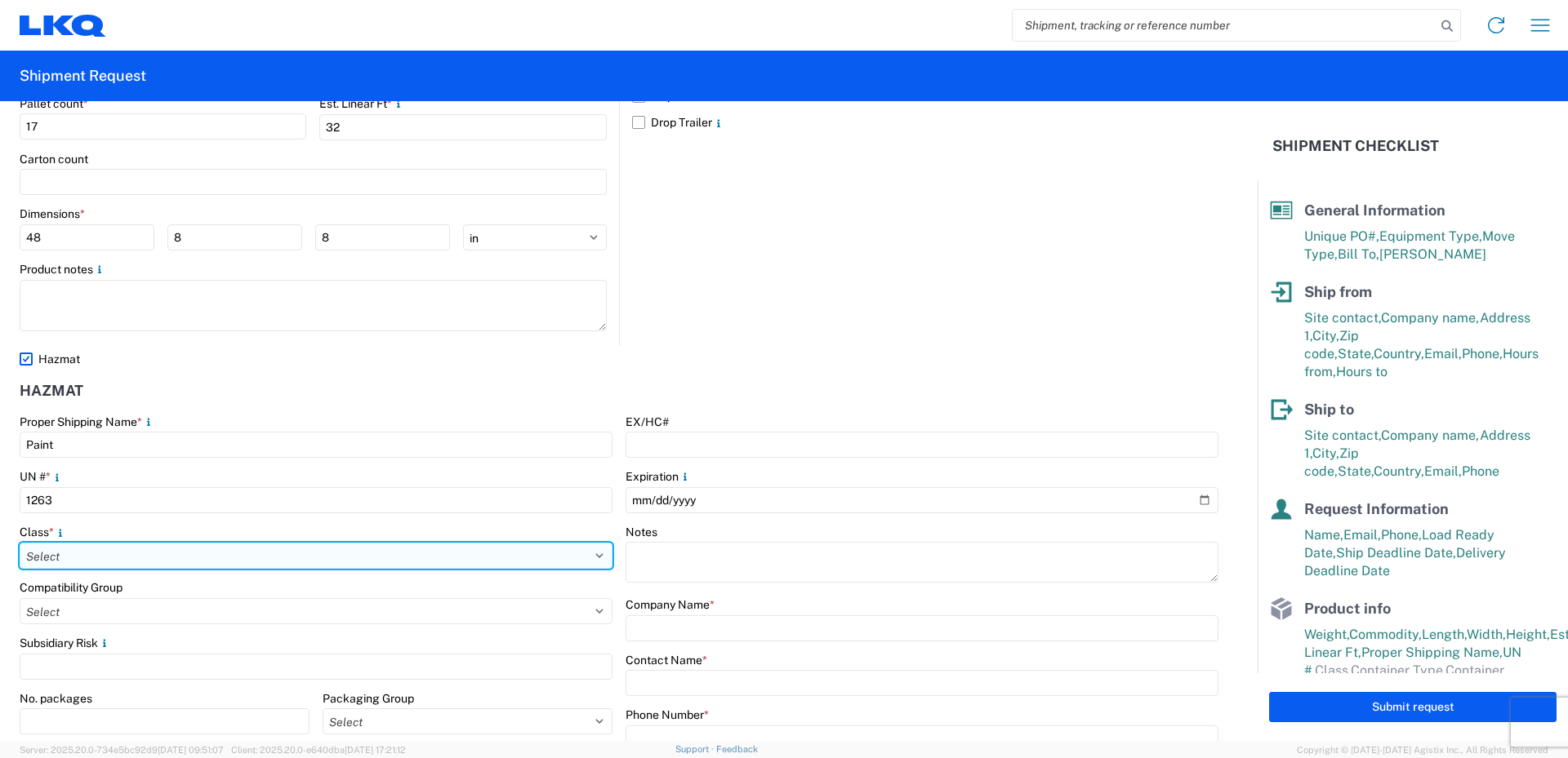
click at [84, 554] on select "Select 1 Explosive 1.1 Explosive 1.2 Explosive 1.3 Explosive 1.4 Explosive 1.5 …" at bounding box center [315, 555] width 593 height 26
select select "3 Flammable Liquid"
click at [19, 543] on select "Select 1 Explosive 1.1 Explosive 1.2 Explosive 1.3 Explosive 1.4 Explosive 1.5 …" at bounding box center [315, 555] width 593 height 26
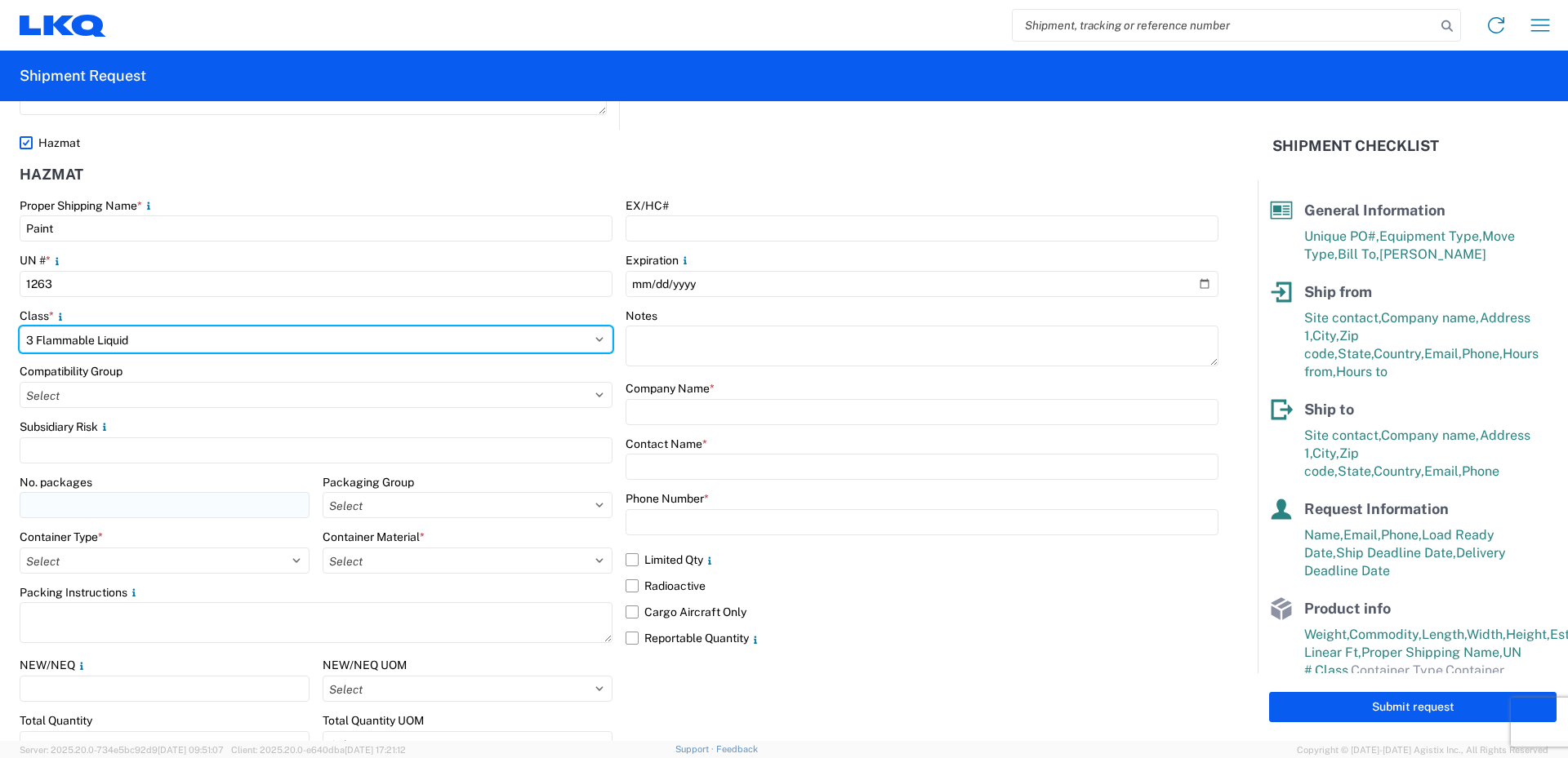
scroll to position [2029, 0]
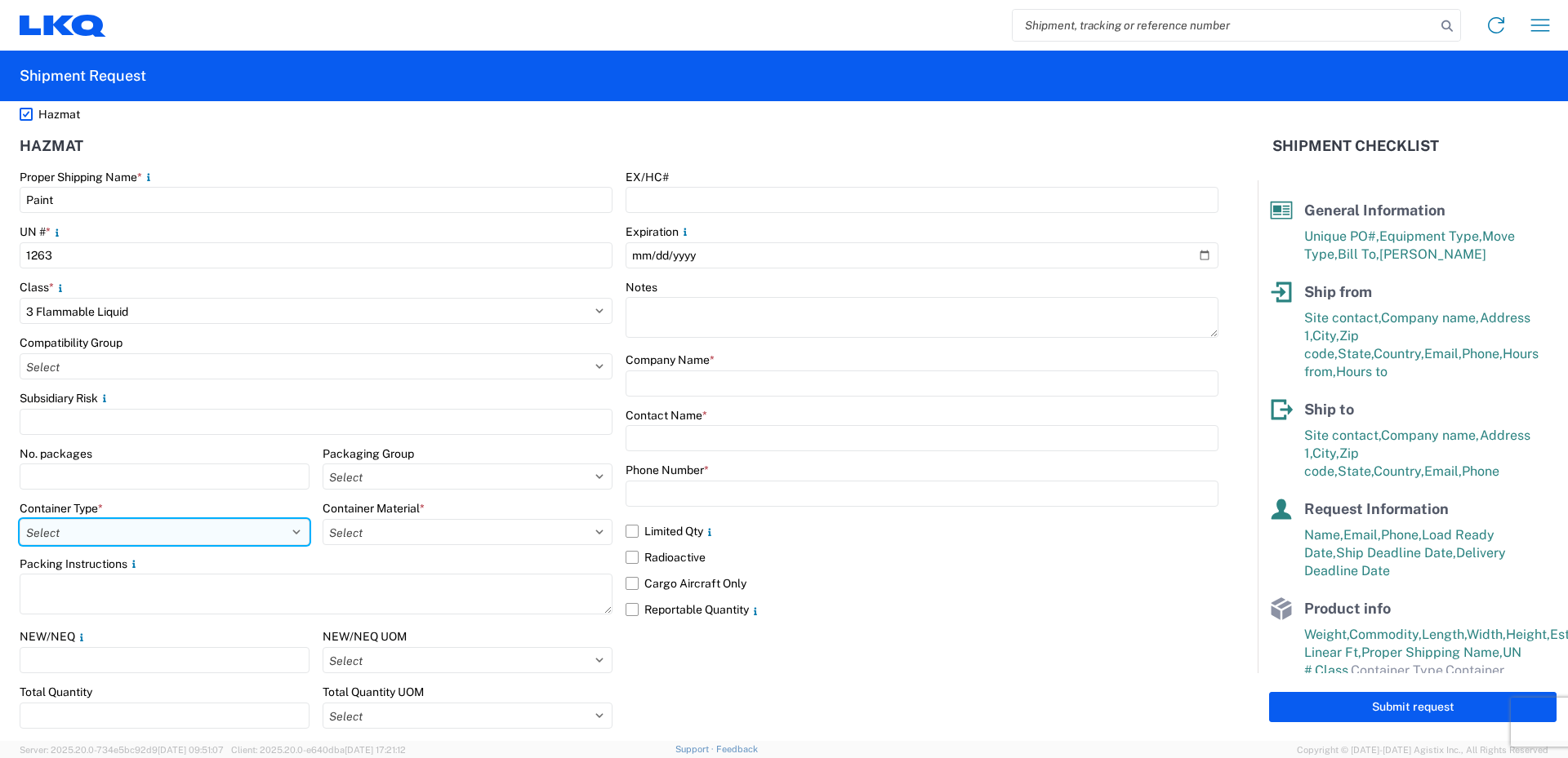
click at [135, 529] on select "Select 5 - Bags 4 - Boxes 6 - Composite Packaging 1 - Drums 3 - Jerricans None …" at bounding box center [164, 532] width 290 height 26
select select "BOXES"
click at [19, 519] on select "Select 5 - Bags 4 - Boxes 6 - Composite Packaging 1 - Drums 3 - Jerricans None …" at bounding box center [164, 532] width 290 height 26
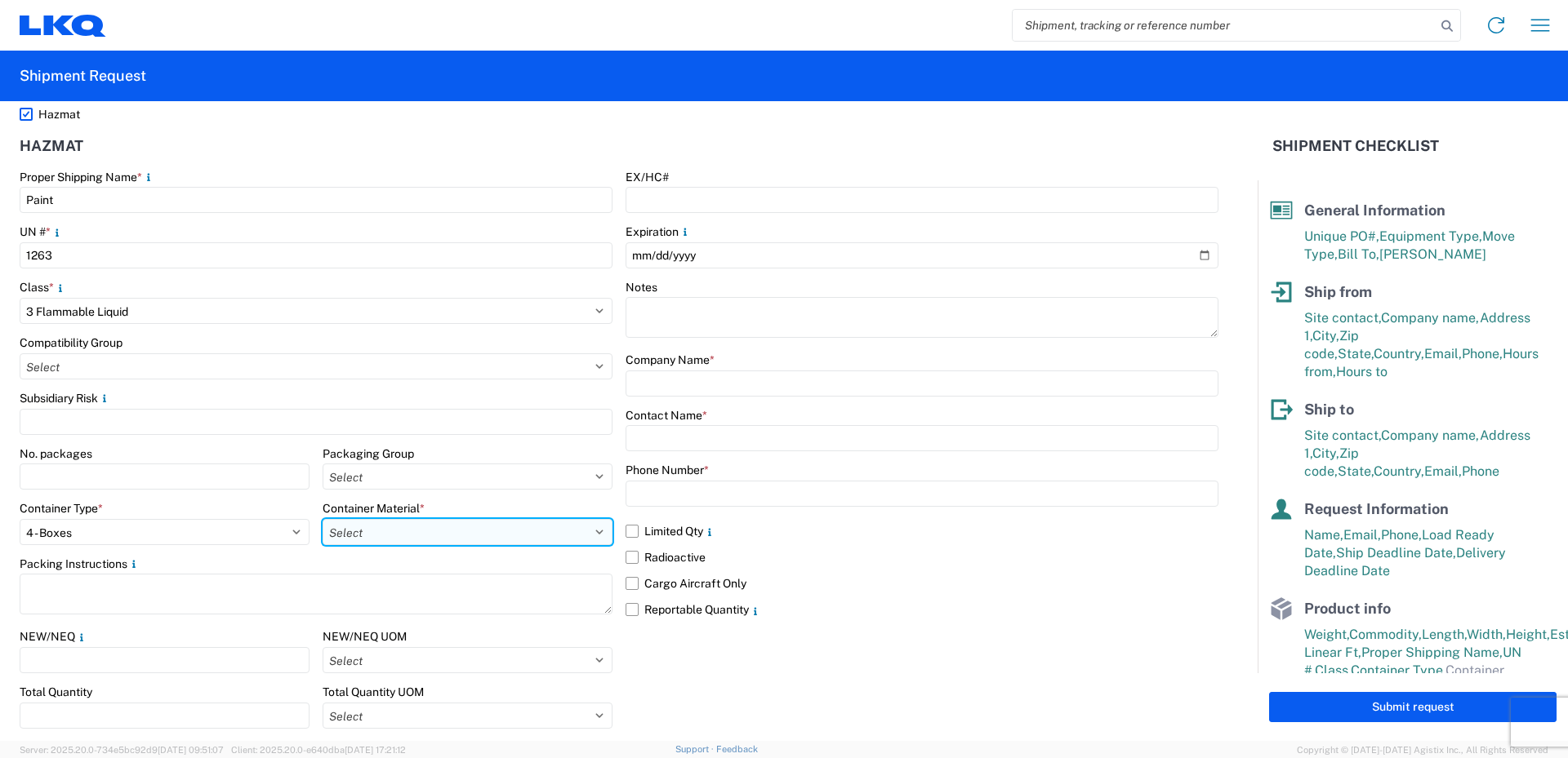
click at [425, 527] on select "Select B - Aluminum G - Fiberboard P - Glass, porcelain or stoneware (not used …" at bounding box center [467, 532] width 290 height 26
select select "PAPER_MULTI"
click at [322, 519] on select "Select B - Aluminum G - Fiberboard P - Glass, porcelain or stoneware (not used …" at bounding box center [467, 532] width 290 height 26
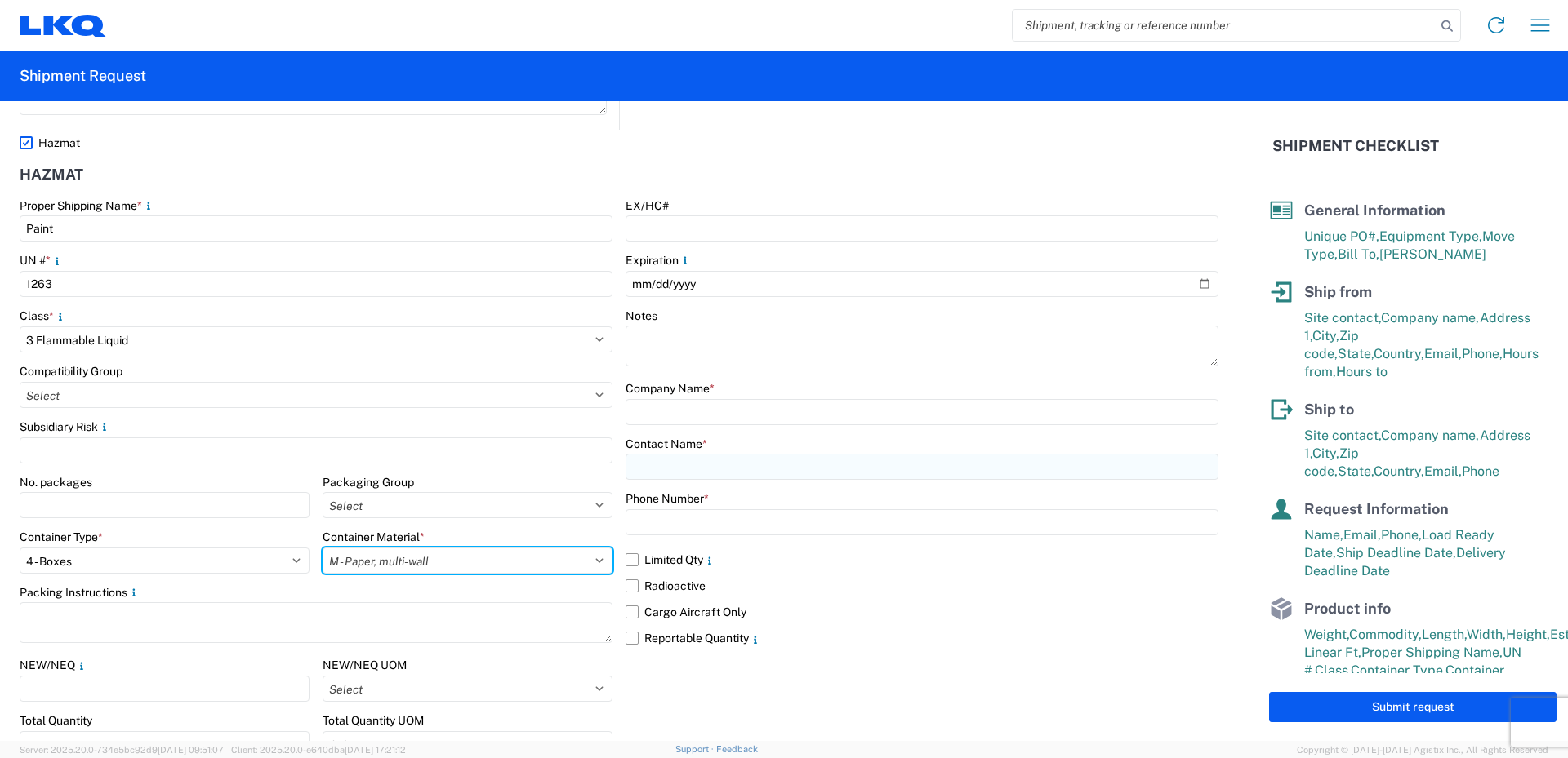
scroll to position [2002, 0]
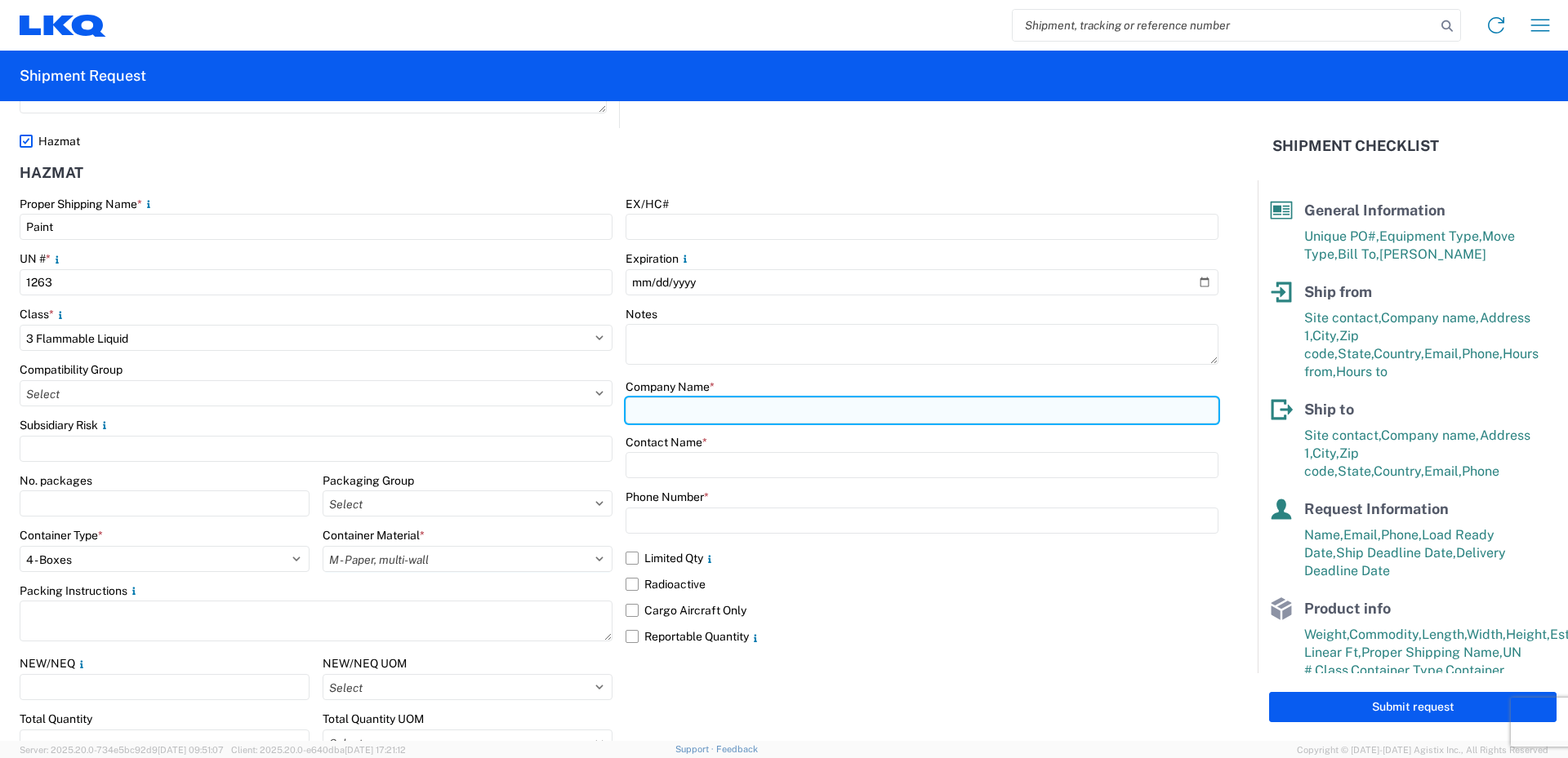
click at [645, 412] on input "text" at bounding box center [922, 410] width 593 height 26
type input "LKQ/FinishMaster"
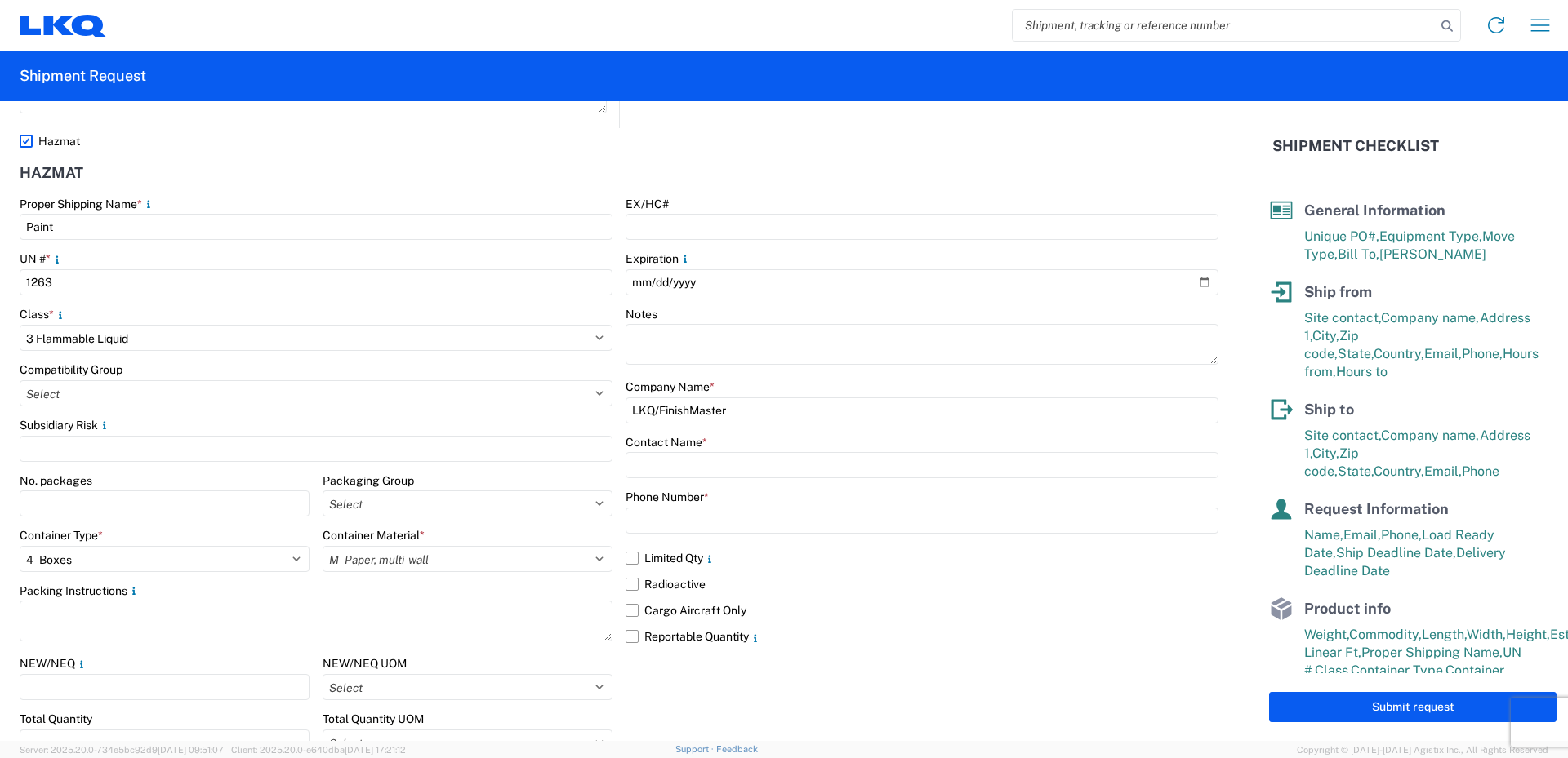
click at [609, 427] on div "Proper Shipping Name * Paint UN # * 1263 Class * Select 1 Explosive 1.1 Explosi…" at bounding box center [618, 510] width 1199 height 626
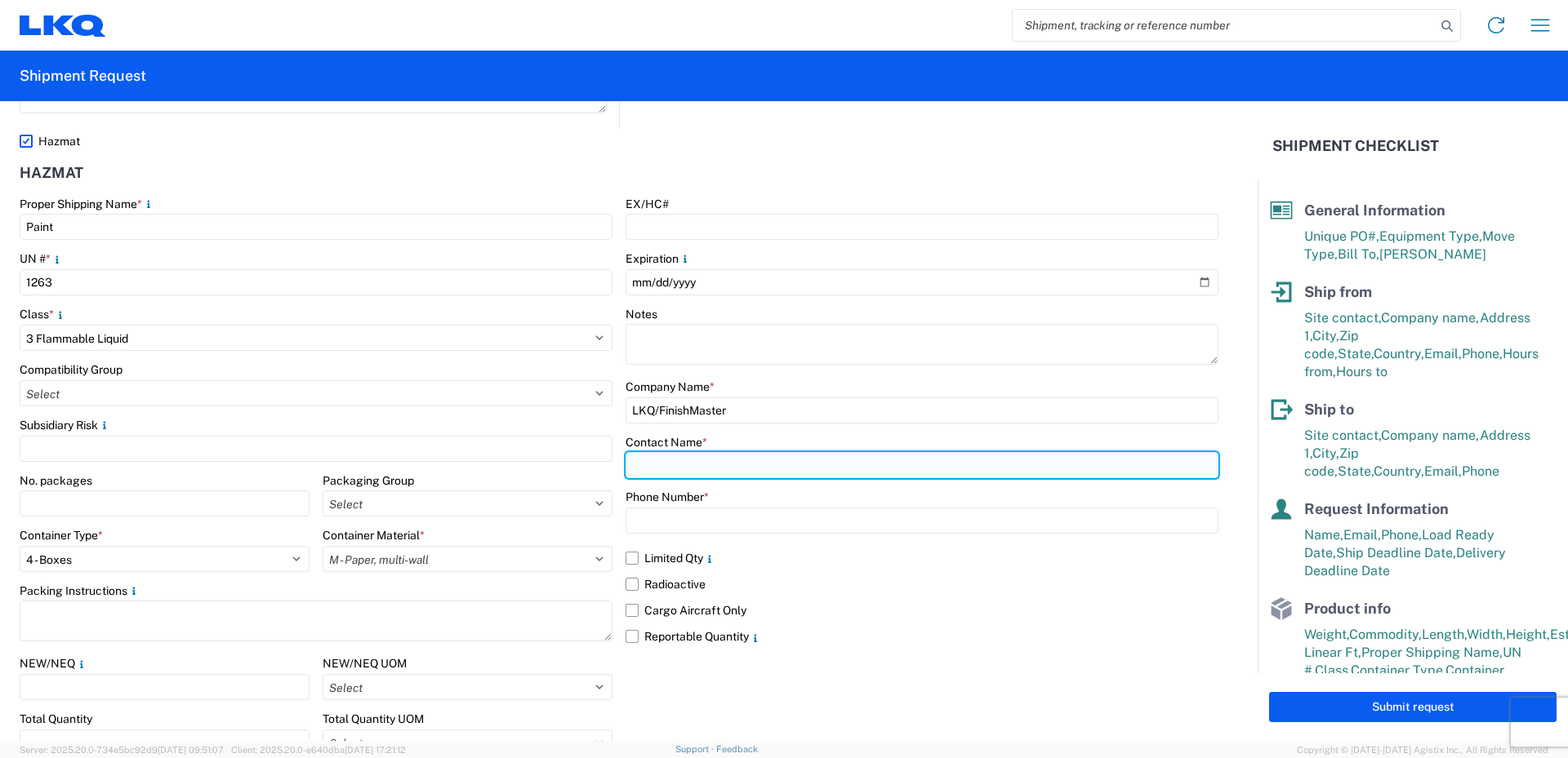
click at [643, 462] on input "text" at bounding box center [922, 465] width 593 height 26
type input "Vance Prince"
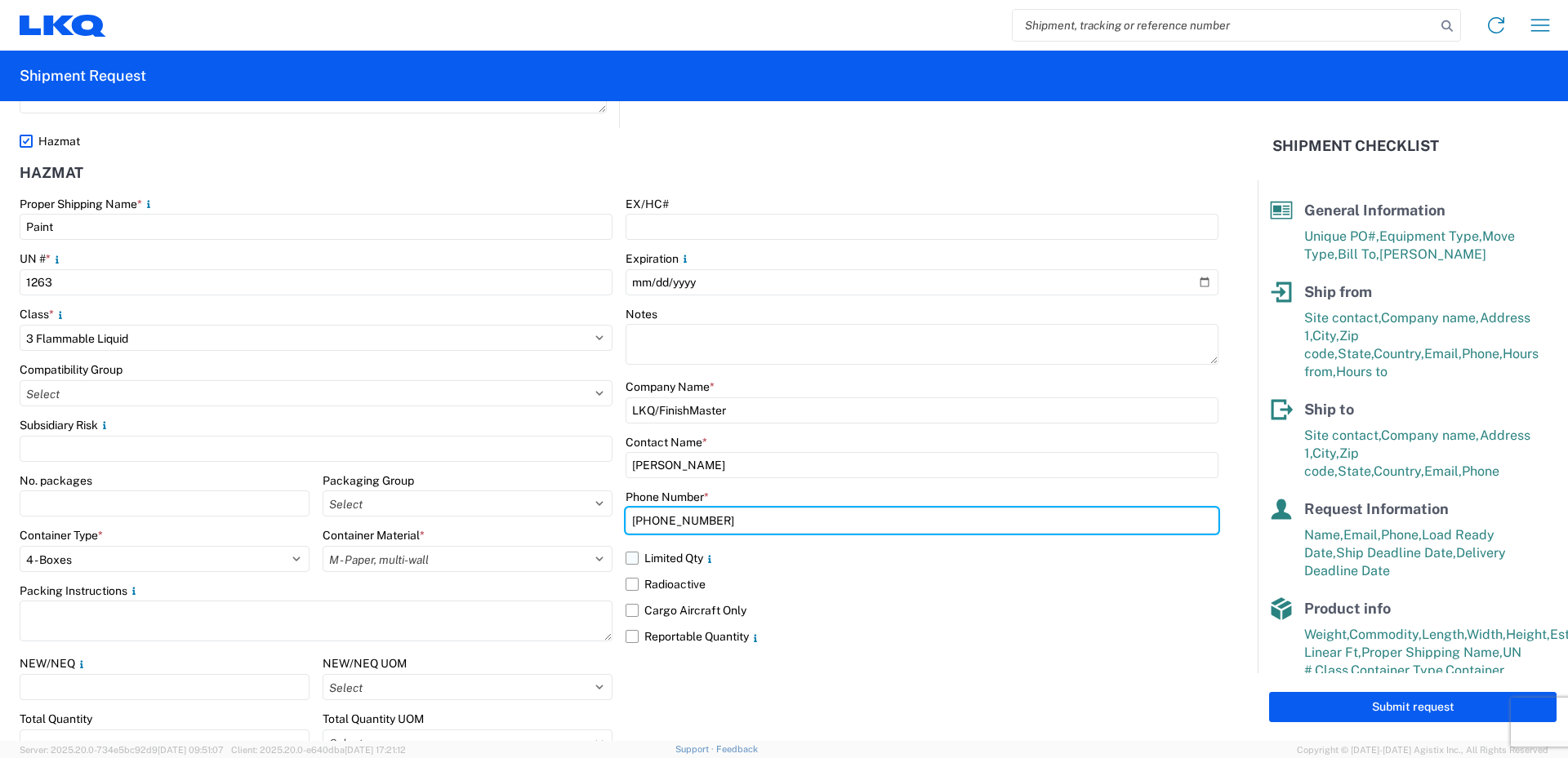
type input "469-540-7041"
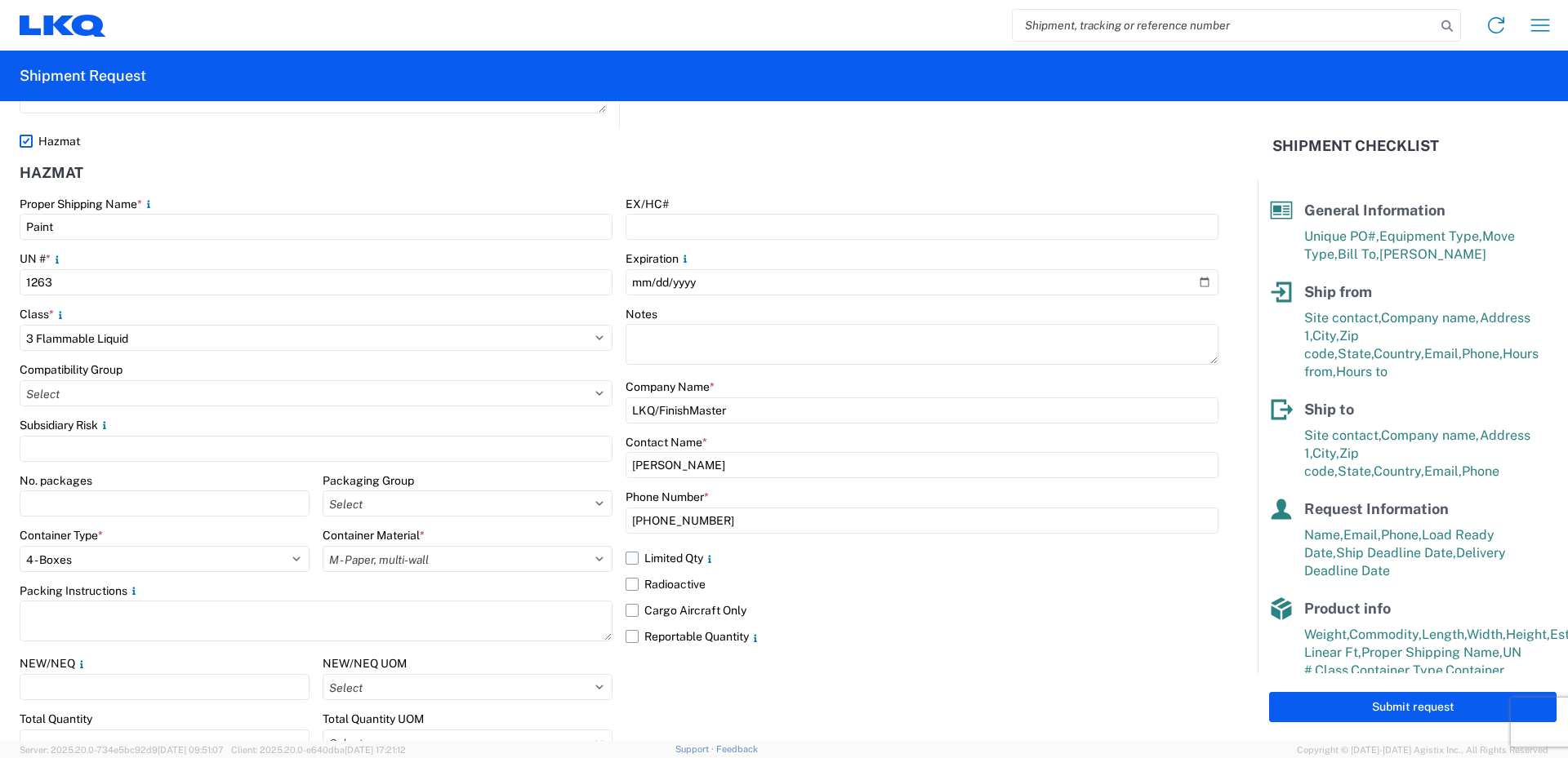
click at [626, 553] on label "Limited Qty" at bounding box center [922, 558] width 593 height 26
click at [0, 0] on input "Limited Qty" at bounding box center [0, 0] width 0 height 0
click at [628, 633] on label "Reportable Quantity" at bounding box center [922, 636] width 593 height 26
click at [0, 0] on input "Reportable Quantity" at bounding box center [0, 0] width 0 height 0
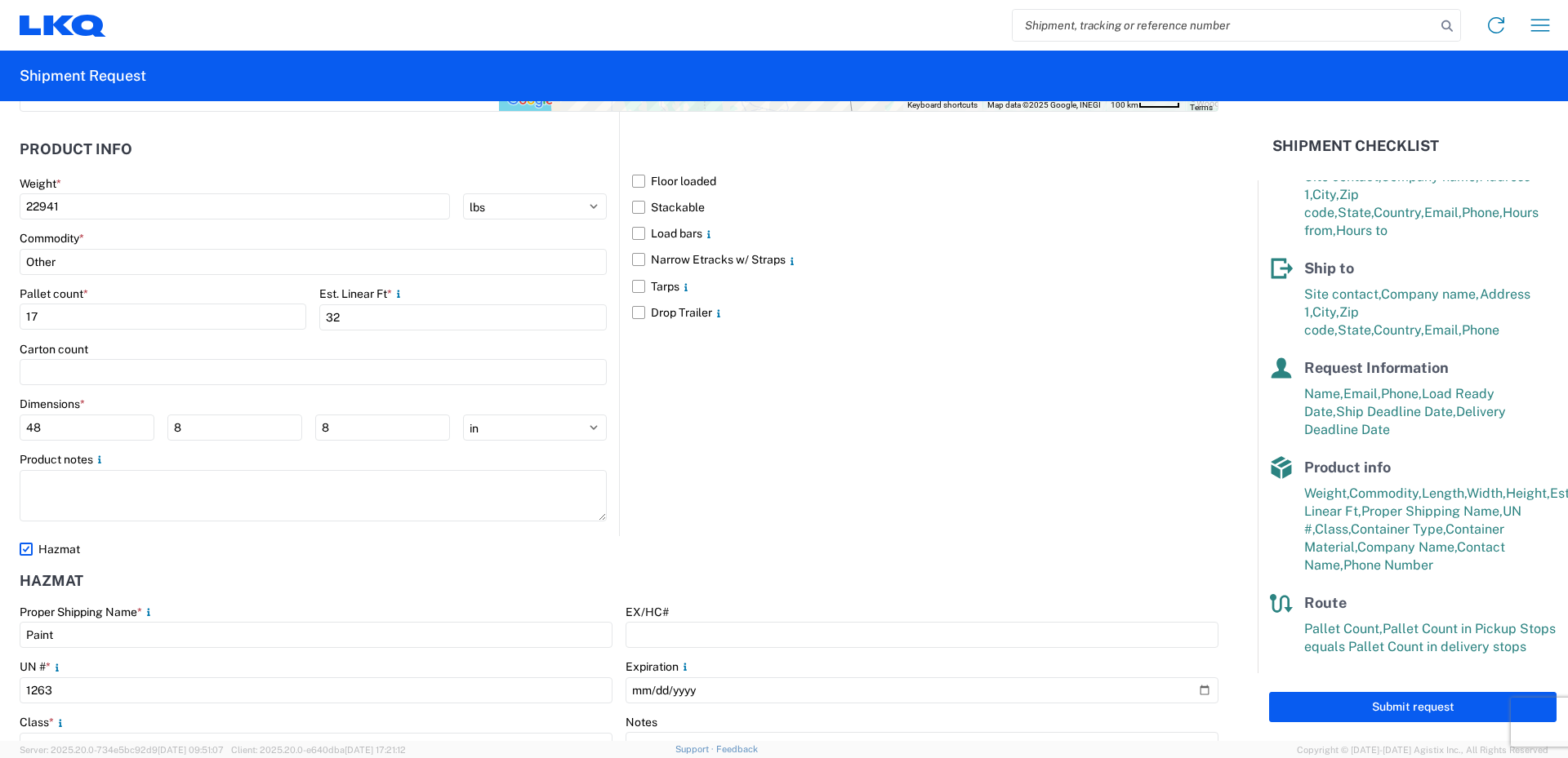
scroll to position [2084, 0]
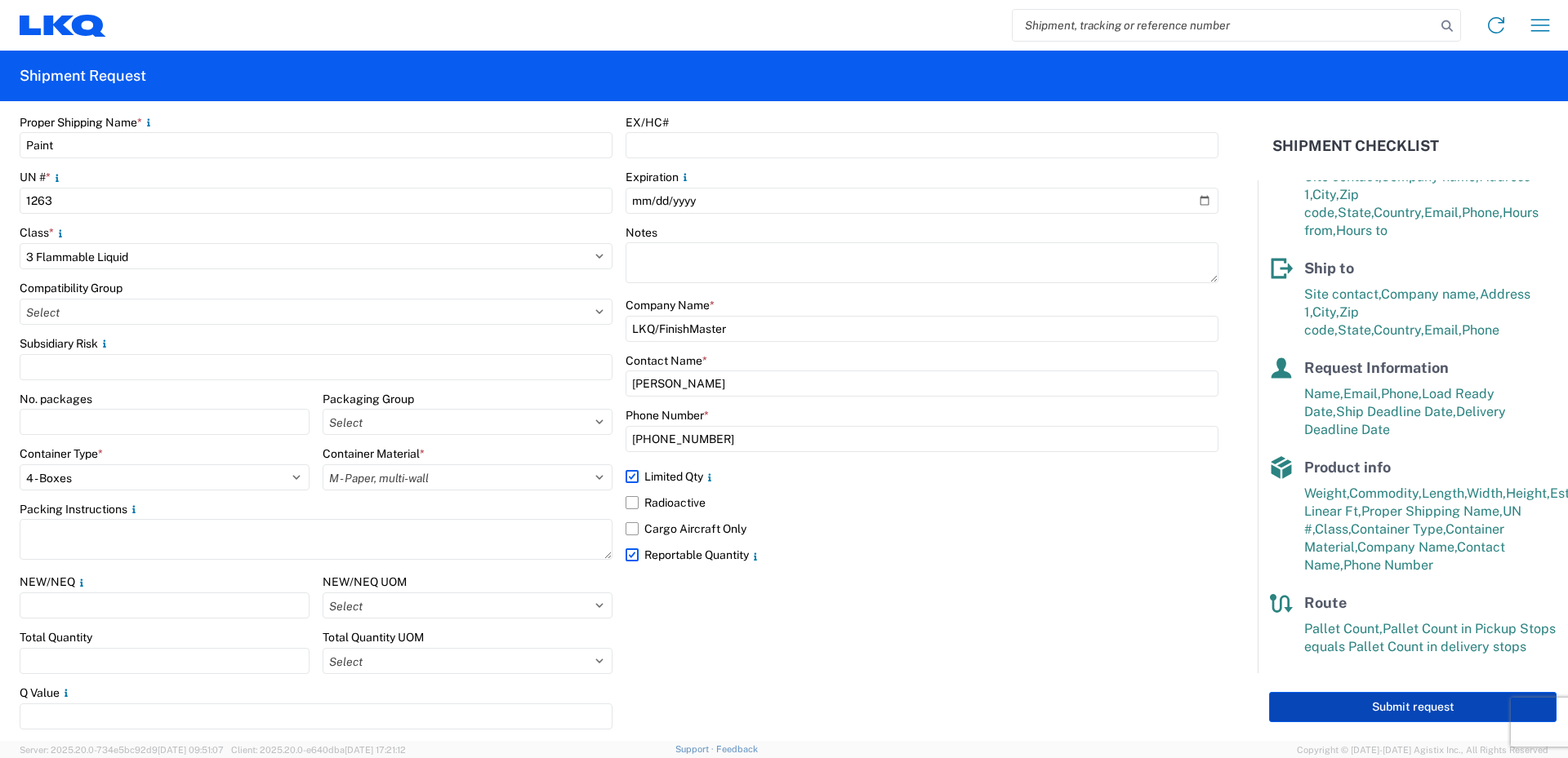
click at [1419, 708] on button "Submit request" at bounding box center [1413, 707] width 288 height 30
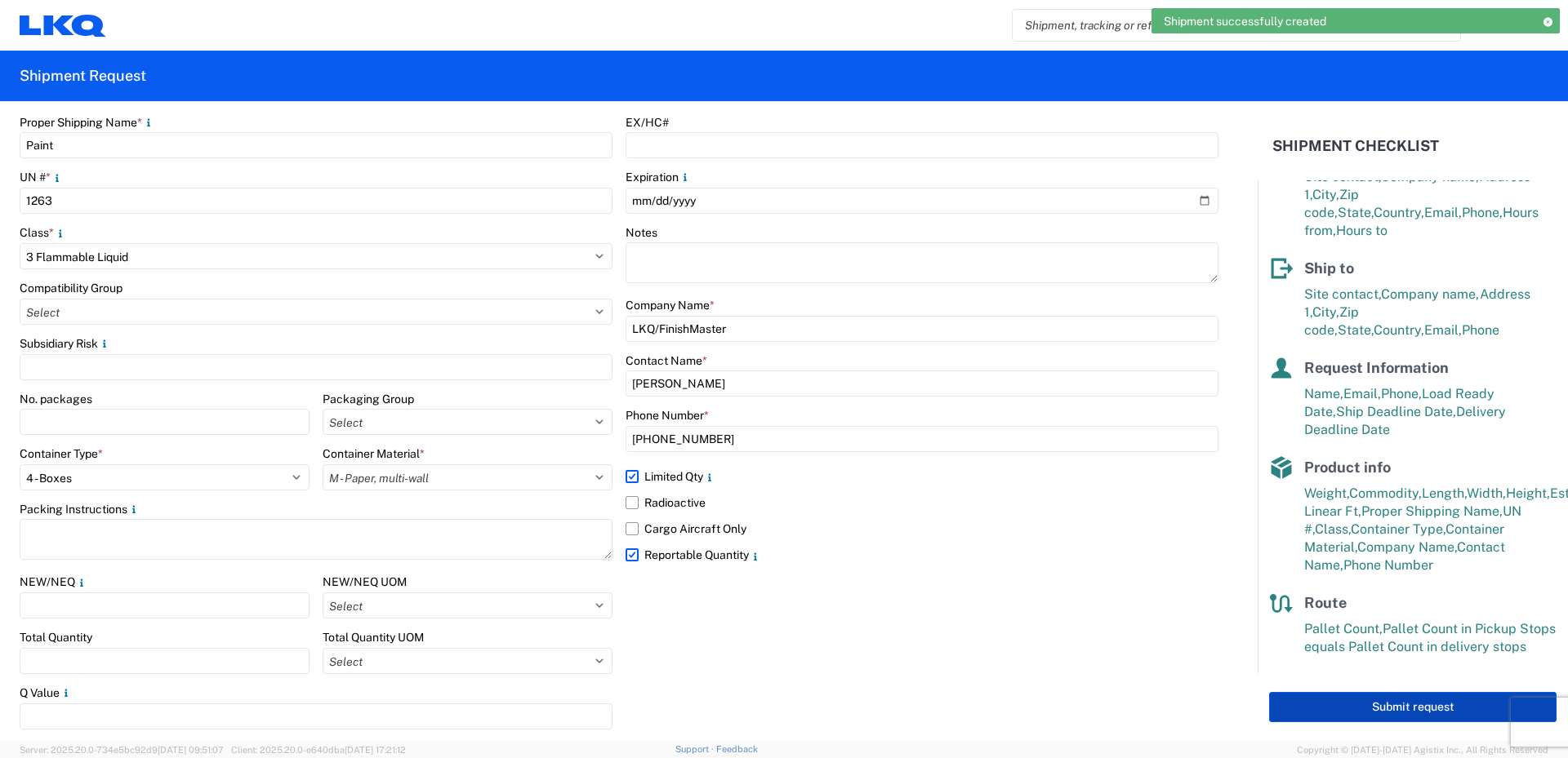
scroll to position [128, 0]
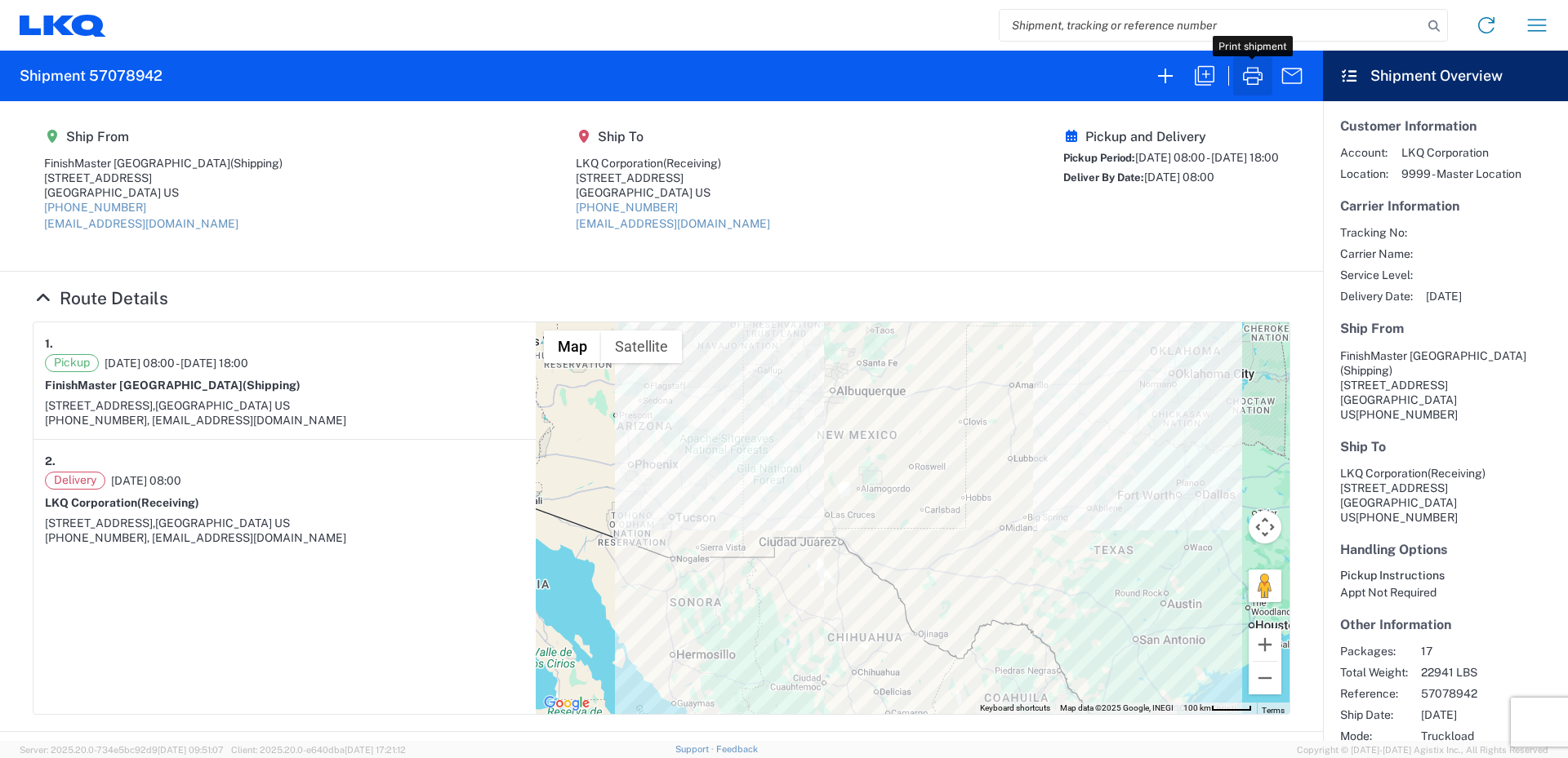
click at [1247, 77] on icon "button" at bounding box center [1252, 75] width 19 height 18
